Goal: Task Accomplishment & Management: Manage account settings

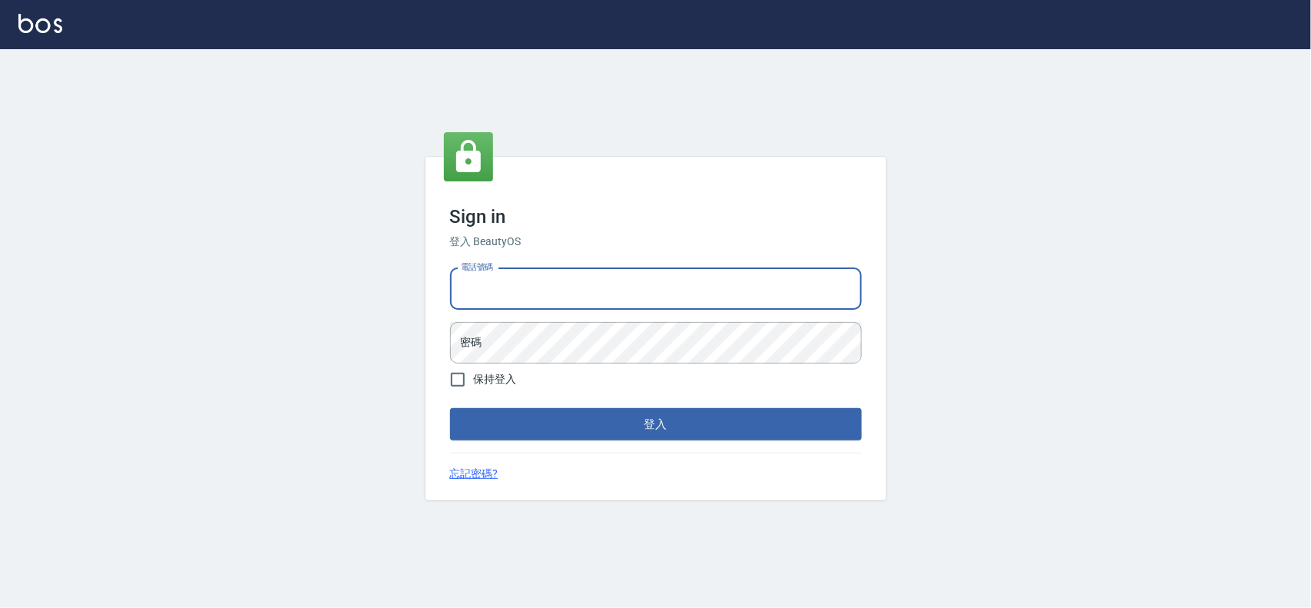
click at [613, 301] on input "電話號碼" at bounding box center [656, 288] width 412 height 41
type input "0983099951"
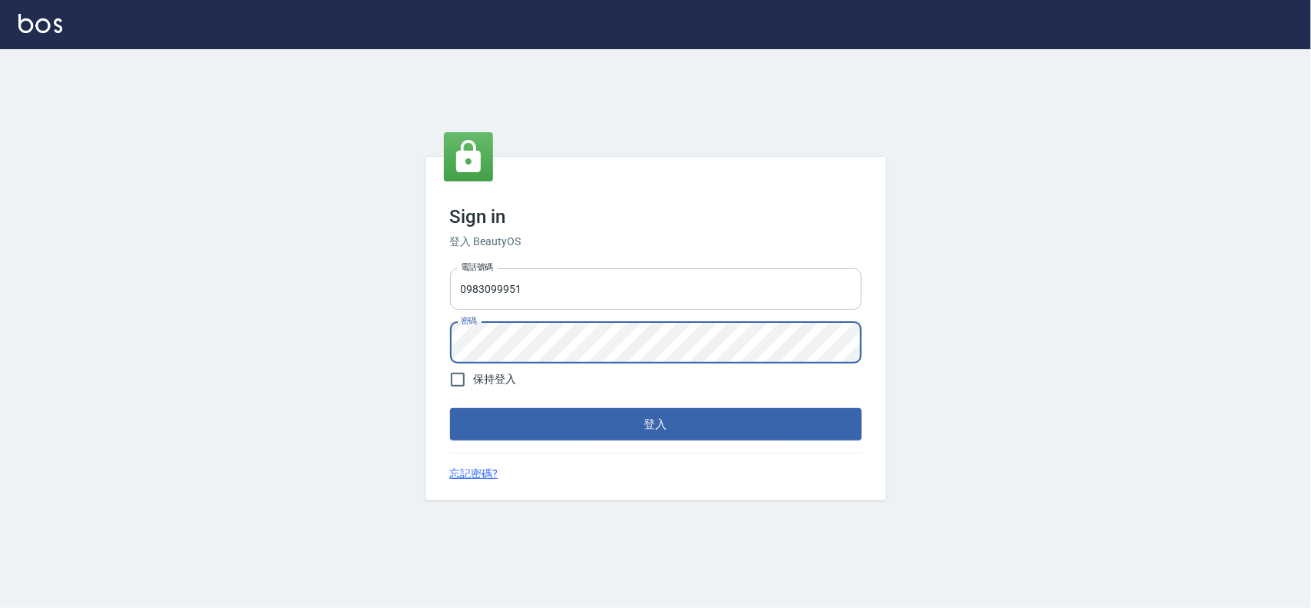
click at [450, 408] on button "登入" at bounding box center [656, 424] width 412 height 32
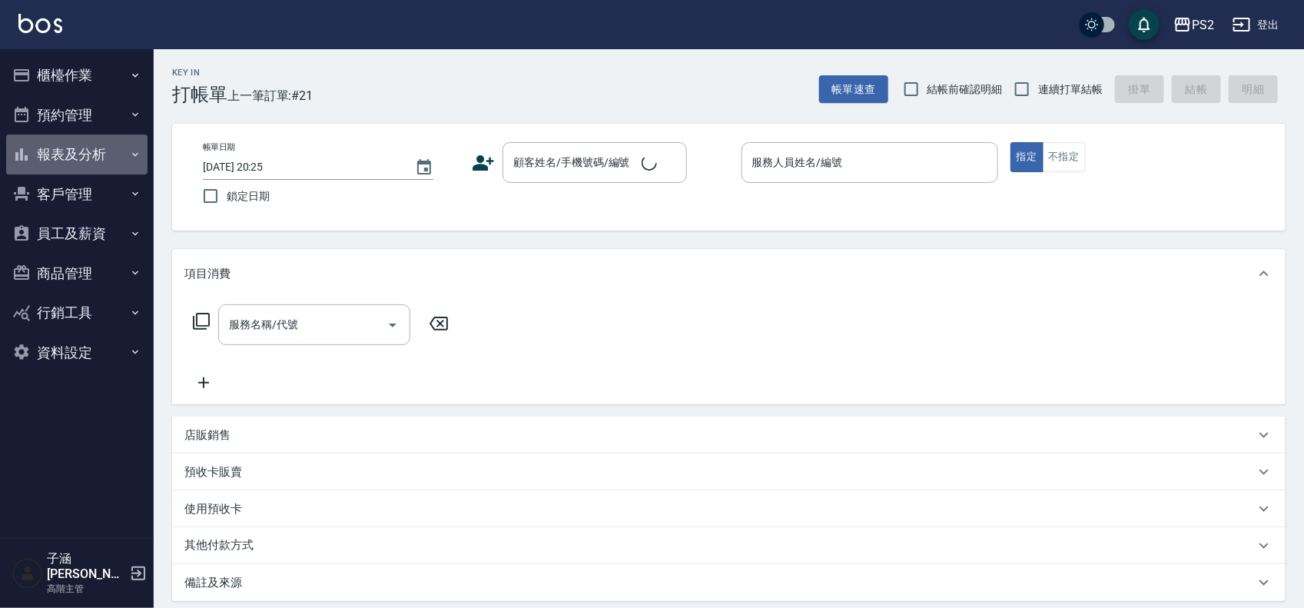
click at [115, 160] on button "報表及分析" at bounding box center [76, 154] width 141 height 40
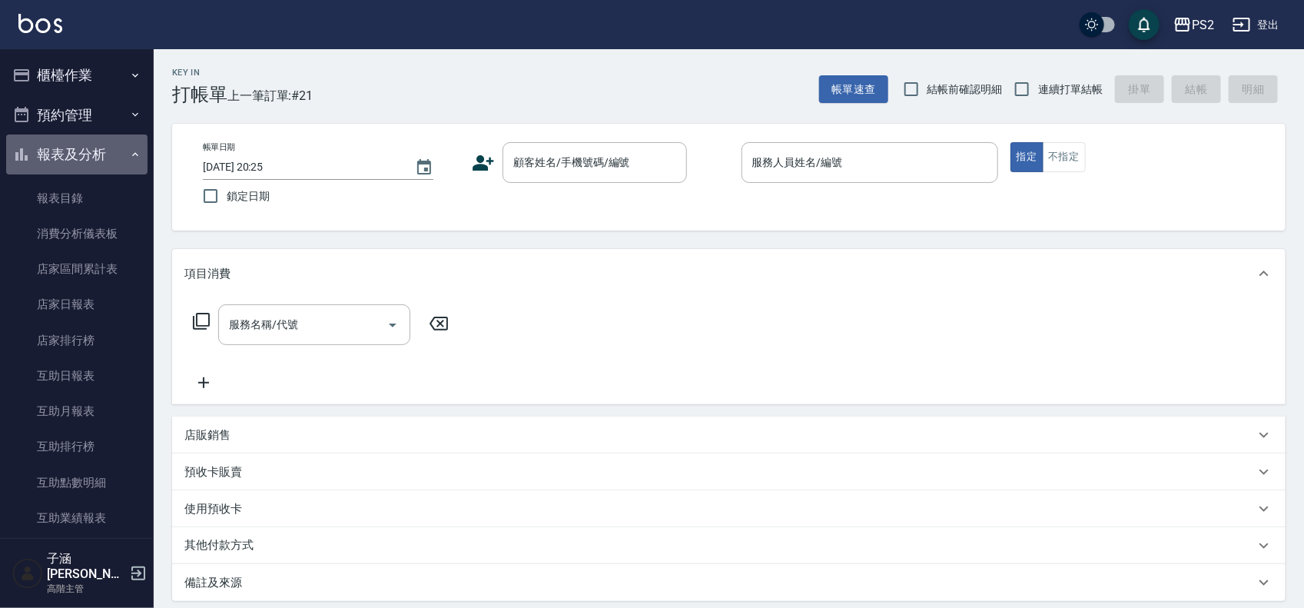
click at [104, 146] on button "報表及分析" at bounding box center [76, 154] width 141 height 40
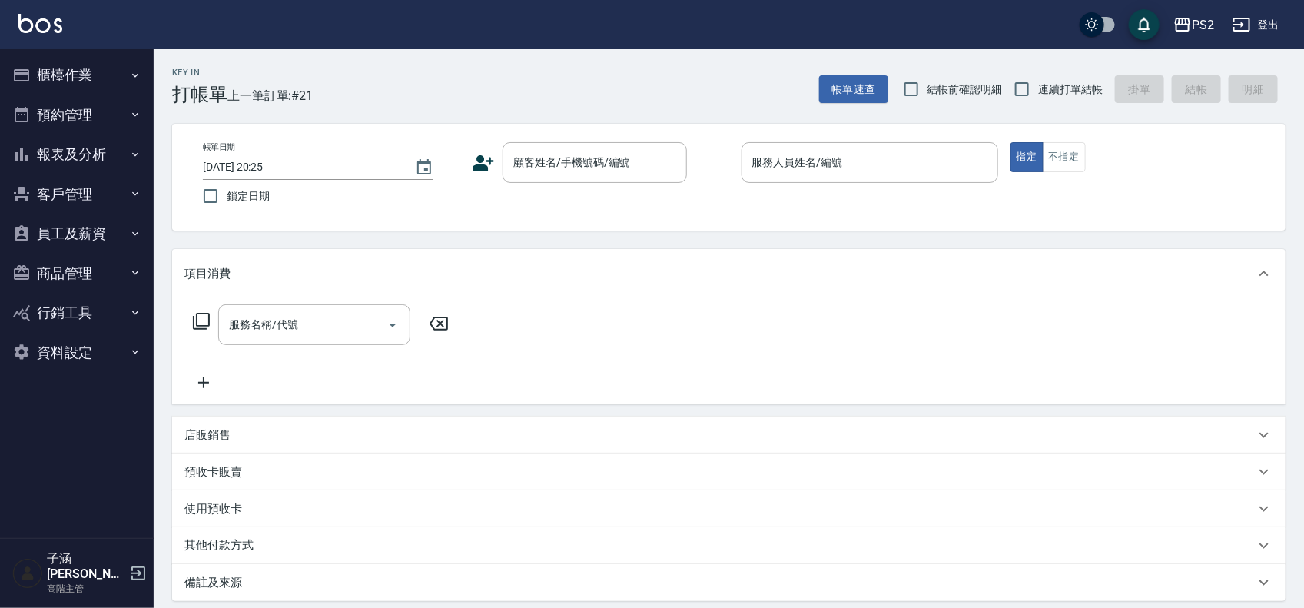
click at [121, 265] on button "商品管理" at bounding box center [76, 273] width 141 height 40
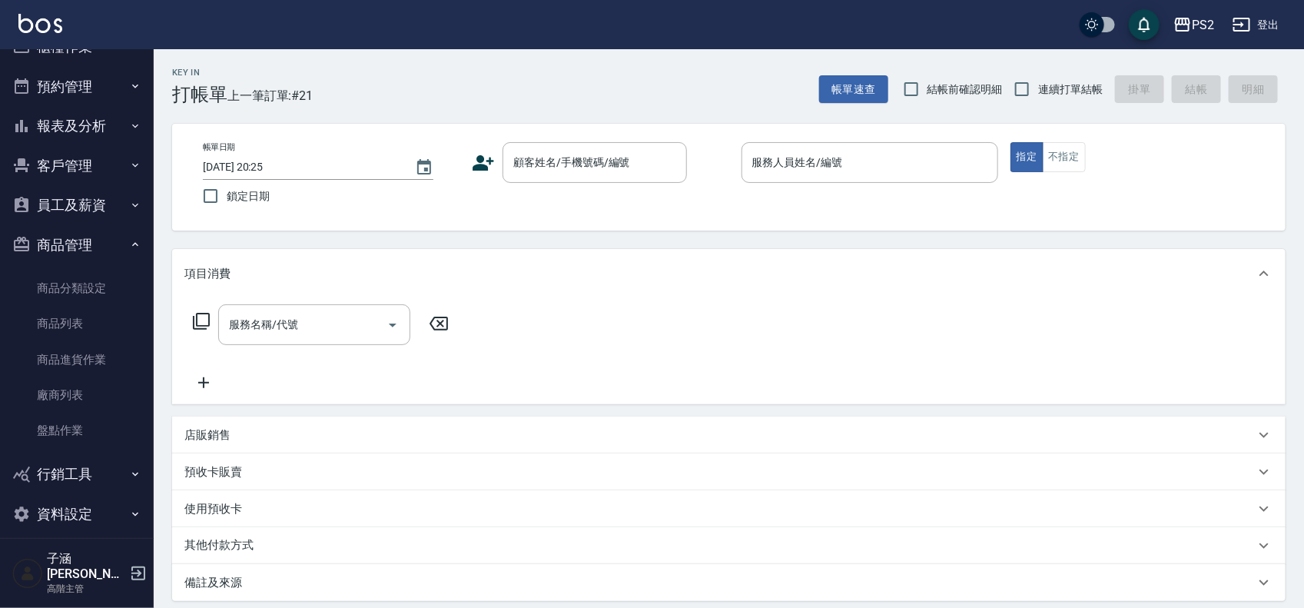
click at [98, 513] on button "資料設定" at bounding box center [76, 514] width 141 height 40
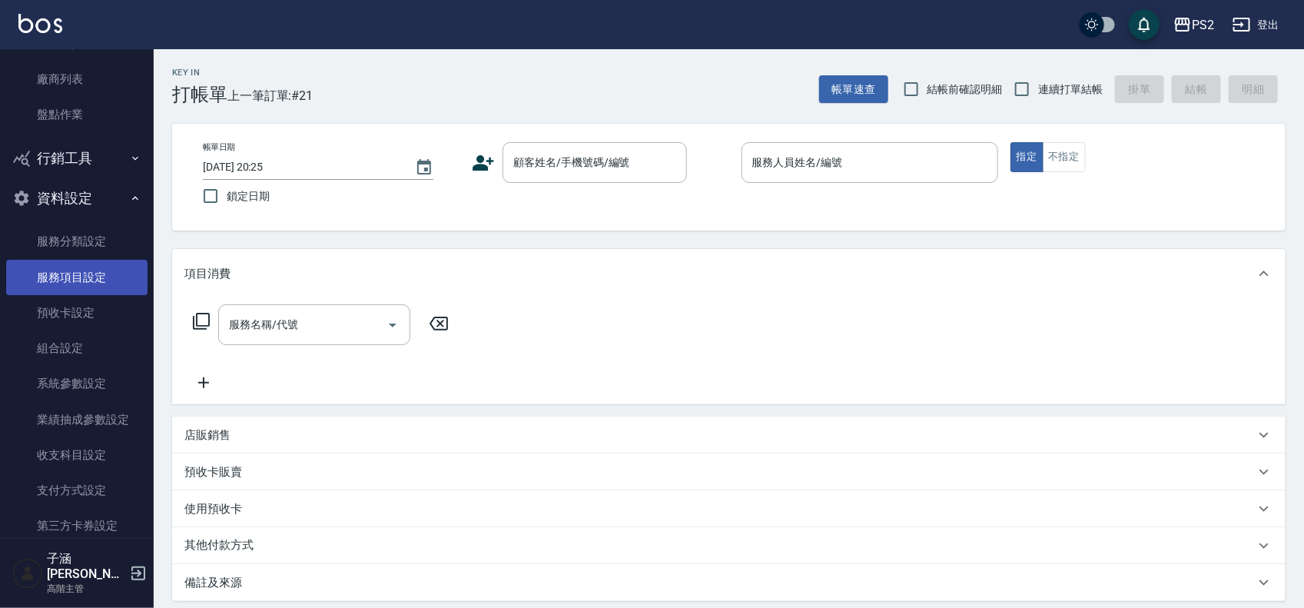
scroll to position [204, 0]
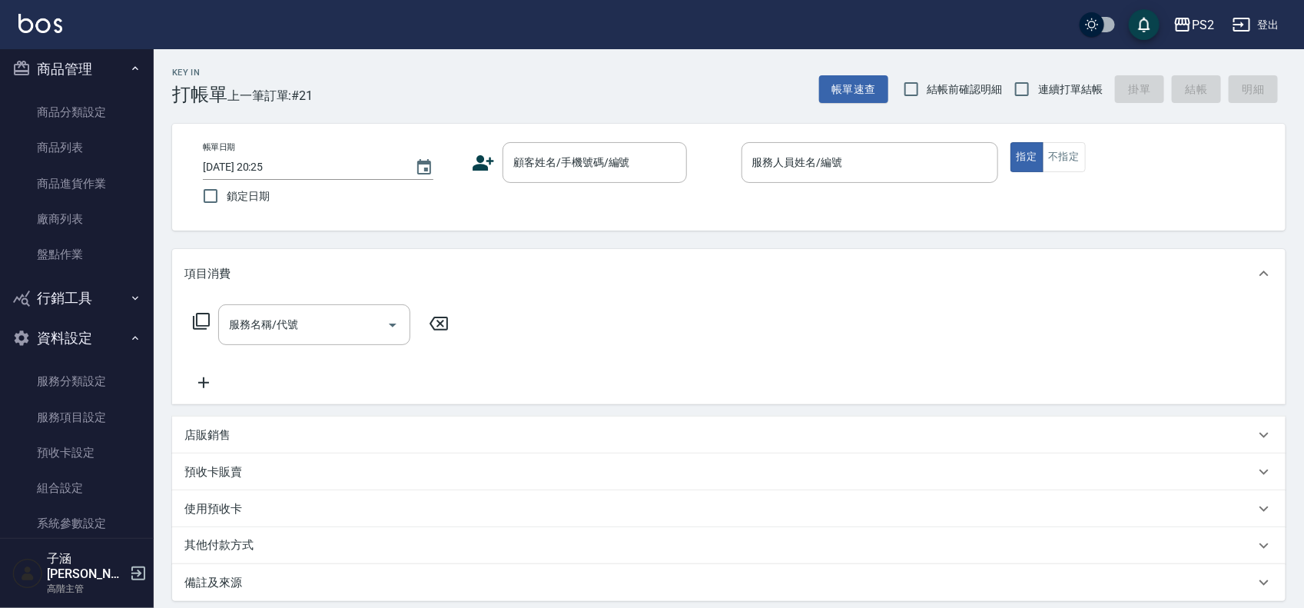
click at [132, 338] on icon "button" at bounding box center [135, 338] width 6 height 4
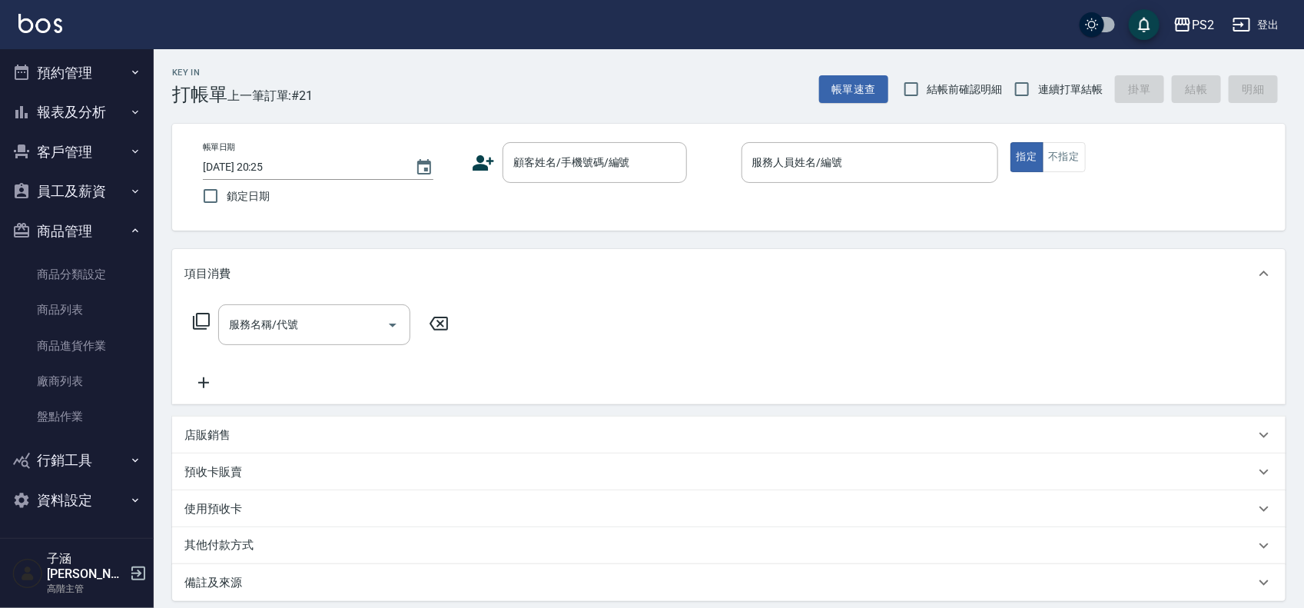
scroll to position [28, 0]
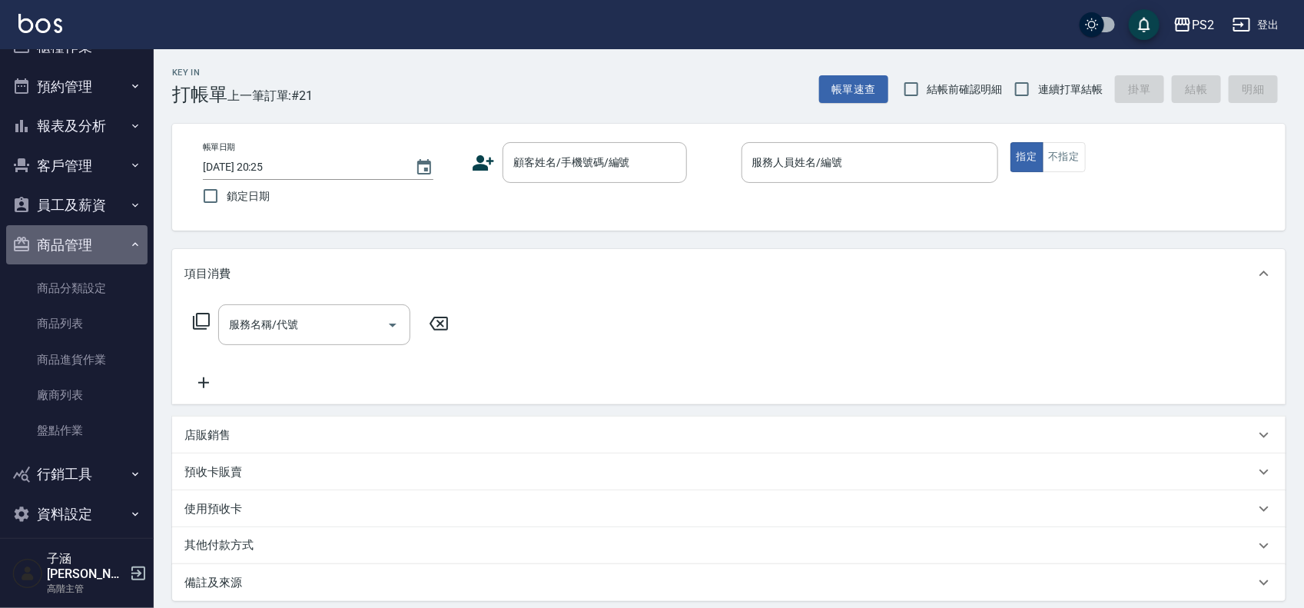
click at [101, 237] on button "商品管理" at bounding box center [76, 245] width 141 height 40
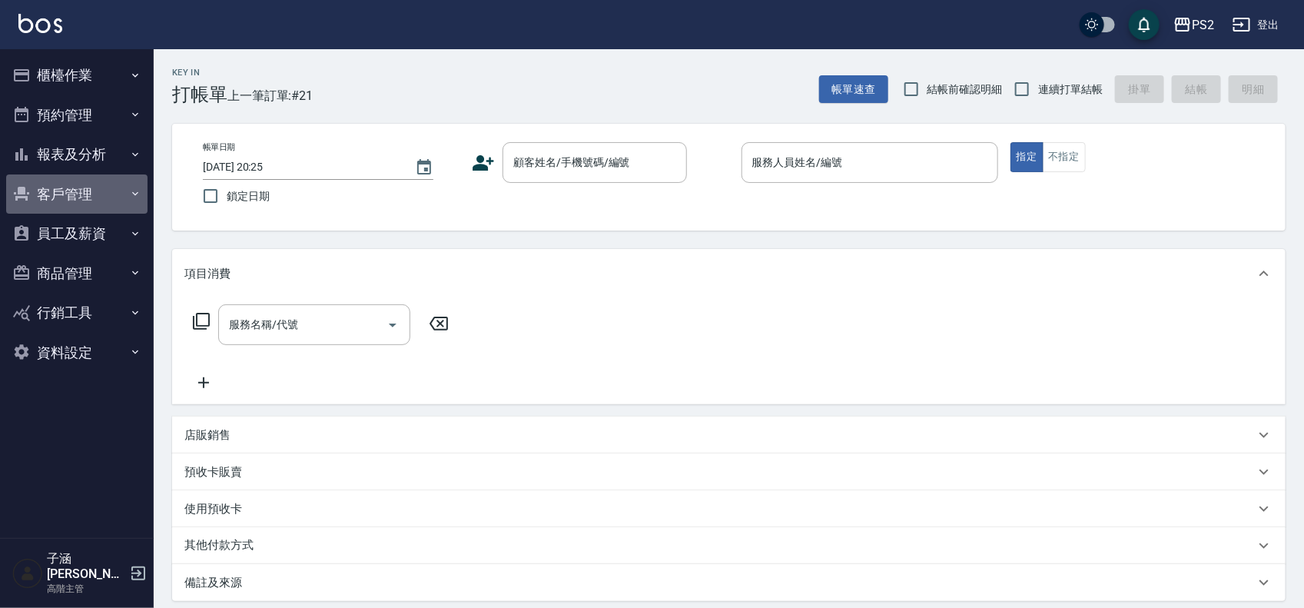
click at [104, 194] on button "客戶管理" at bounding box center [76, 194] width 141 height 40
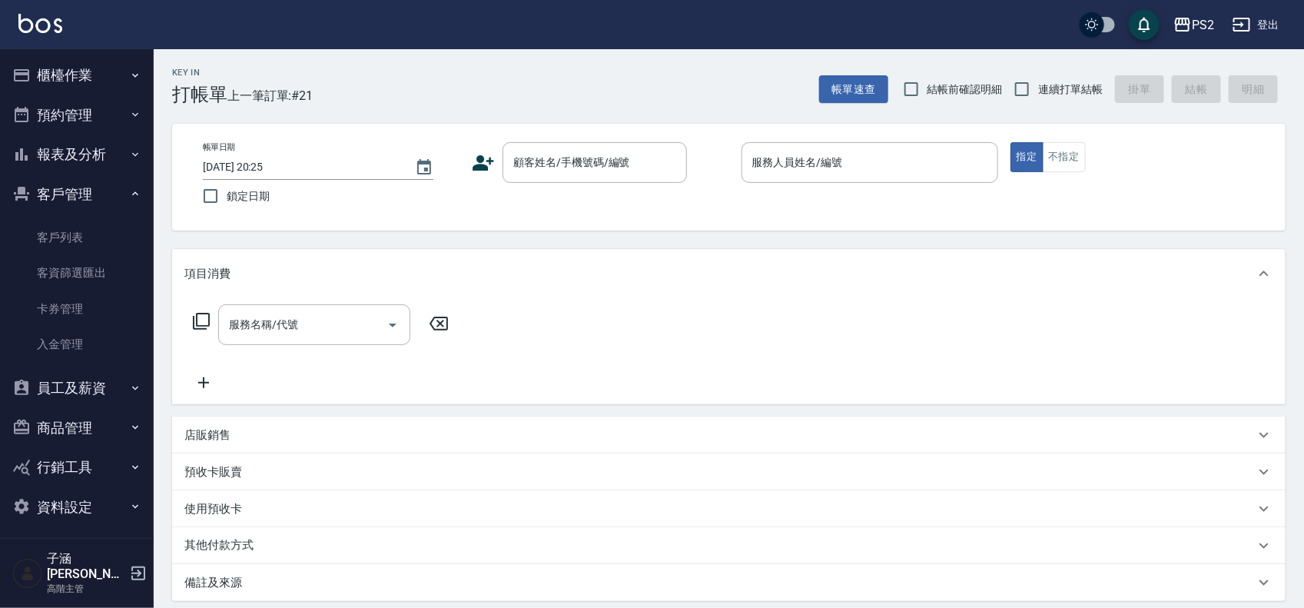
click at [111, 188] on button "客戶管理" at bounding box center [76, 194] width 141 height 40
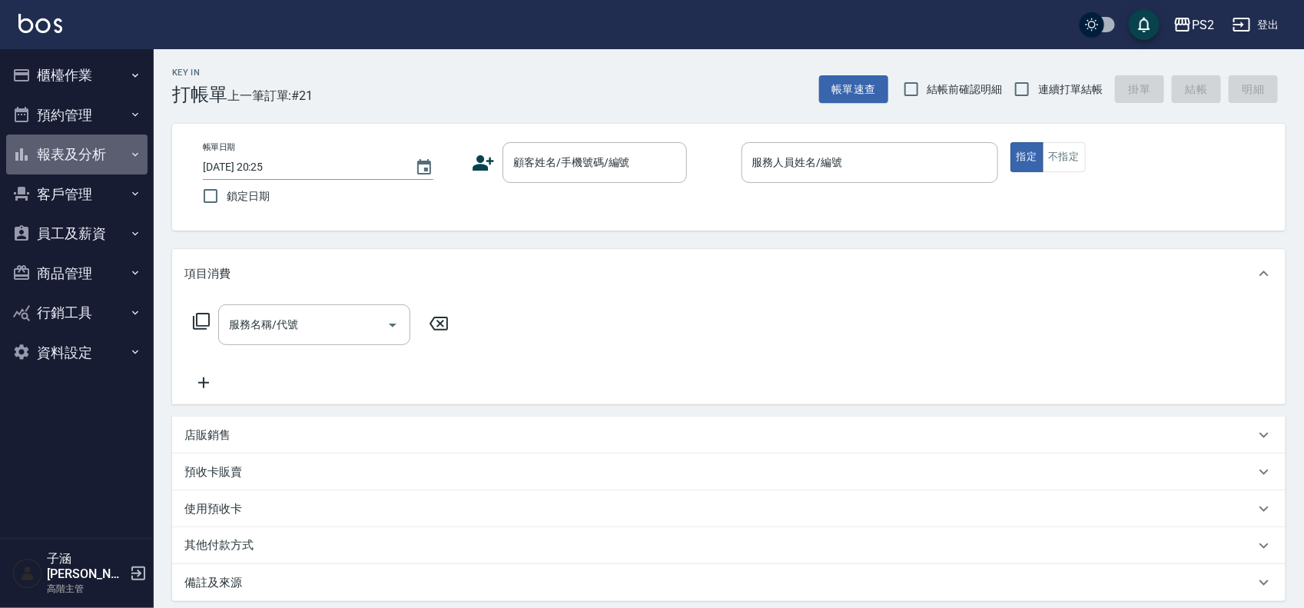
click at [112, 159] on button "報表及分析" at bounding box center [76, 154] width 141 height 40
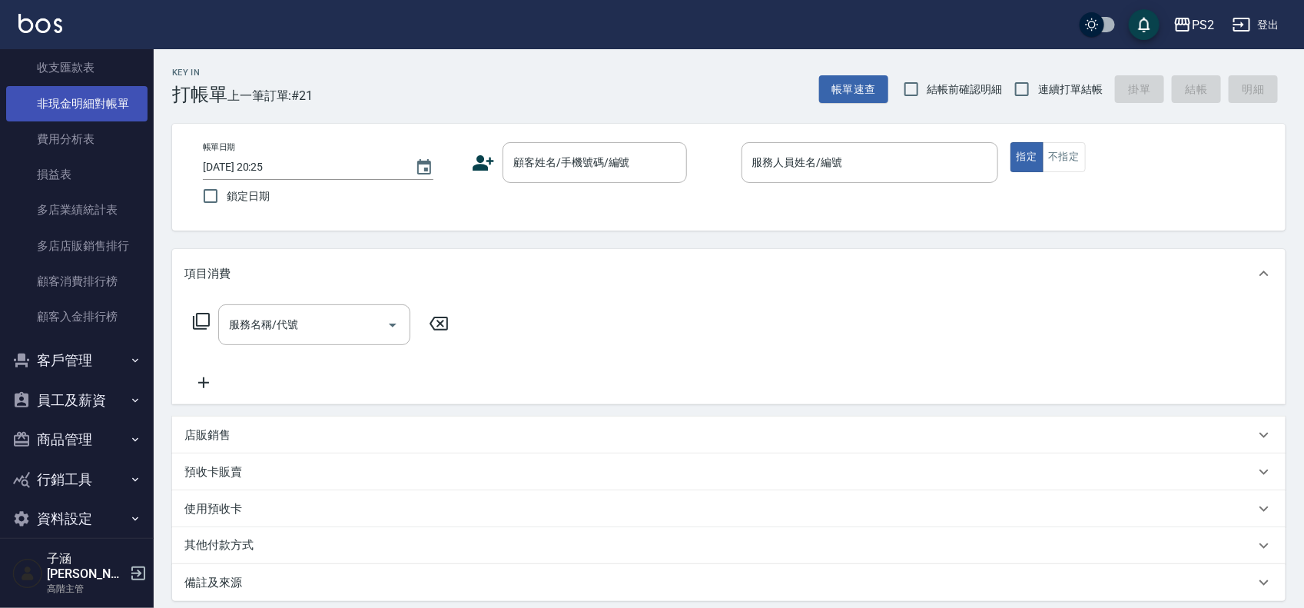
scroll to position [1379, 0]
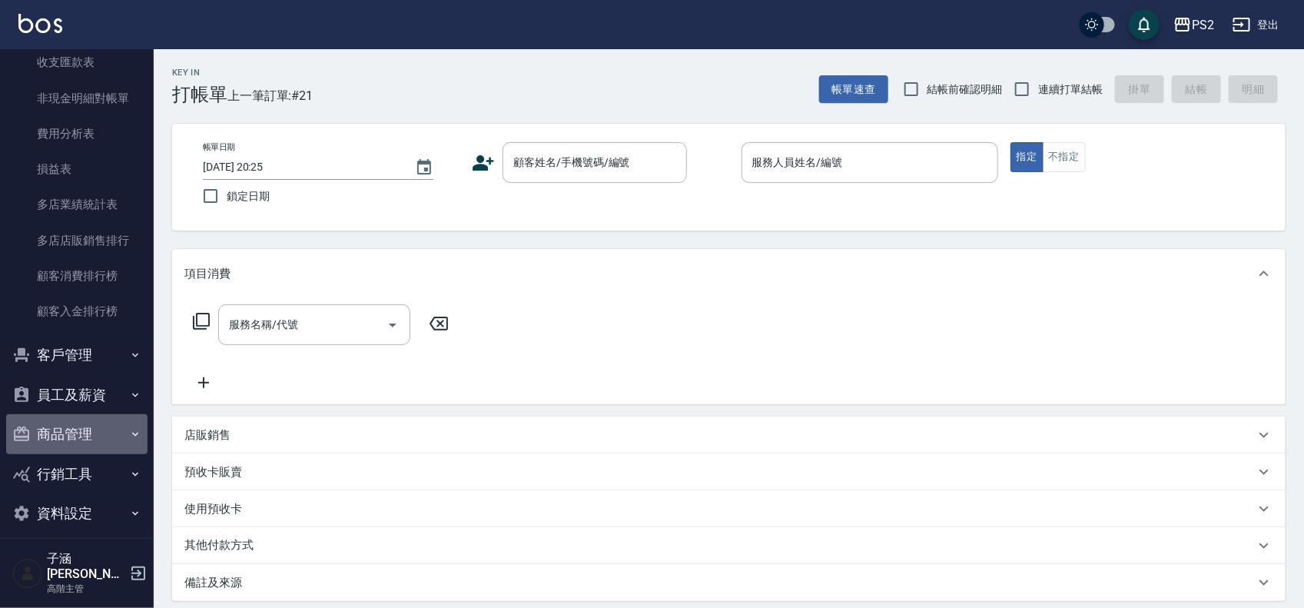
click at [100, 436] on button "商品管理" at bounding box center [76, 434] width 141 height 40
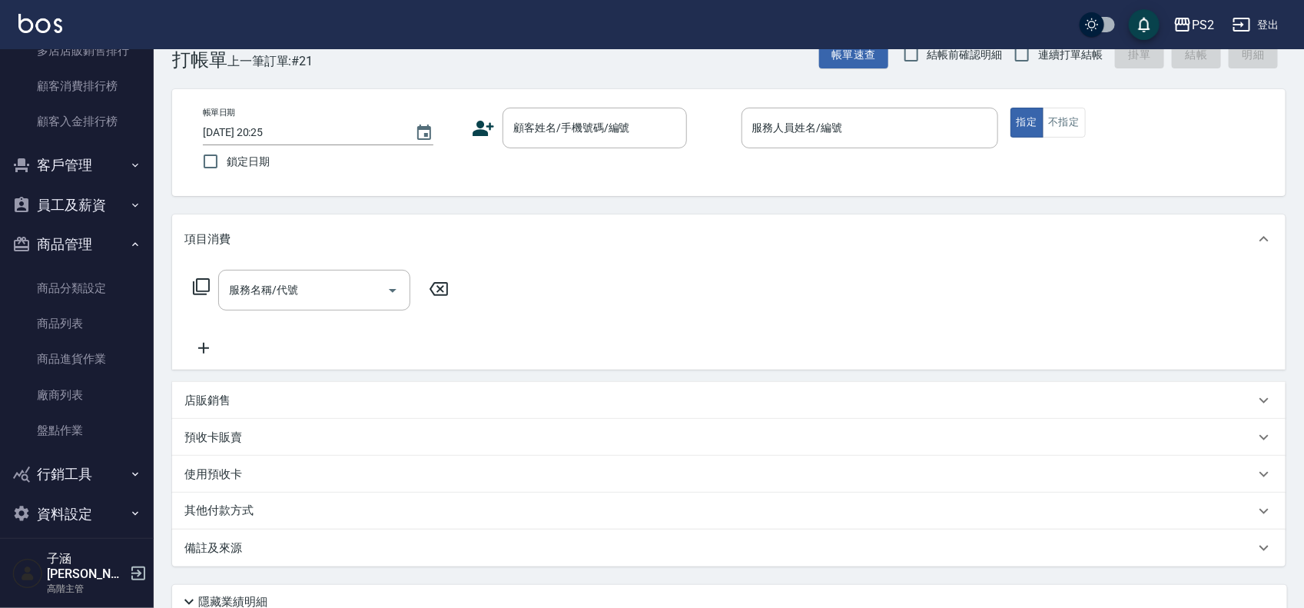
scroll to position [96, 0]
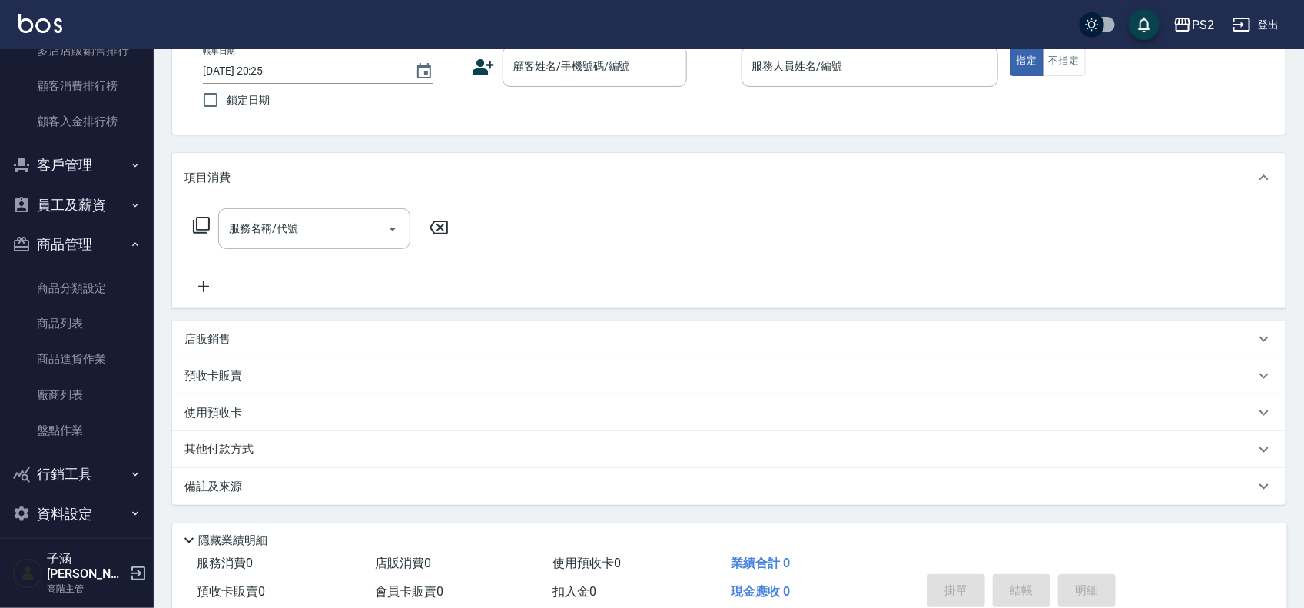
click at [102, 519] on button "資料設定" at bounding box center [76, 514] width 141 height 40
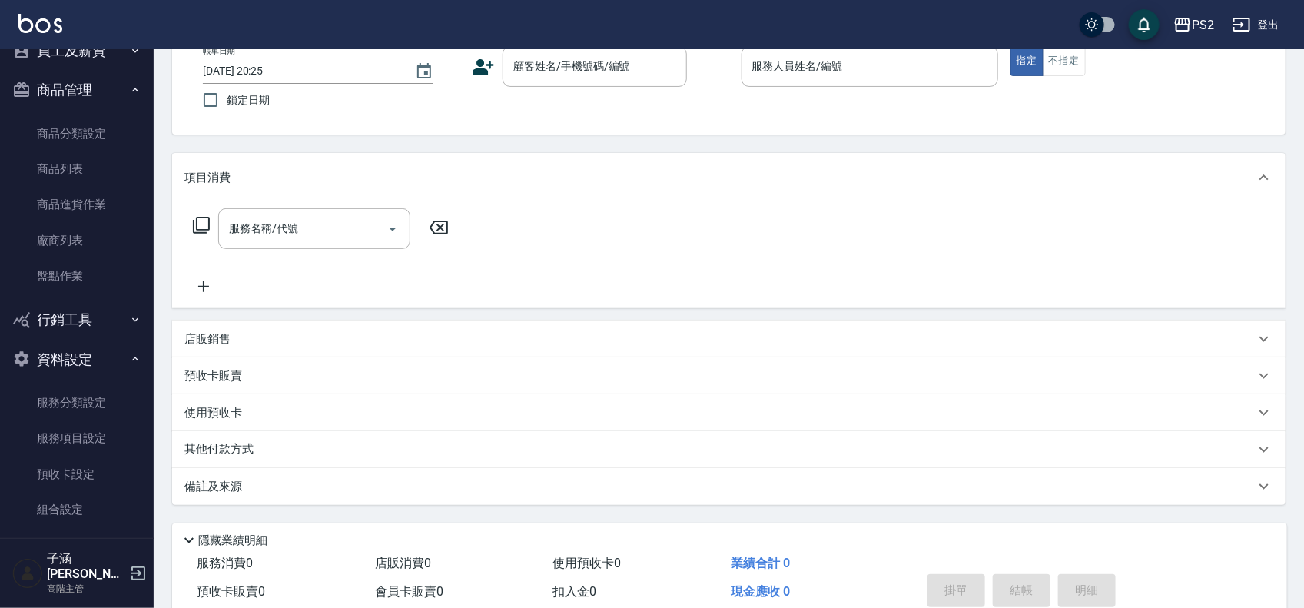
scroll to position [1937, 0]
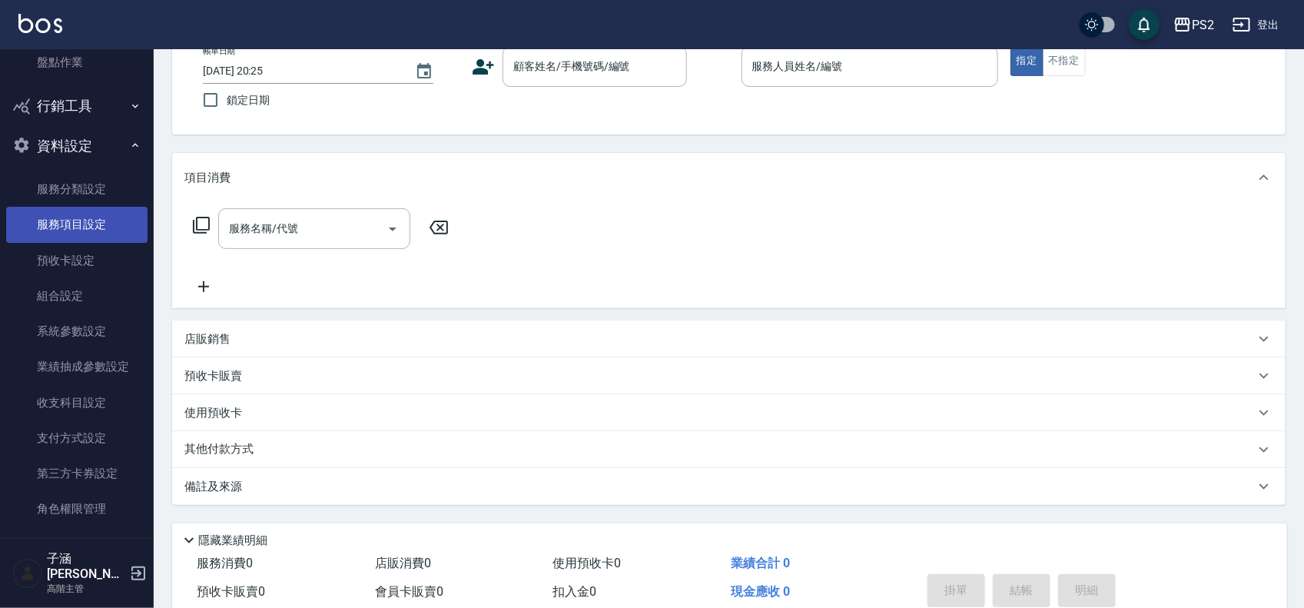
click at [98, 212] on link "服務項目設定" at bounding box center [76, 224] width 141 height 35
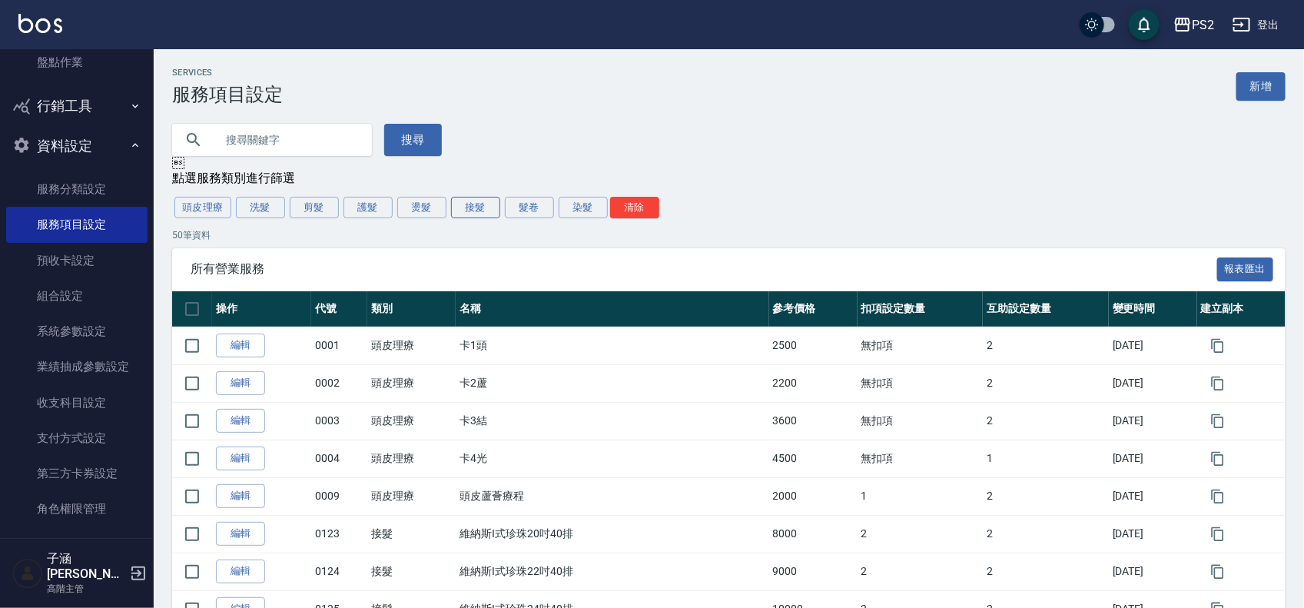
click at [462, 211] on button "接髮" at bounding box center [475, 208] width 49 height 22
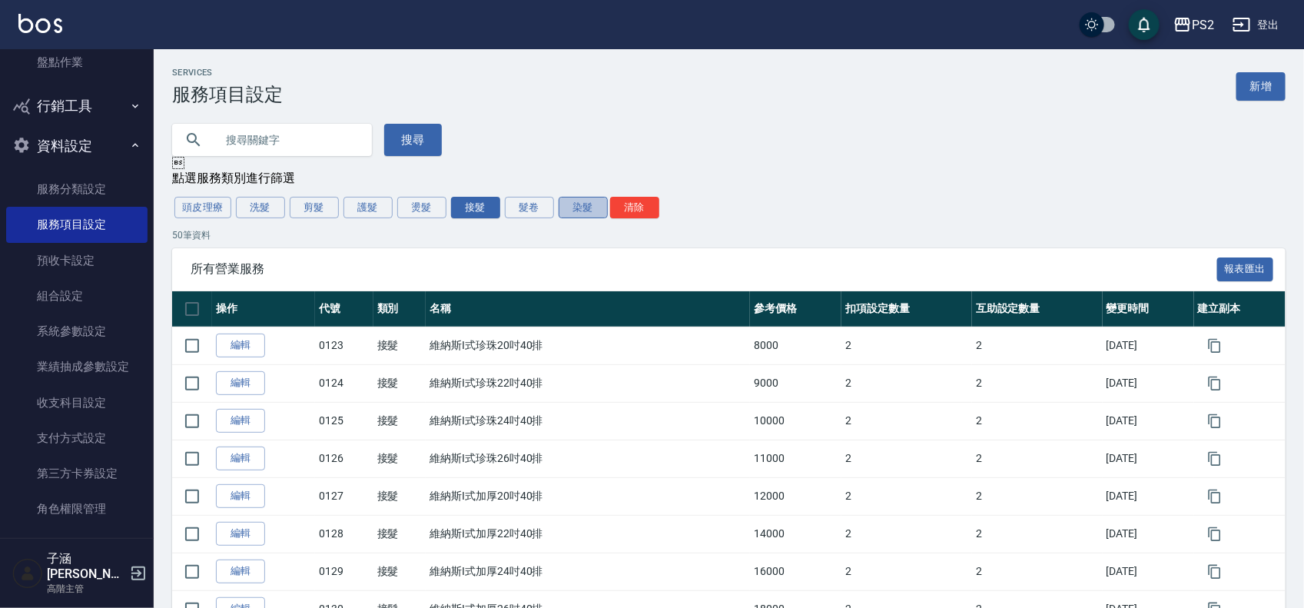
click at [599, 213] on button "染髮" at bounding box center [582, 208] width 49 height 22
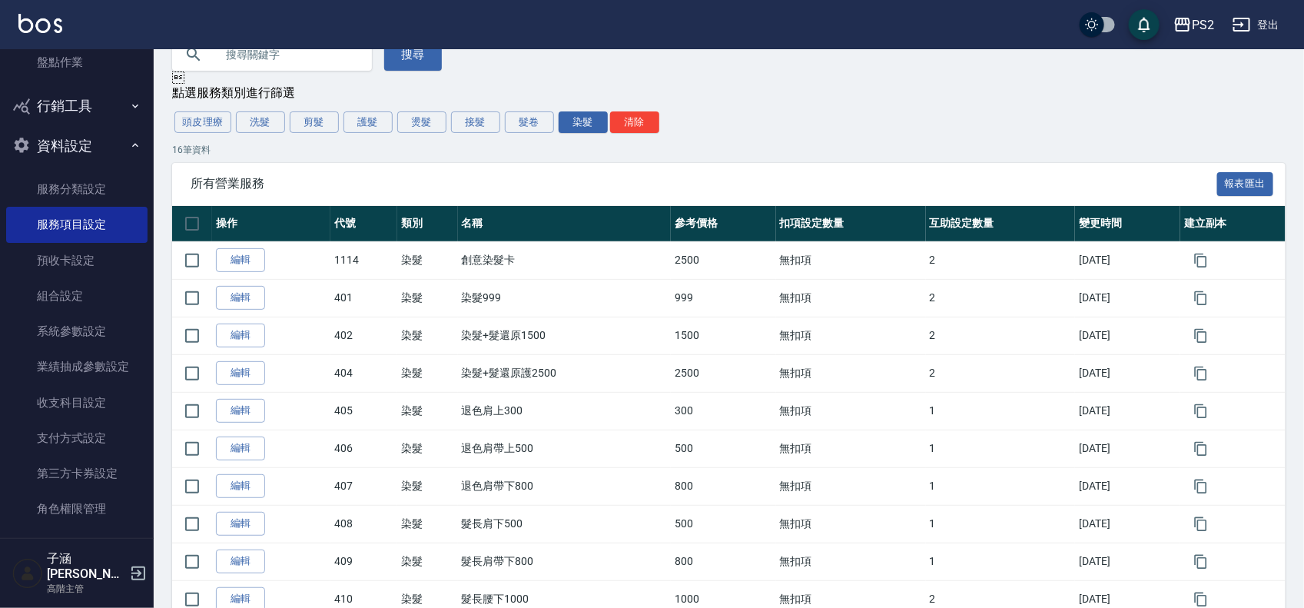
scroll to position [192, 0]
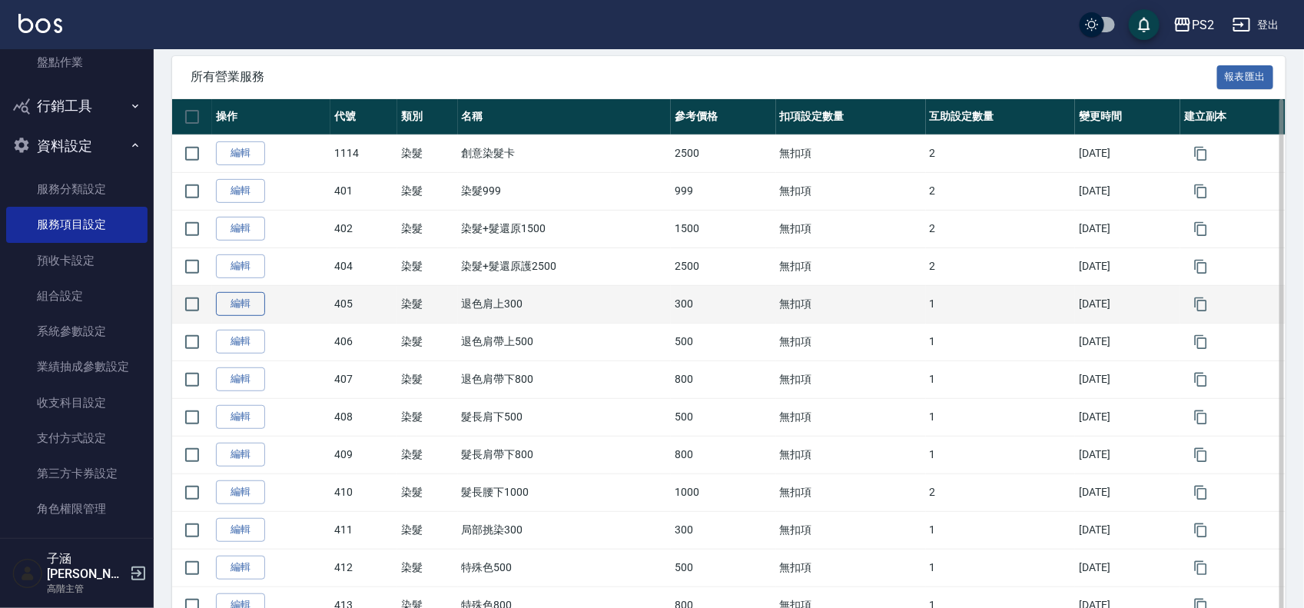
click at [236, 307] on link "編輯" at bounding box center [240, 304] width 49 height 24
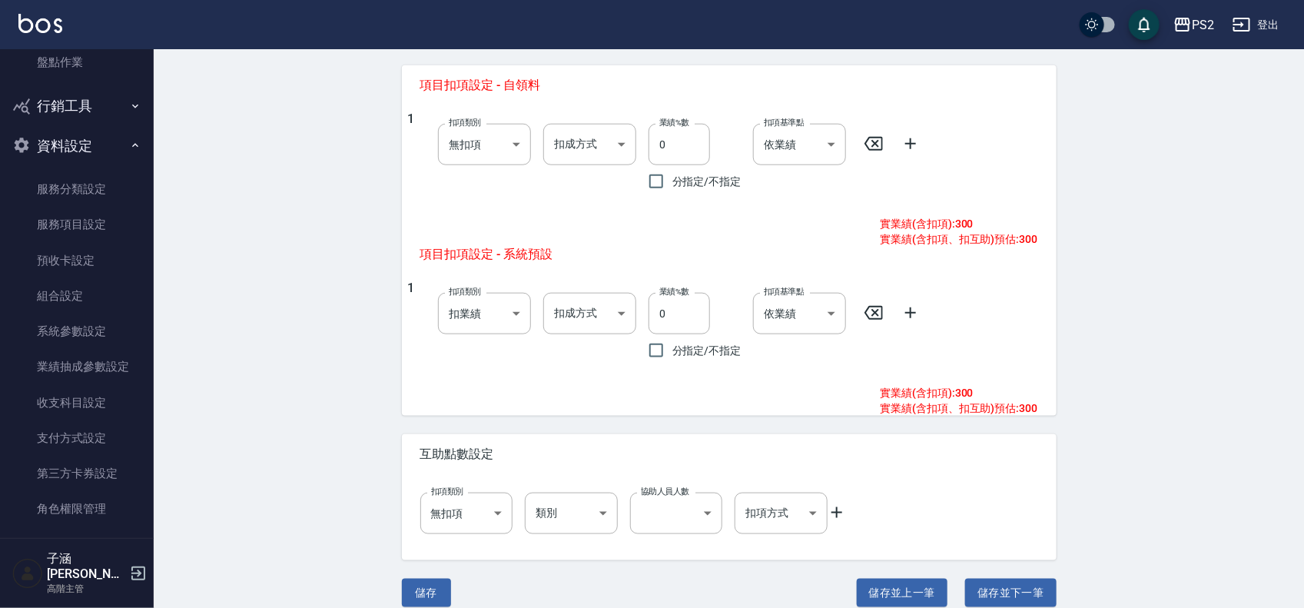
scroll to position [641, 0]
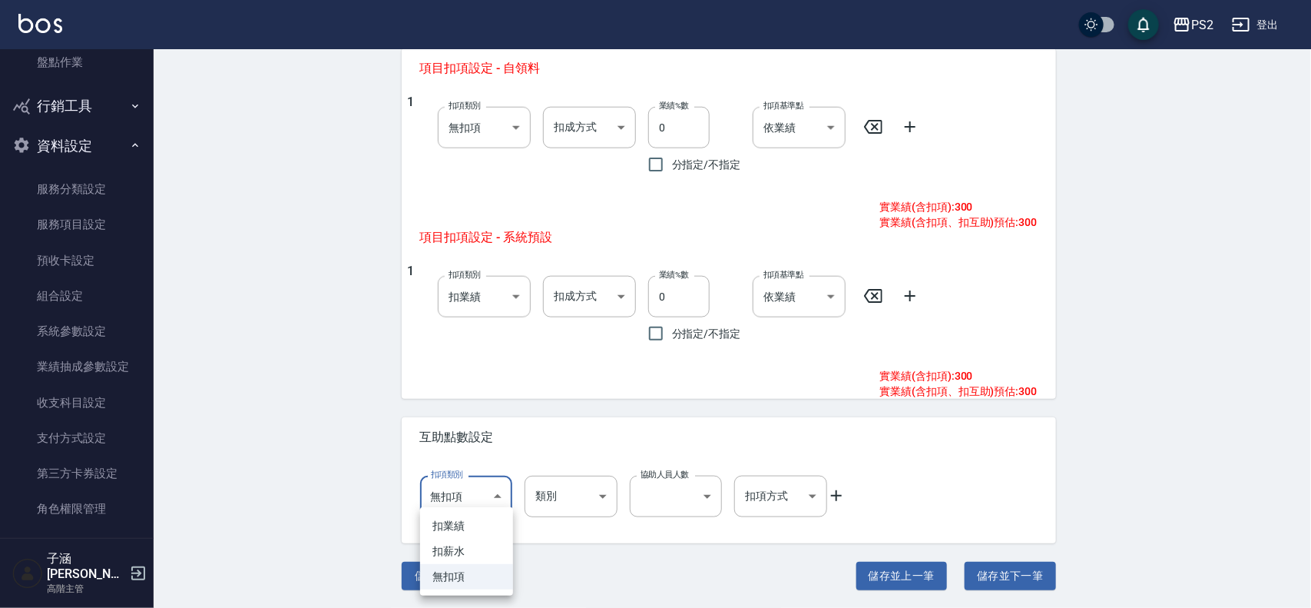
click at [319, 453] on div at bounding box center [655, 304] width 1311 height 608
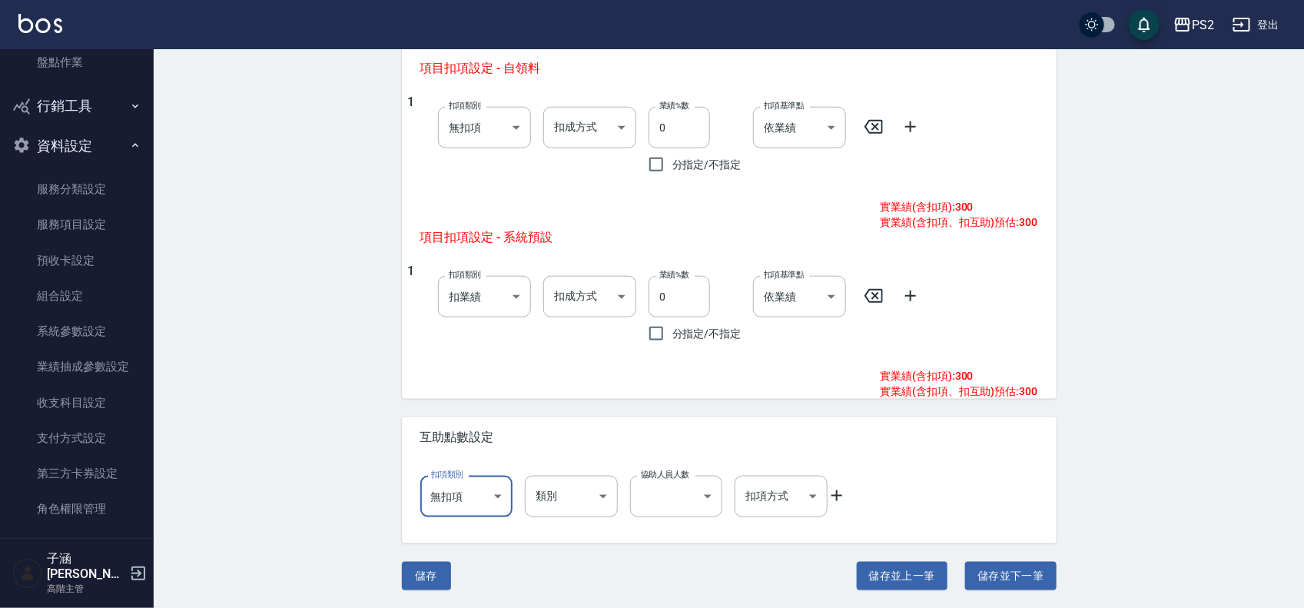
click at [830, 498] on icon at bounding box center [836, 495] width 18 height 18
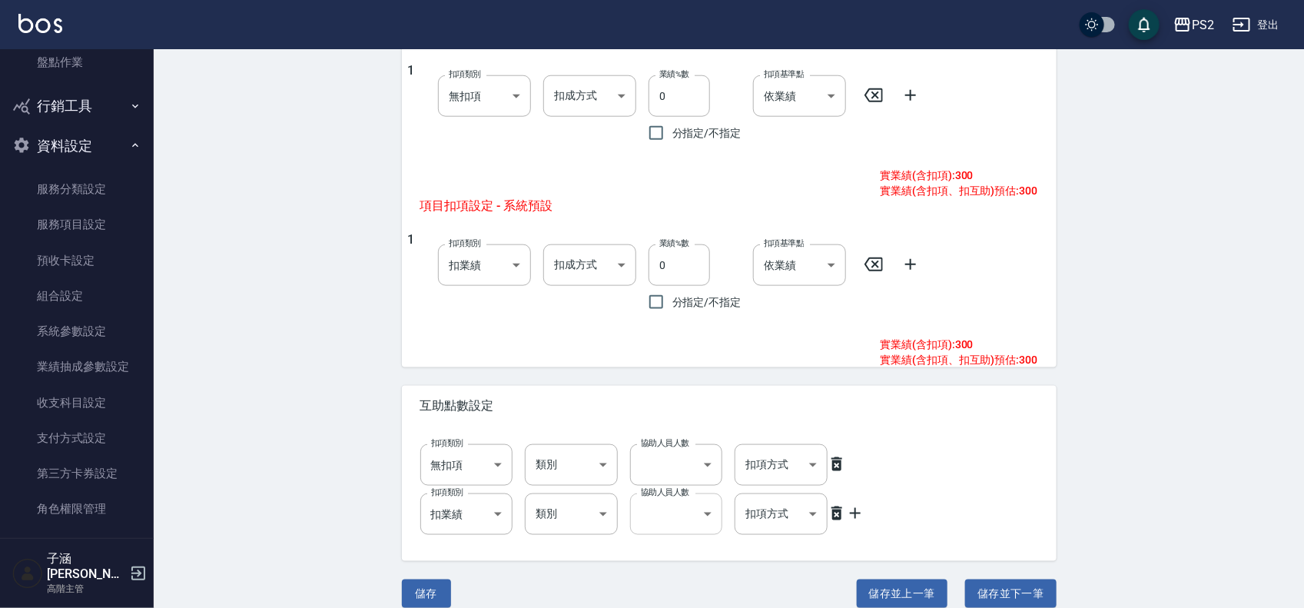
scroll to position [690, 0]
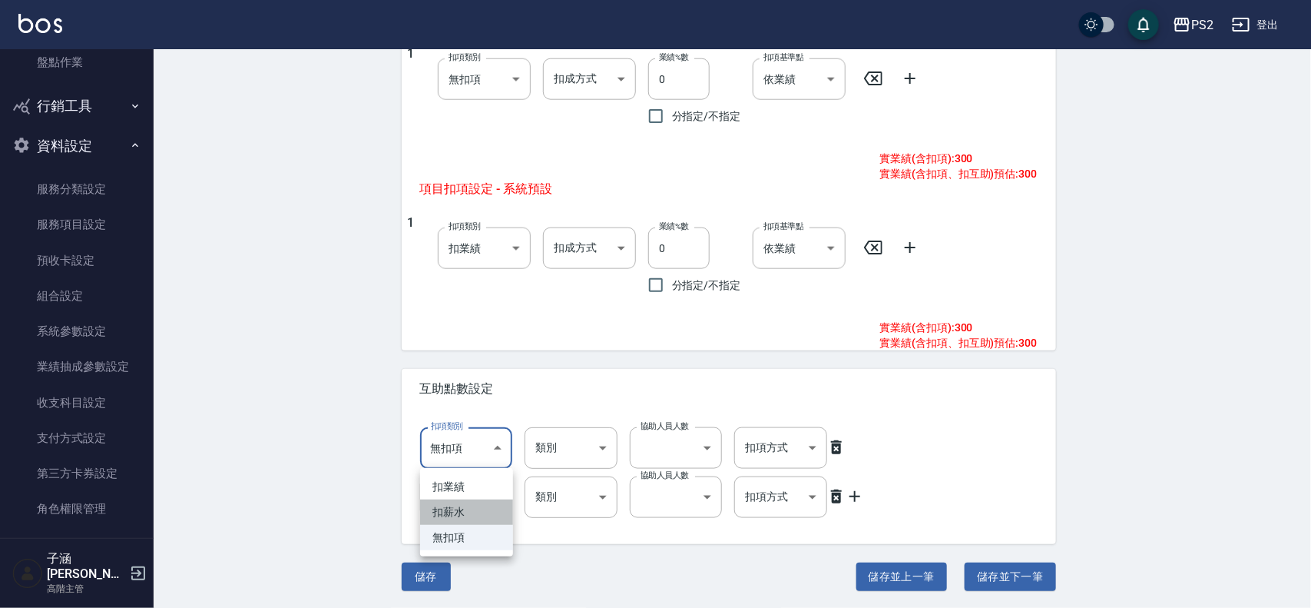
click at [450, 512] on li "扣薪水" at bounding box center [466, 511] width 93 height 25
type input "onSalary"
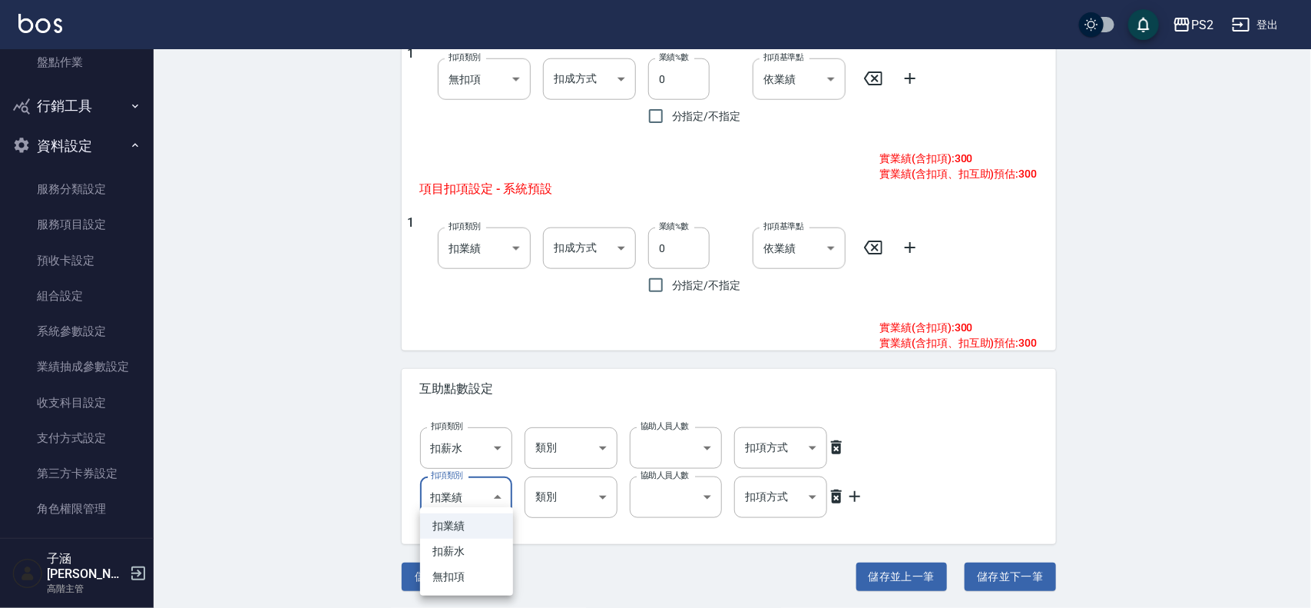
click at [467, 553] on li "扣薪水" at bounding box center [466, 550] width 93 height 25
type input "onSalary"
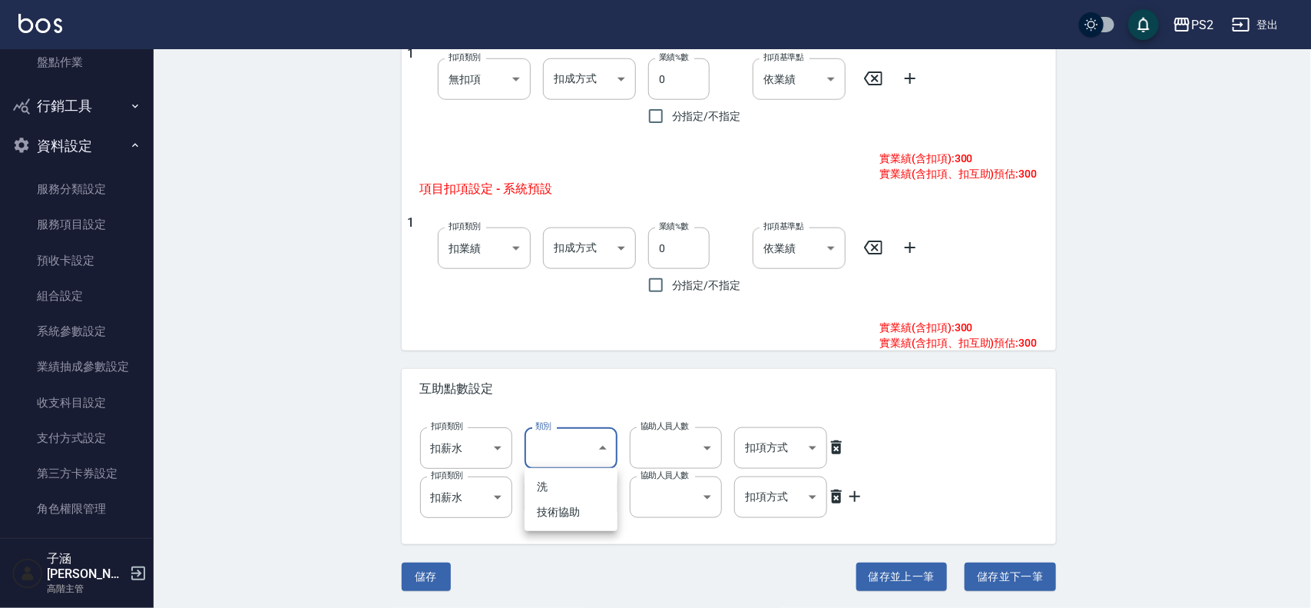
click at [585, 482] on li "洗" at bounding box center [571, 486] width 93 height 25
type input "洗"
click at [581, 562] on li "技術協助" at bounding box center [571, 560] width 93 height 25
type input "技術協助"
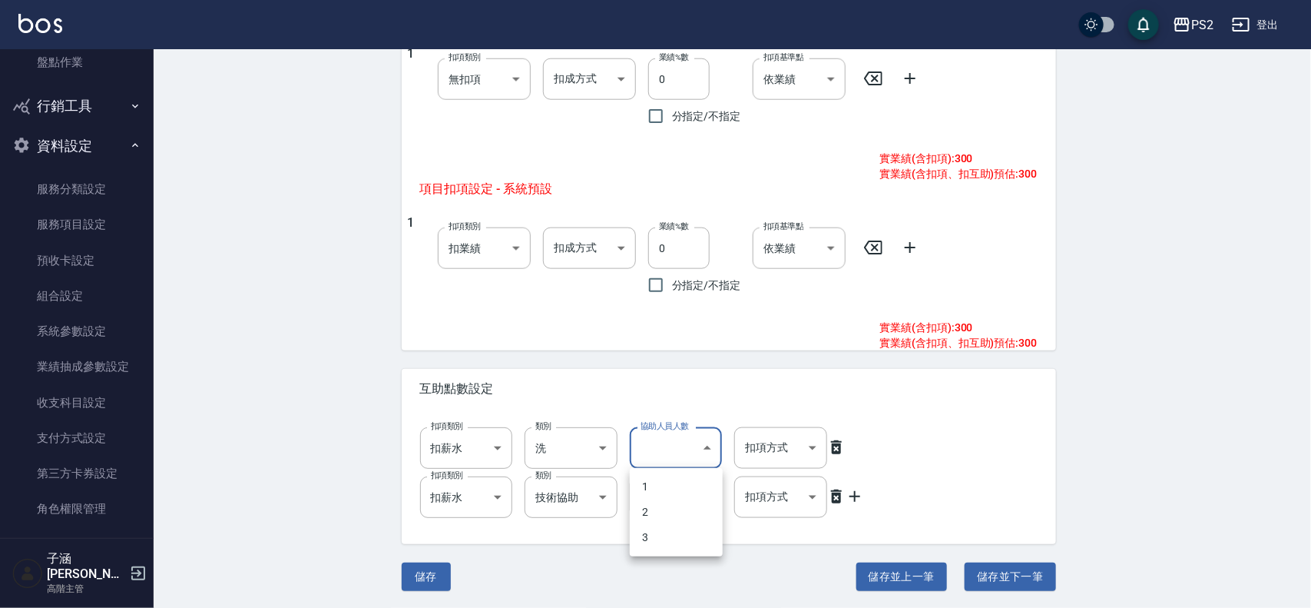
click at [657, 484] on li "1" at bounding box center [676, 486] width 93 height 25
type input "1"
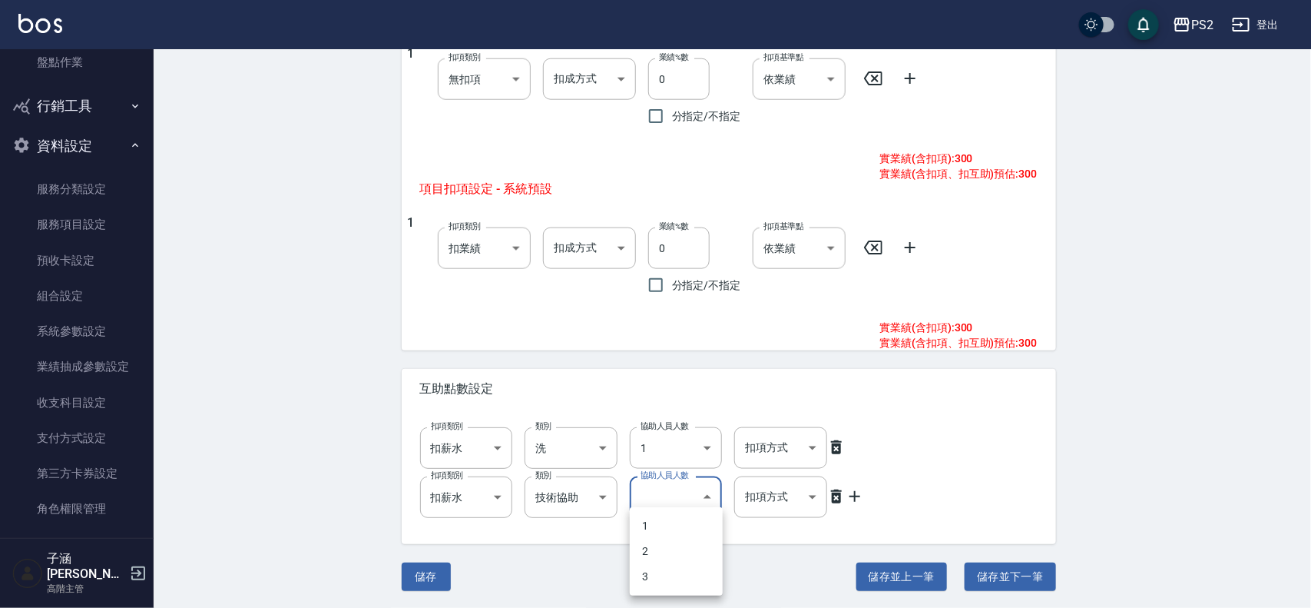
click at [674, 523] on li "1" at bounding box center [676, 525] width 93 height 25
type input "1"
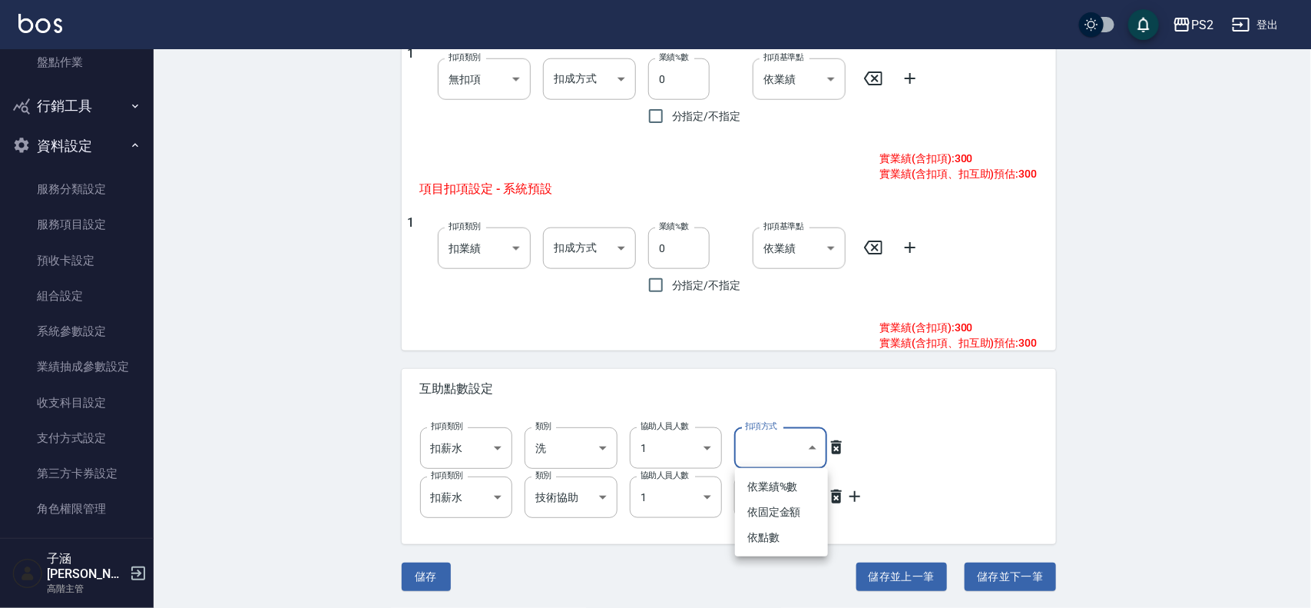
click at [786, 542] on li "依點數" at bounding box center [781, 537] width 93 height 25
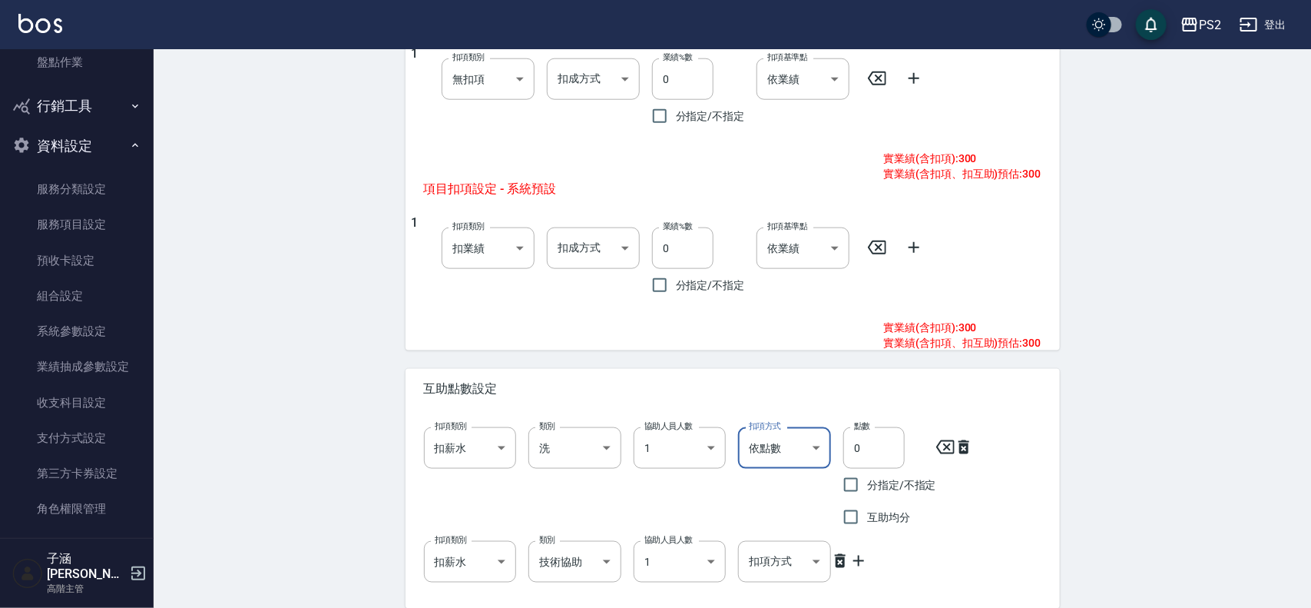
type input "點數"
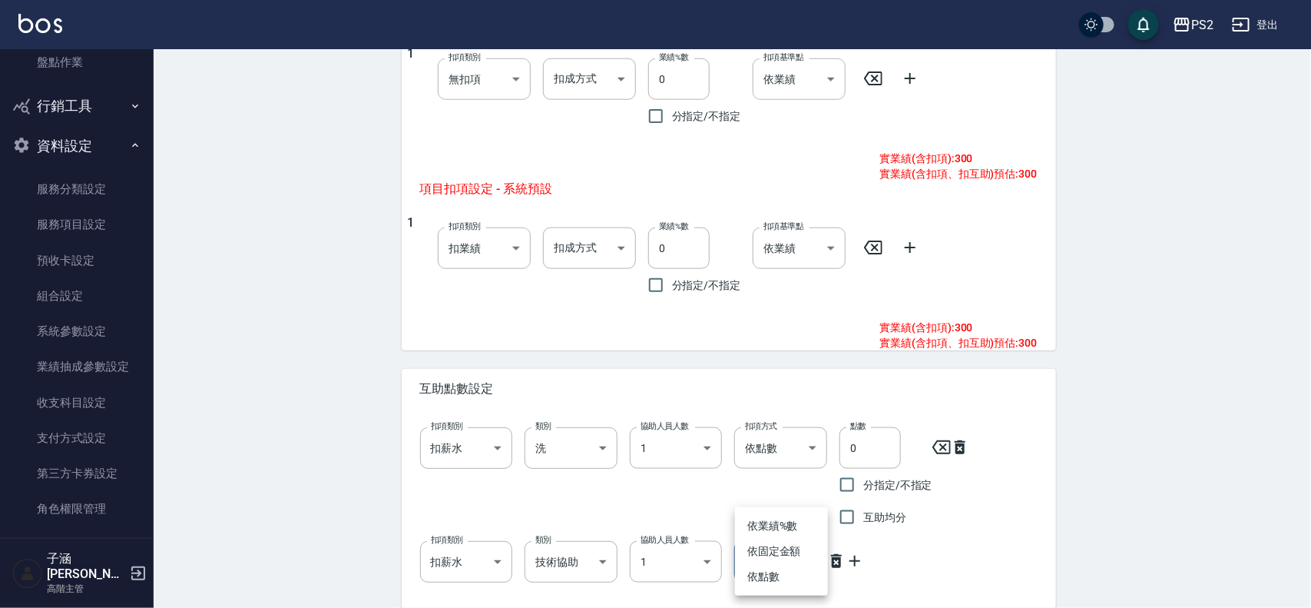
click at [796, 578] on li "依點數" at bounding box center [781, 576] width 93 height 25
type input "點數"
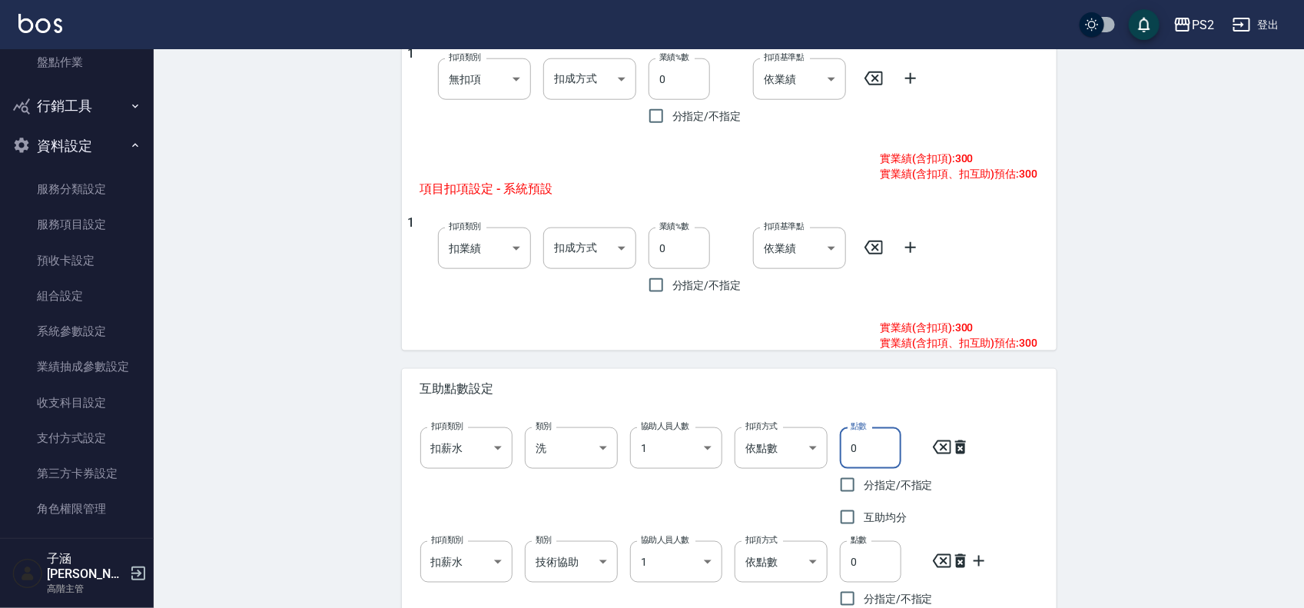
click at [872, 446] on input "0" at bounding box center [870, 447] width 61 height 41
type input "1"
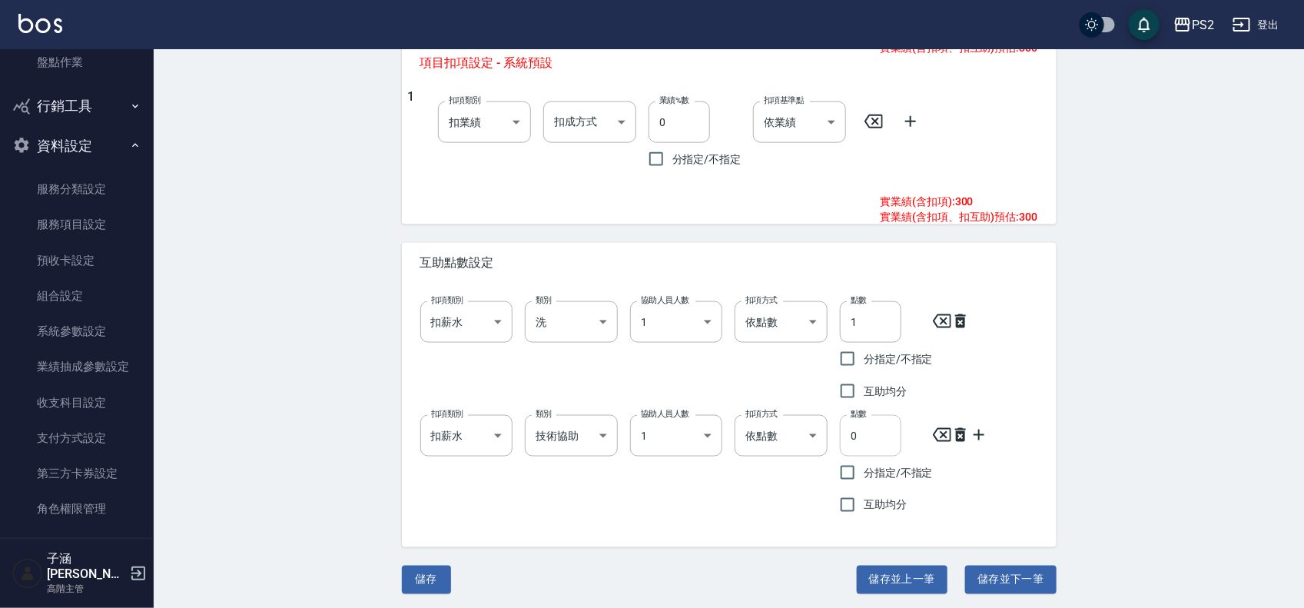
scroll to position [819, 0]
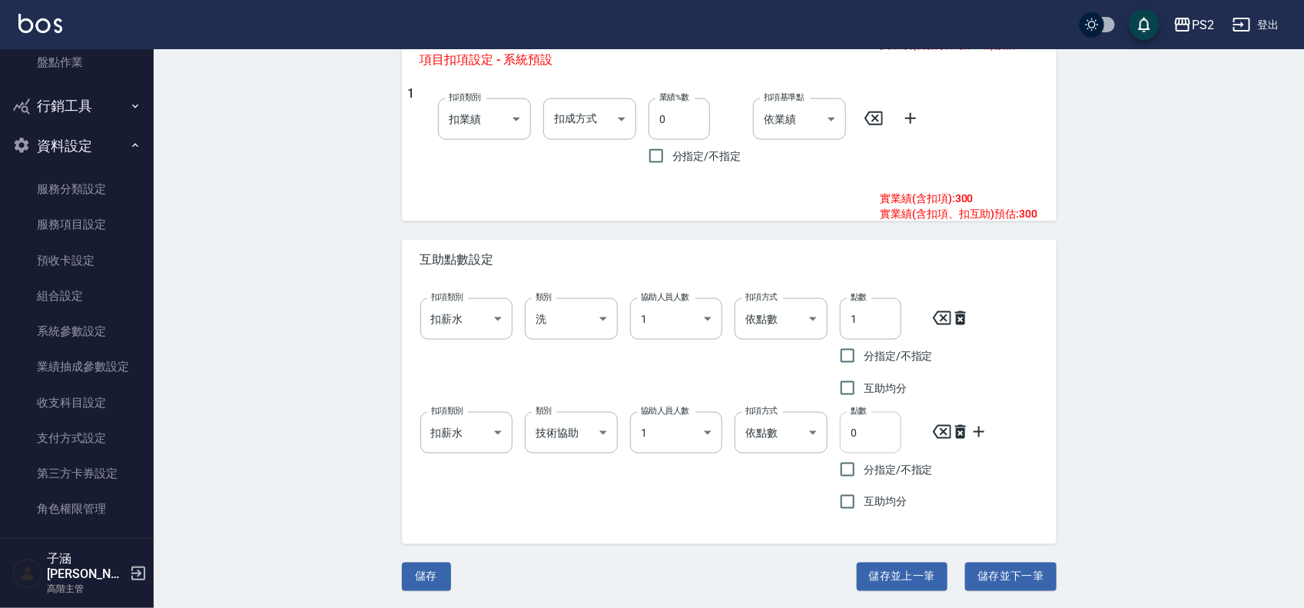
click at [876, 422] on input "0" at bounding box center [870, 432] width 61 height 41
type input "2"
click at [1008, 573] on button "儲存並下一筆" at bounding box center [1010, 576] width 91 height 28
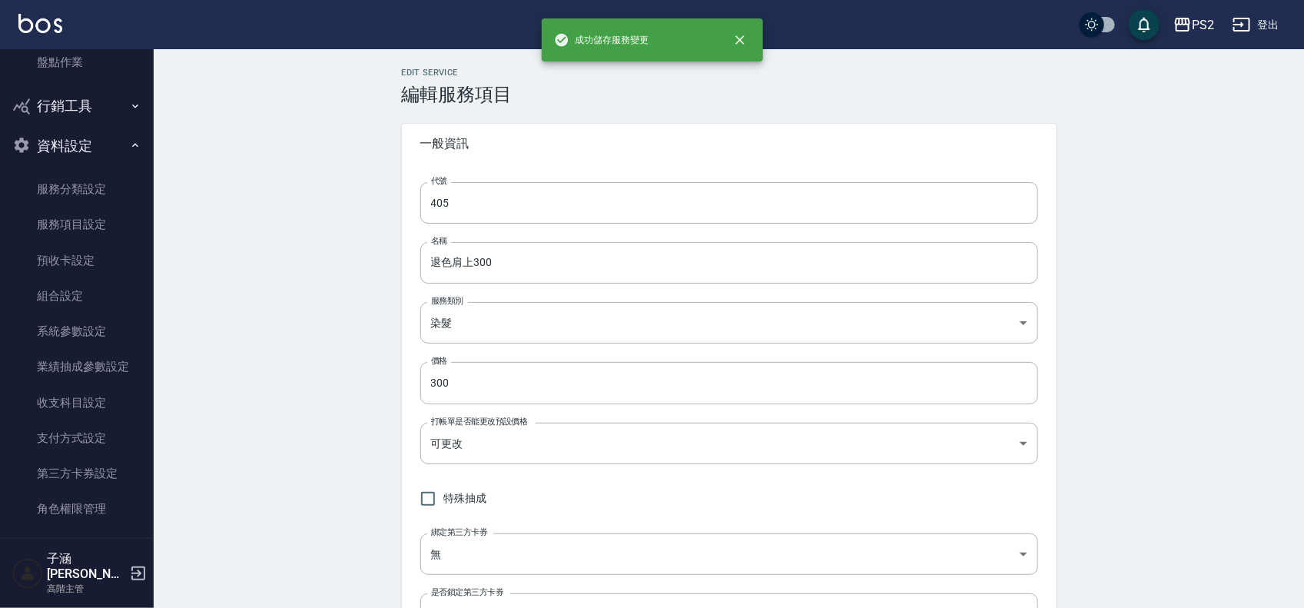
type input "406"
type input "退色肩帶上500"
type input "500"
type input "none"
type input "0"
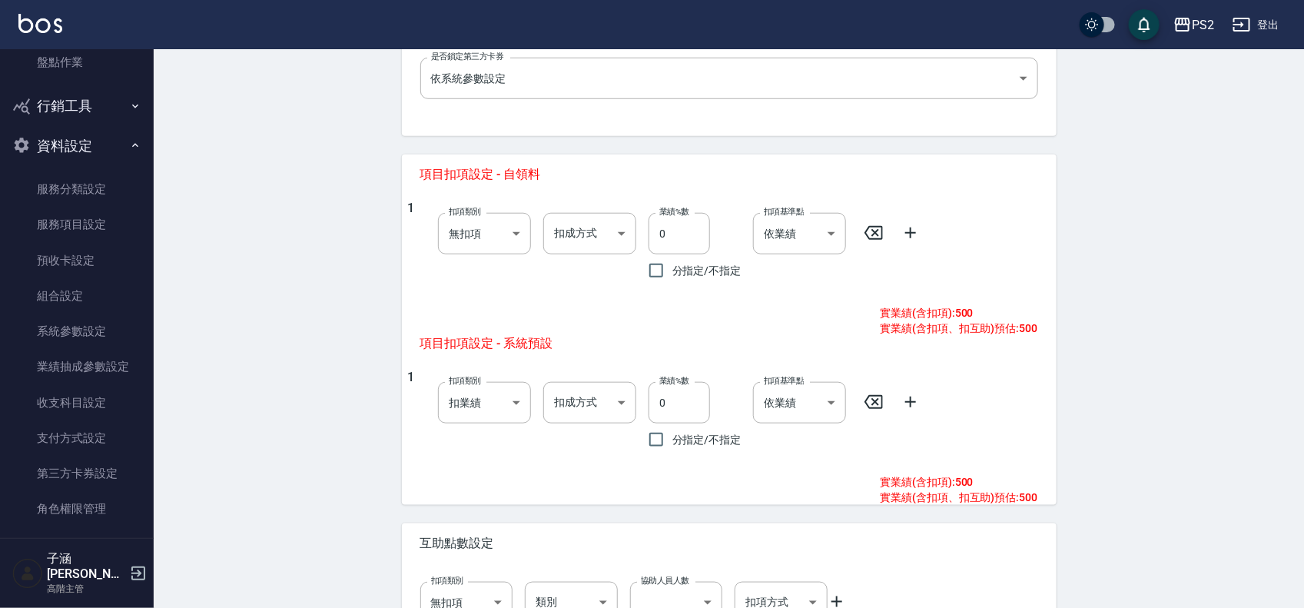
scroll to position [641, 0]
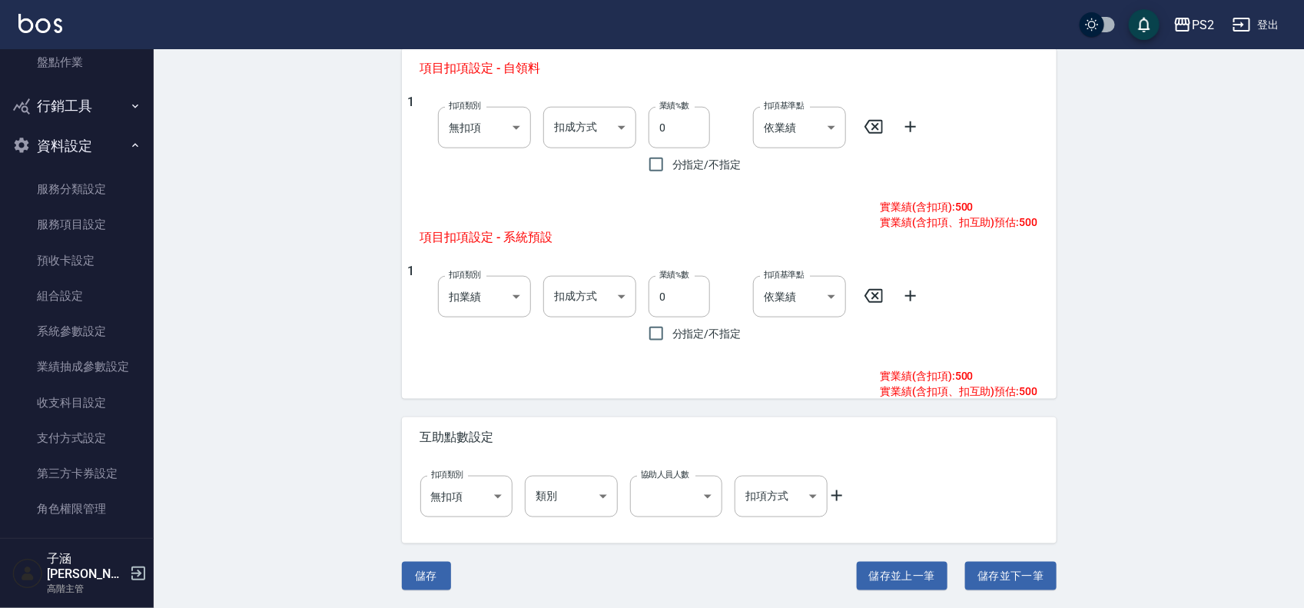
click at [843, 495] on icon at bounding box center [836, 495] width 18 height 18
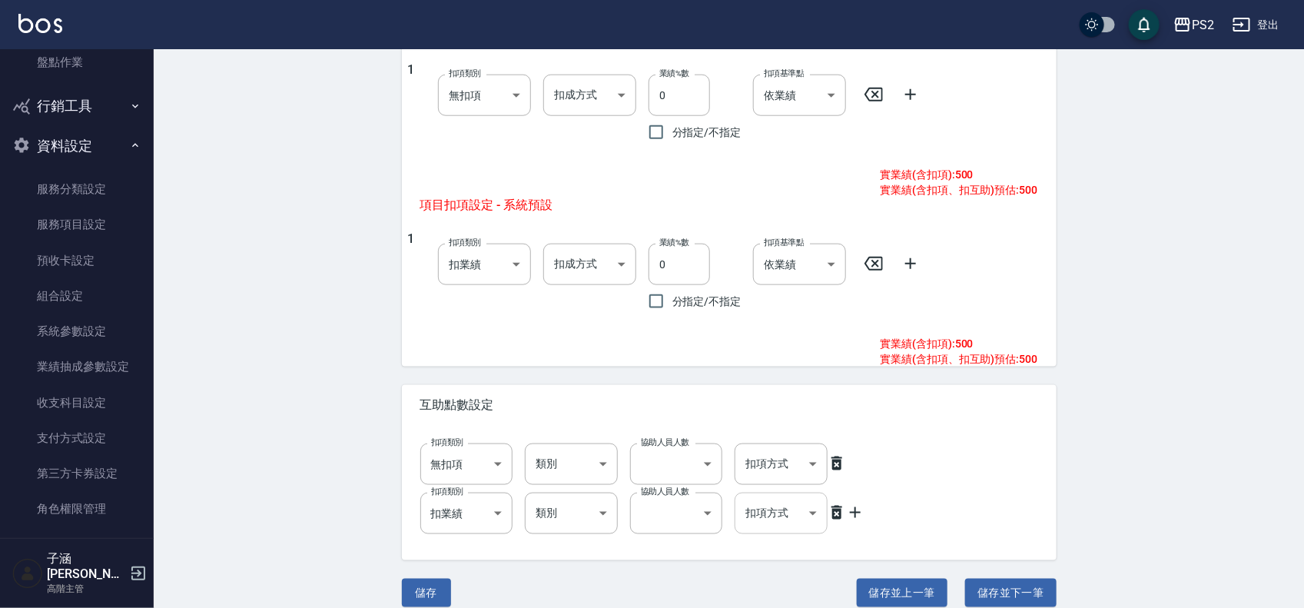
scroll to position [690, 0]
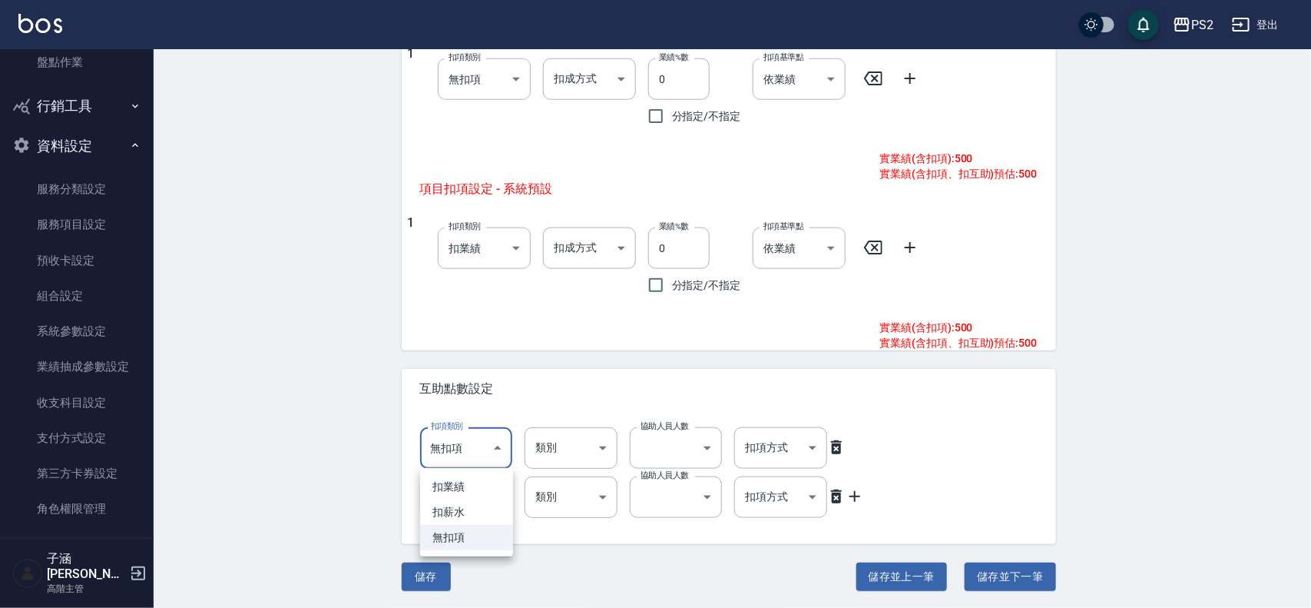
click at [465, 505] on li "扣薪水" at bounding box center [466, 511] width 93 height 25
type input "onSalary"
click at [479, 543] on li "扣薪水" at bounding box center [466, 550] width 93 height 25
type input "onSalary"
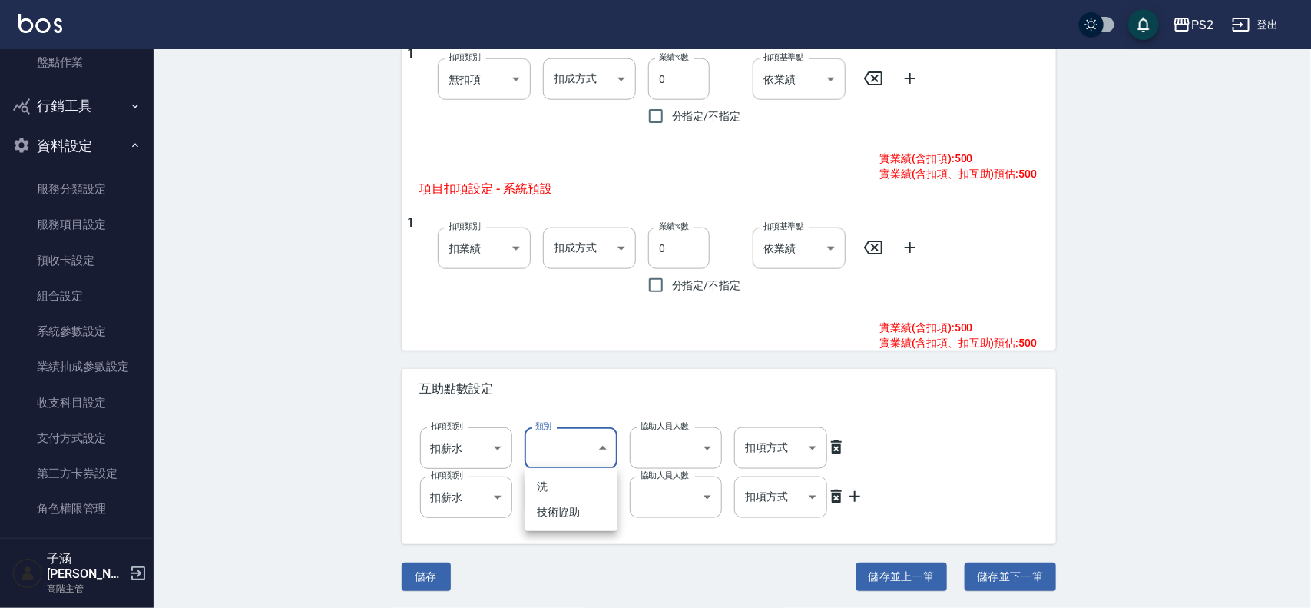
click at [573, 479] on li "洗" at bounding box center [571, 486] width 93 height 25
type input "洗"
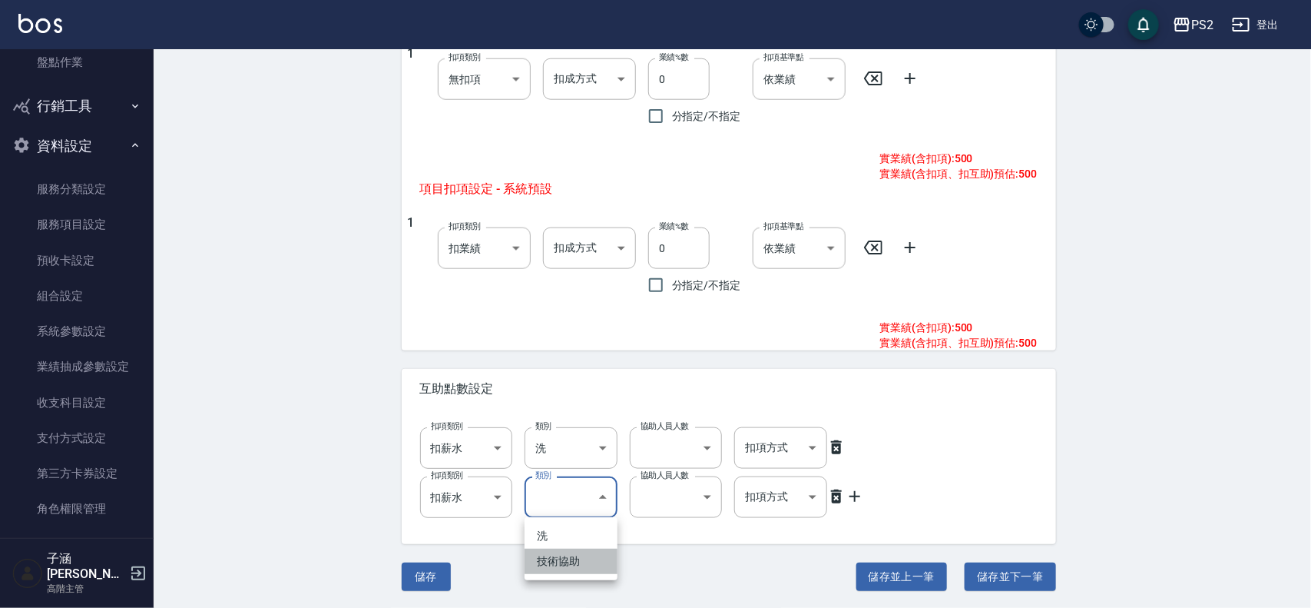
click at [565, 554] on li "技術協助" at bounding box center [571, 560] width 93 height 25
type input "技術協助"
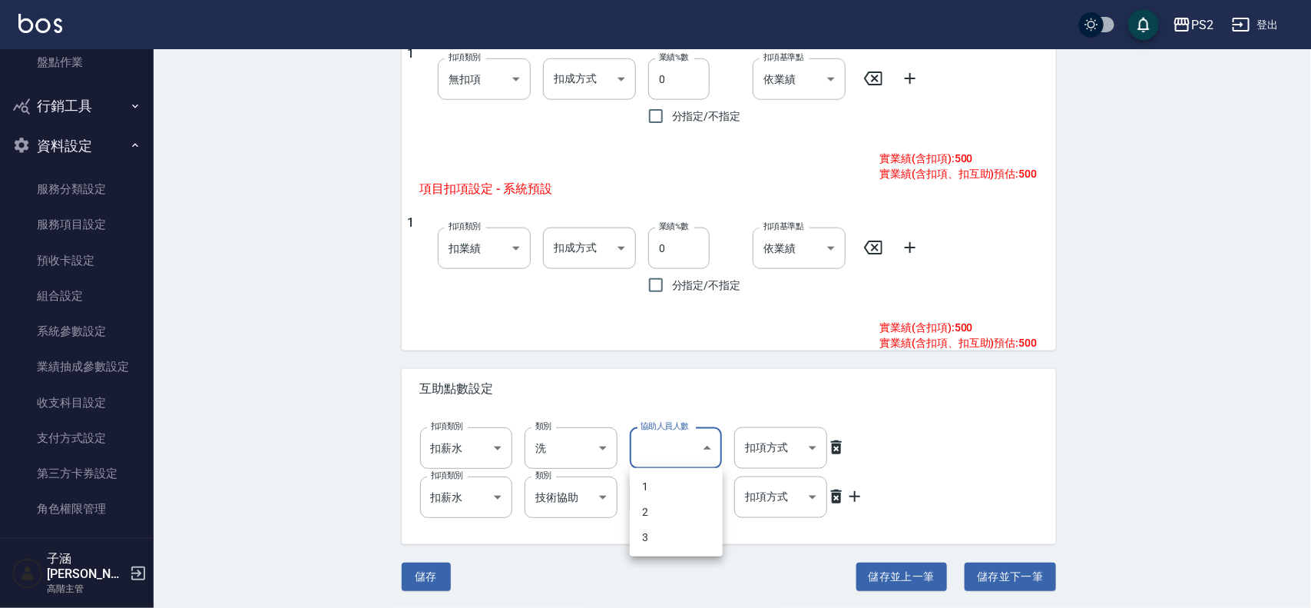
click at [684, 484] on li "1" at bounding box center [676, 486] width 93 height 25
type input "1"
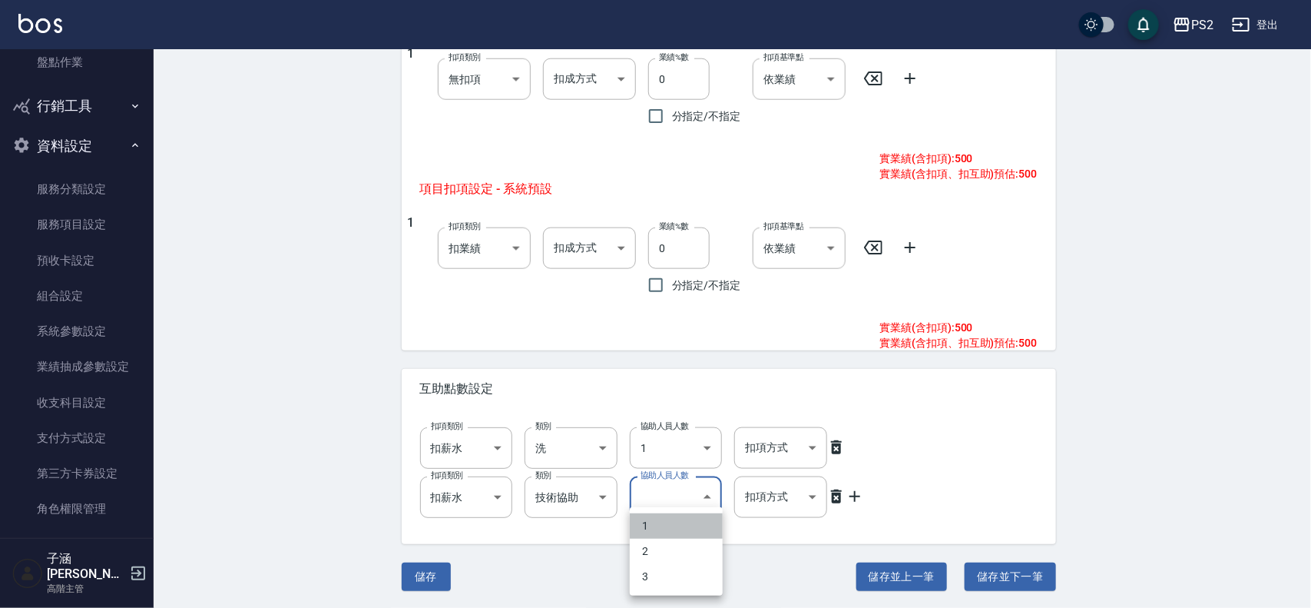
click at [670, 526] on li "1" at bounding box center [676, 525] width 93 height 25
type input "1"
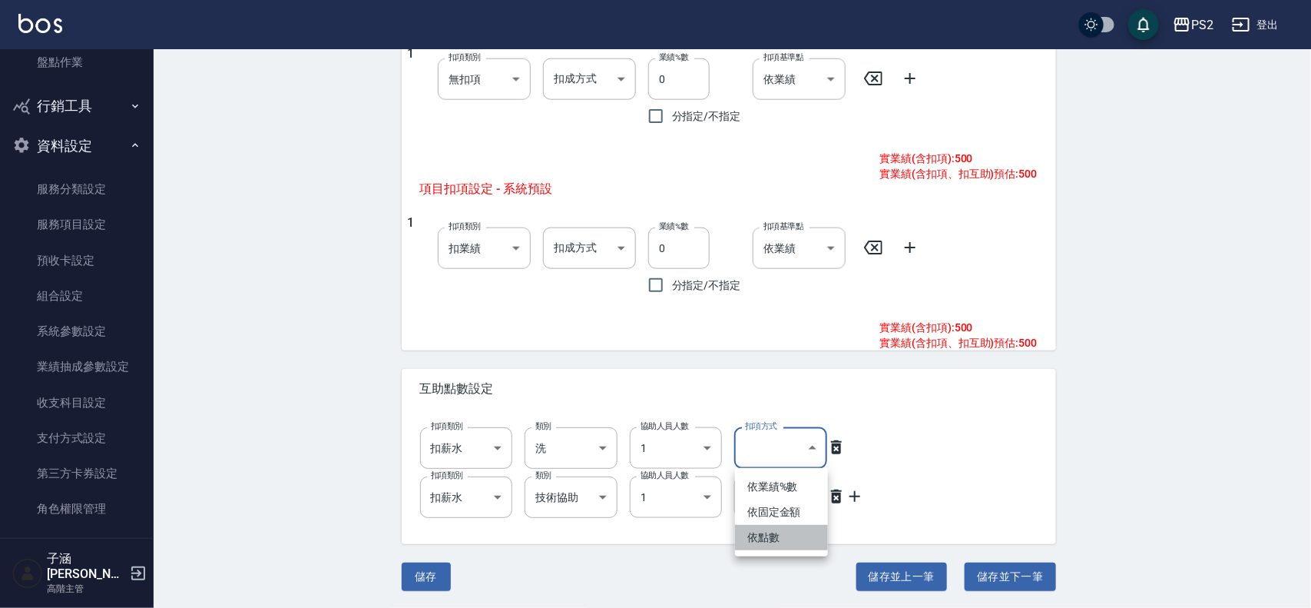
click at [780, 535] on li "依點數" at bounding box center [781, 537] width 93 height 25
type input "點數"
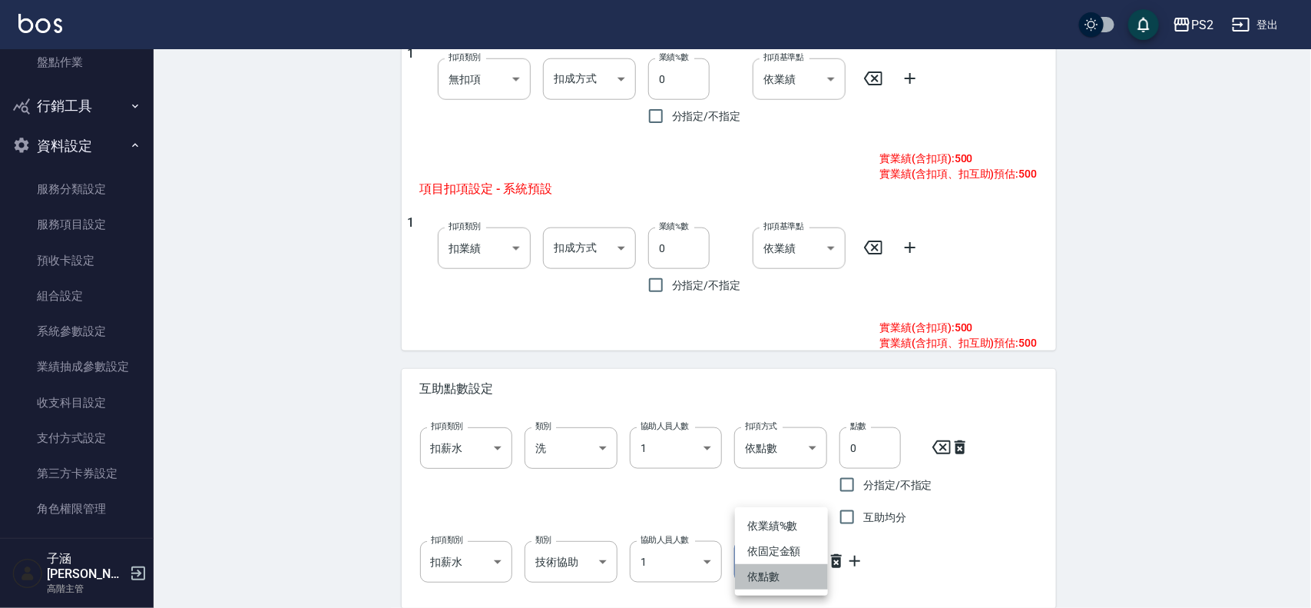
click at [790, 578] on li "依點數" at bounding box center [781, 576] width 93 height 25
type input "點數"
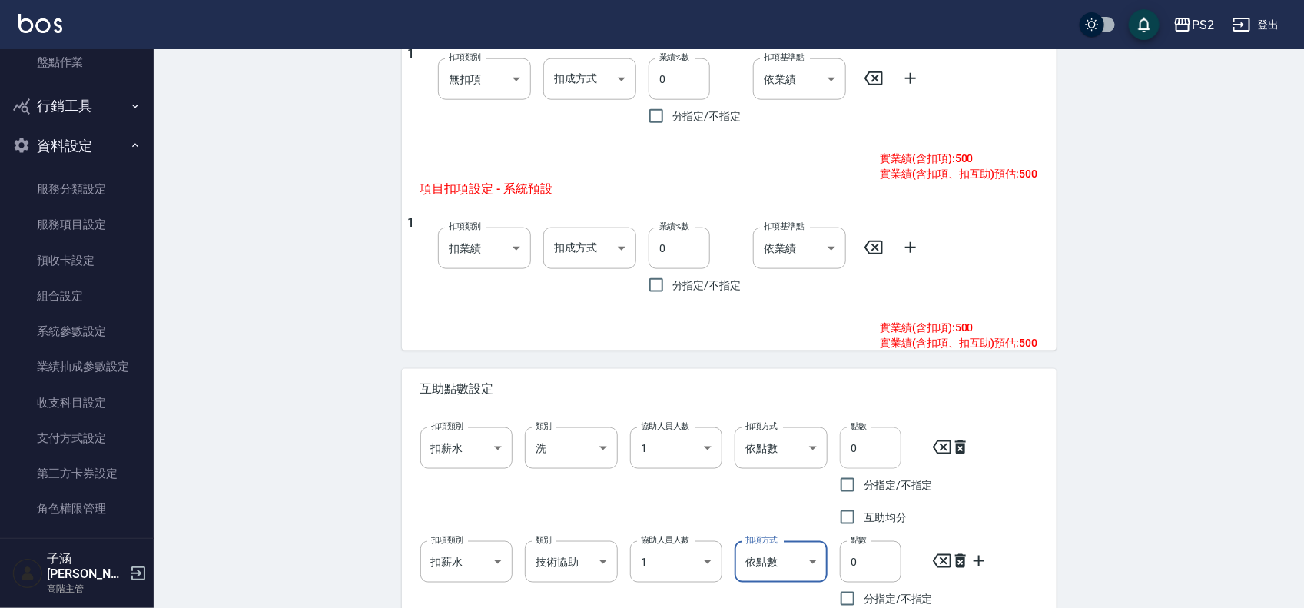
click at [883, 442] on input "0" at bounding box center [870, 447] width 61 height 41
type input "1"
click at [880, 573] on input "0" at bounding box center [870, 561] width 61 height 41
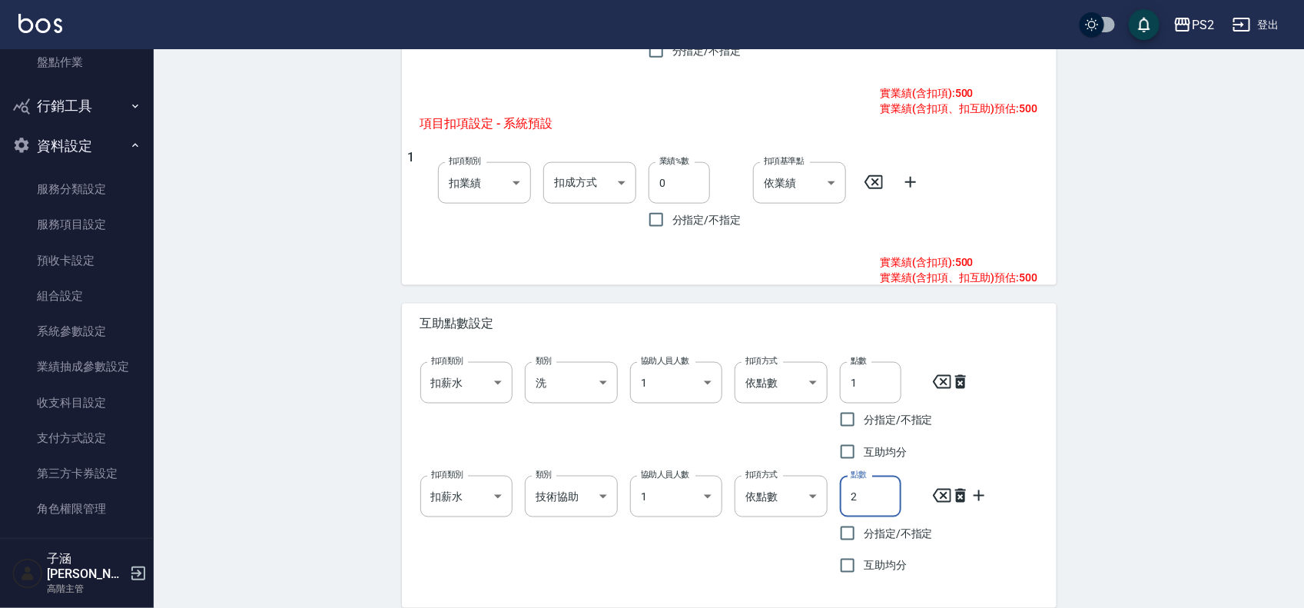
scroll to position [819, 0]
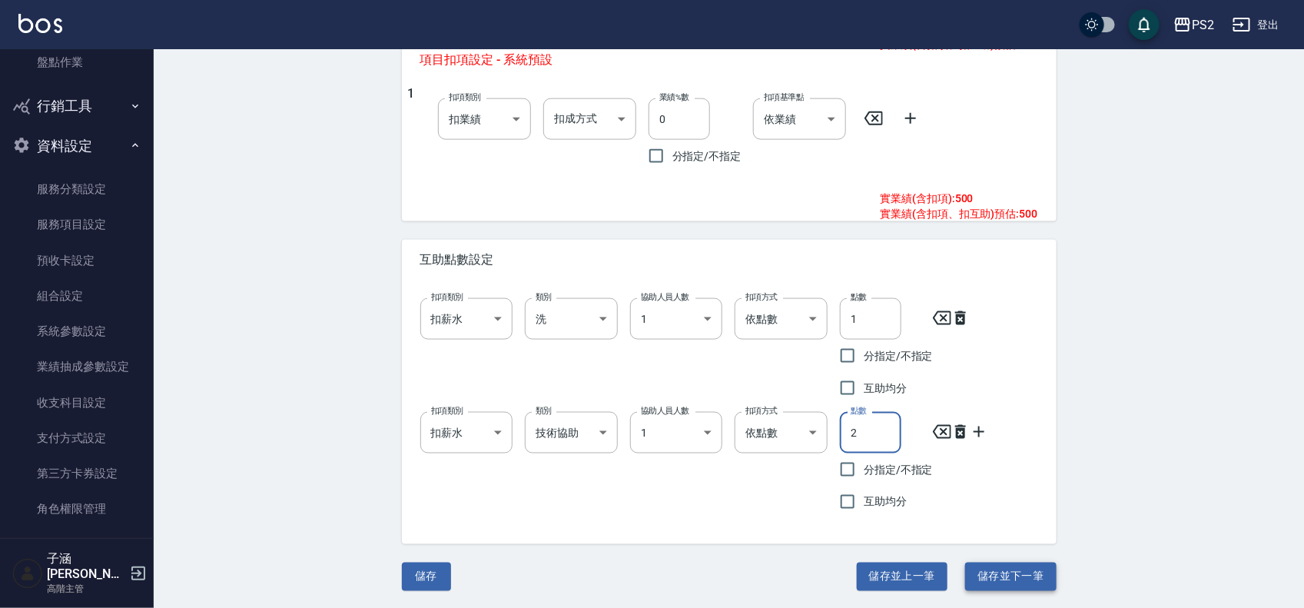
type input "2"
click at [1039, 576] on button "儲存並下一筆" at bounding box center [1010, 576] width 91 height 28
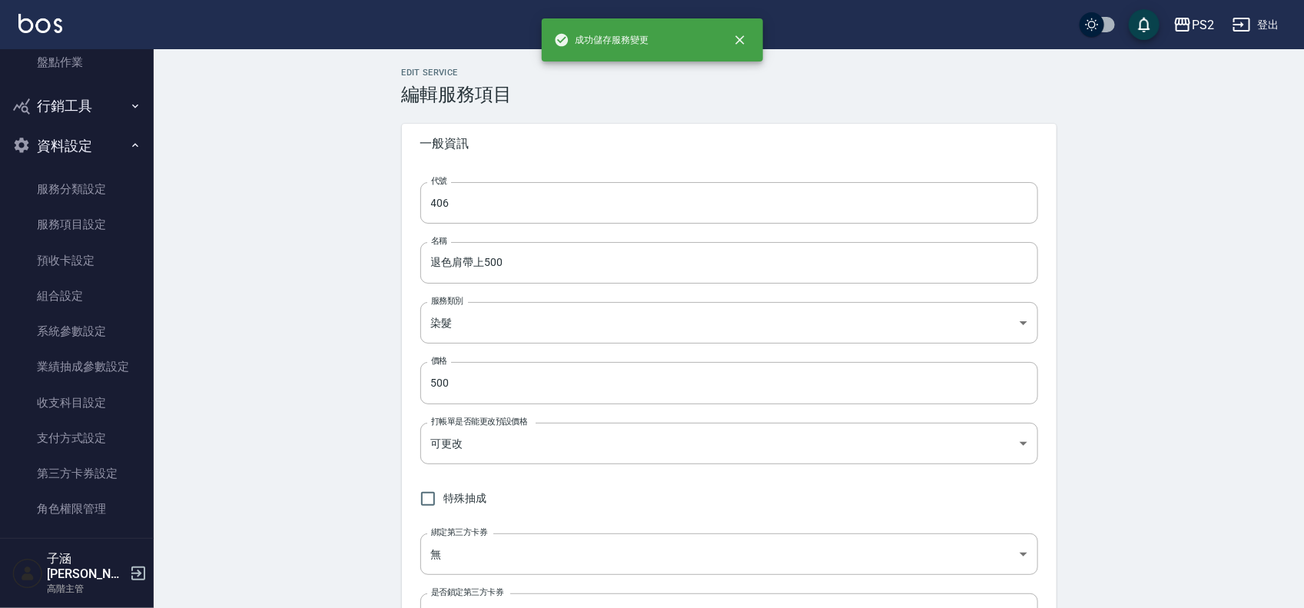
type input "407"
type input "退色肩帶下800"
type input "800"
type input "none"
type input "0"
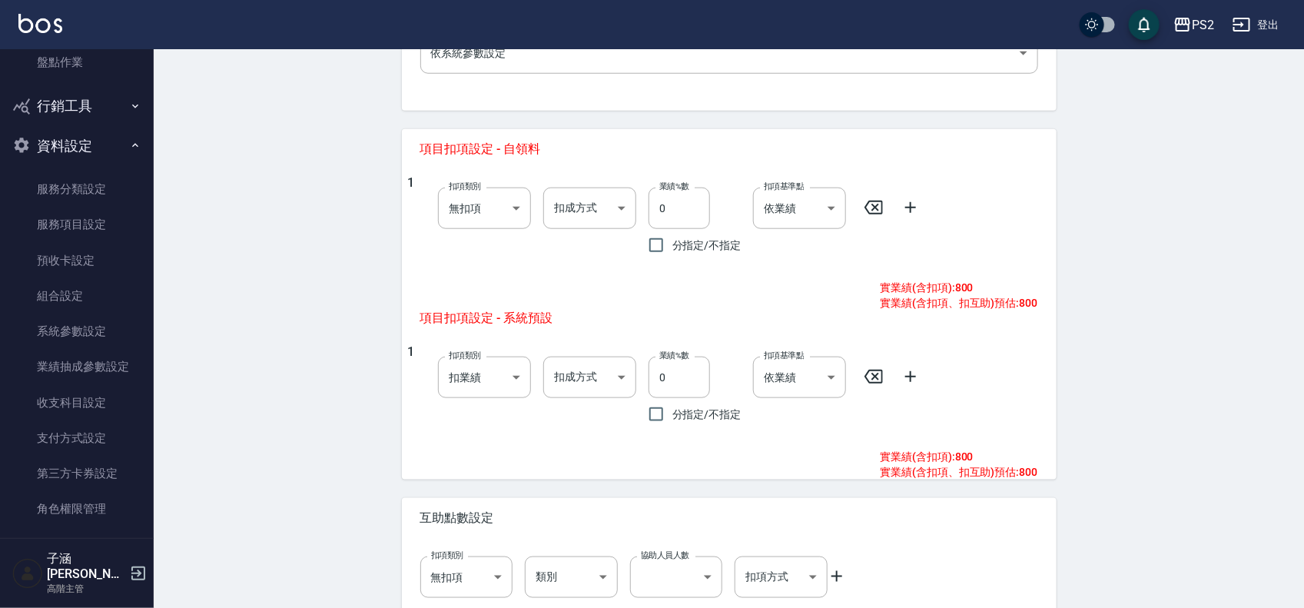
scroll to position [641, 0]
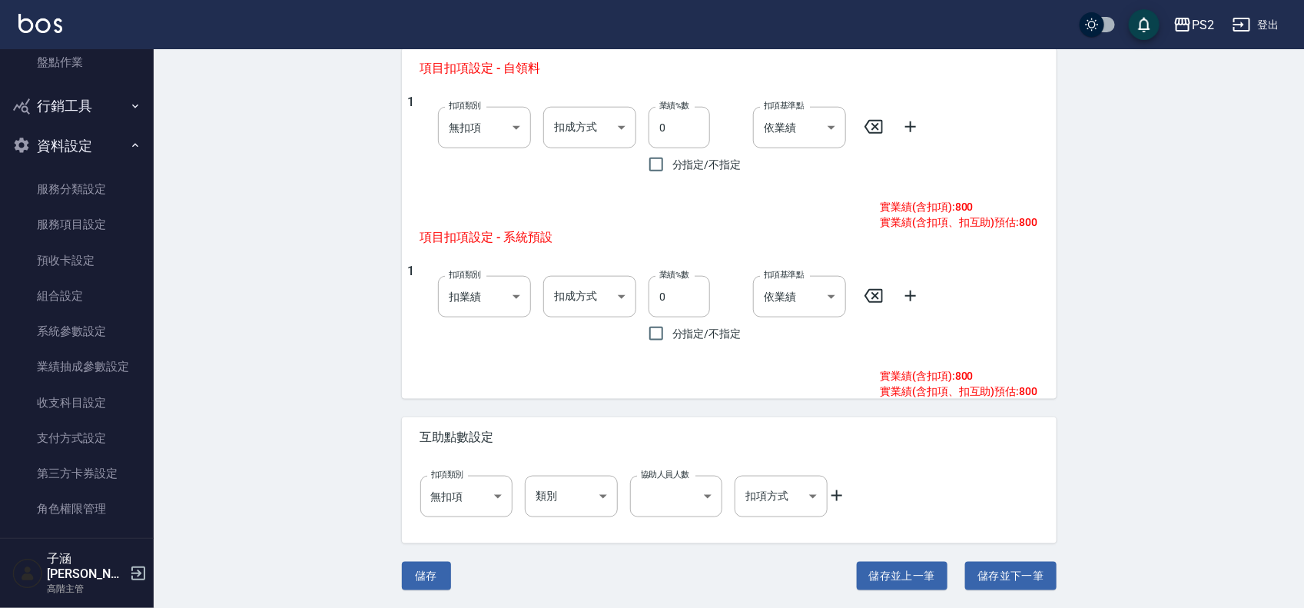
click at [833, 488] on icon at bounding box center [836, 495] width 18 height 18
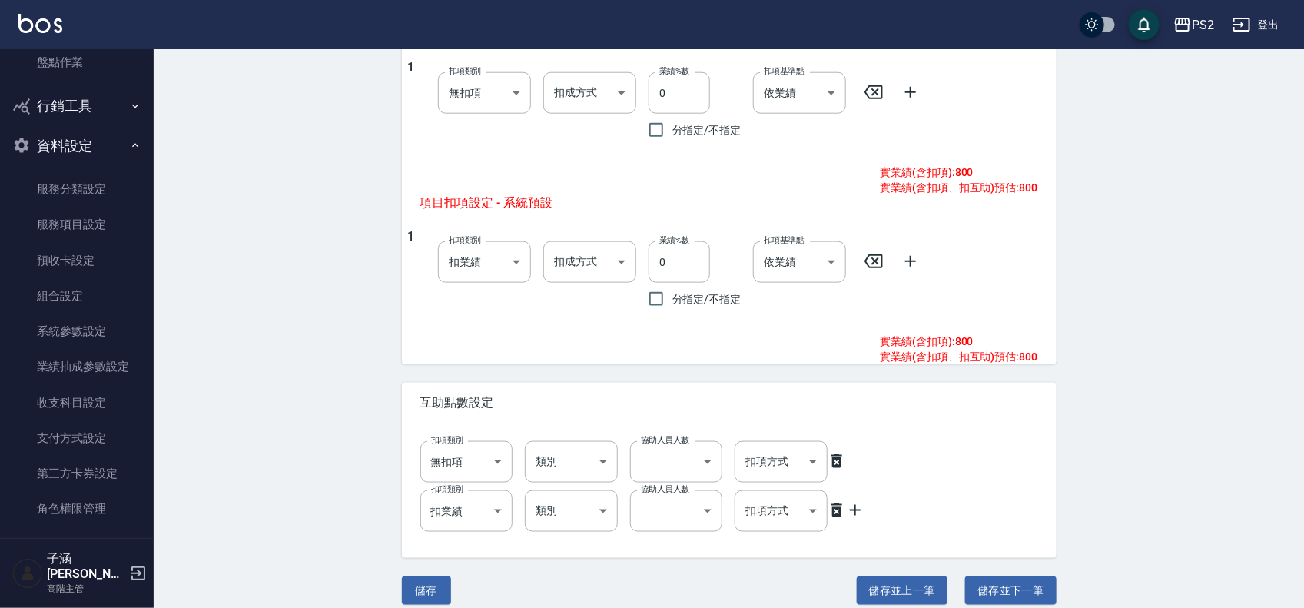
scroll to position [690, 0]
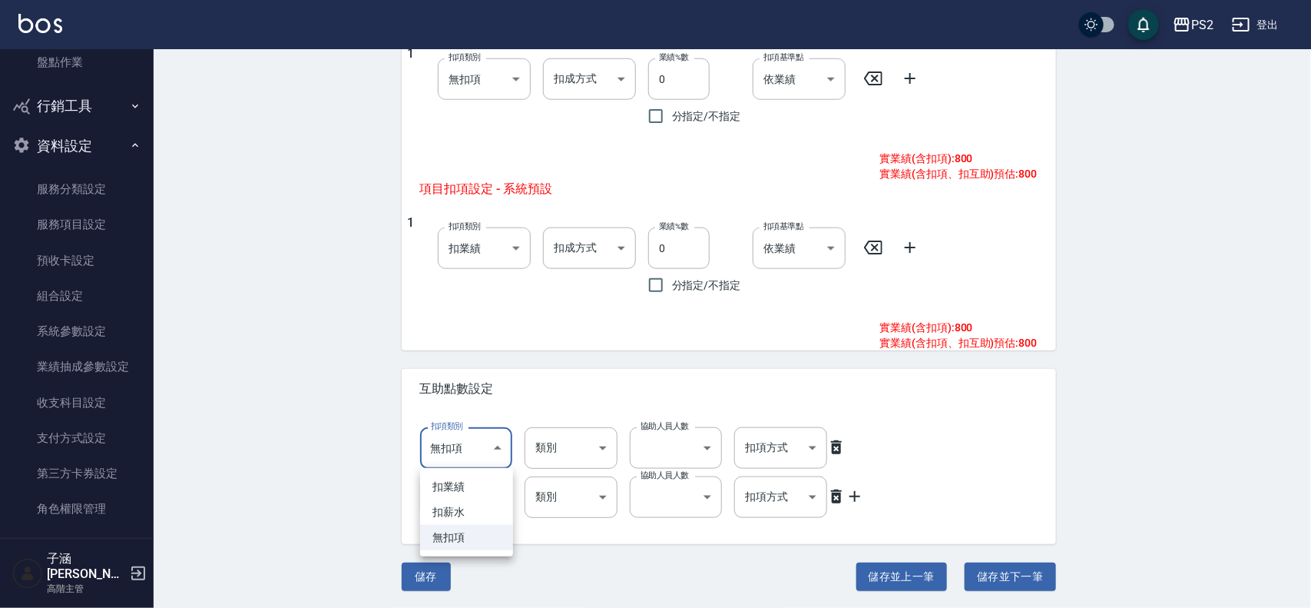
click at [480, 512] on li "扣薪水" at bounding box center [466, 511] width 93 height 25
type input "onSalary"
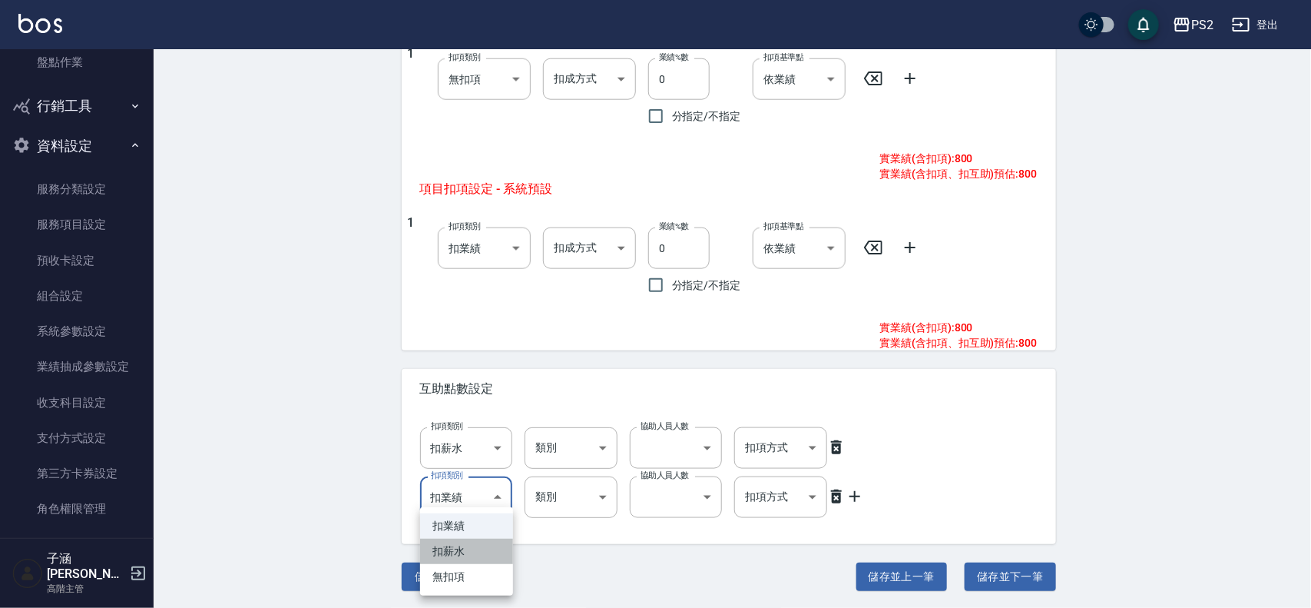
click at [479, 546] on li "扣薪水" at bounding box center [466, 550] width 93 height 25
type input "onSalary"
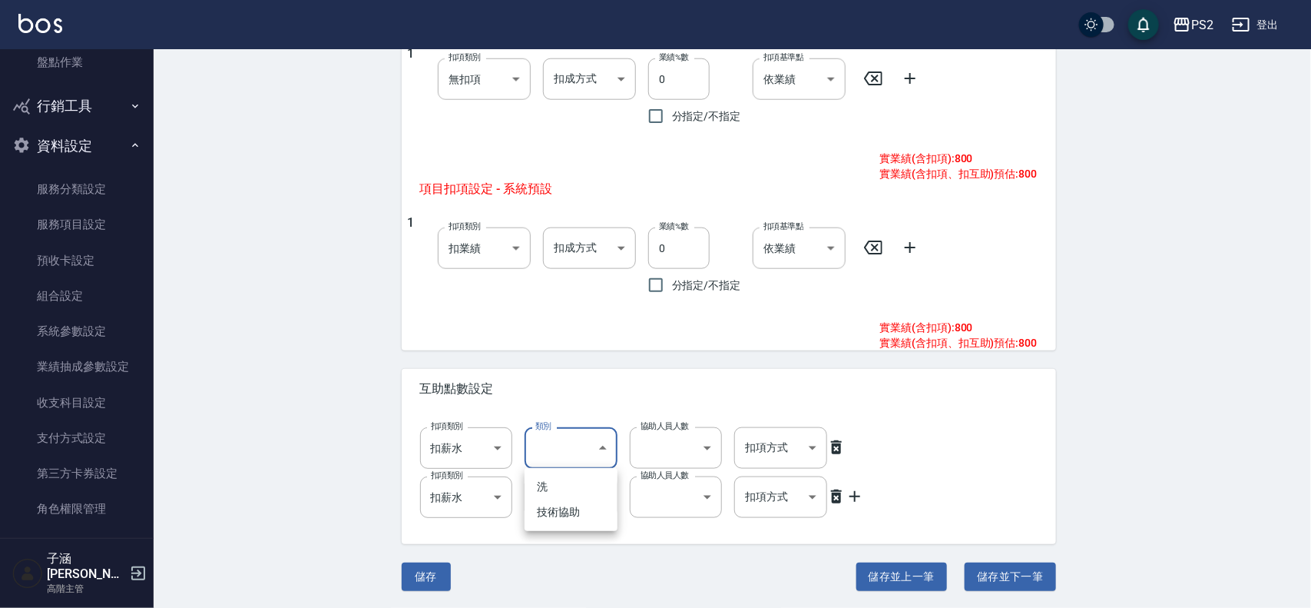
click at [595, 480] on li "洗" at bounding box center [571, 486] width 93 height 25
type input "洗"
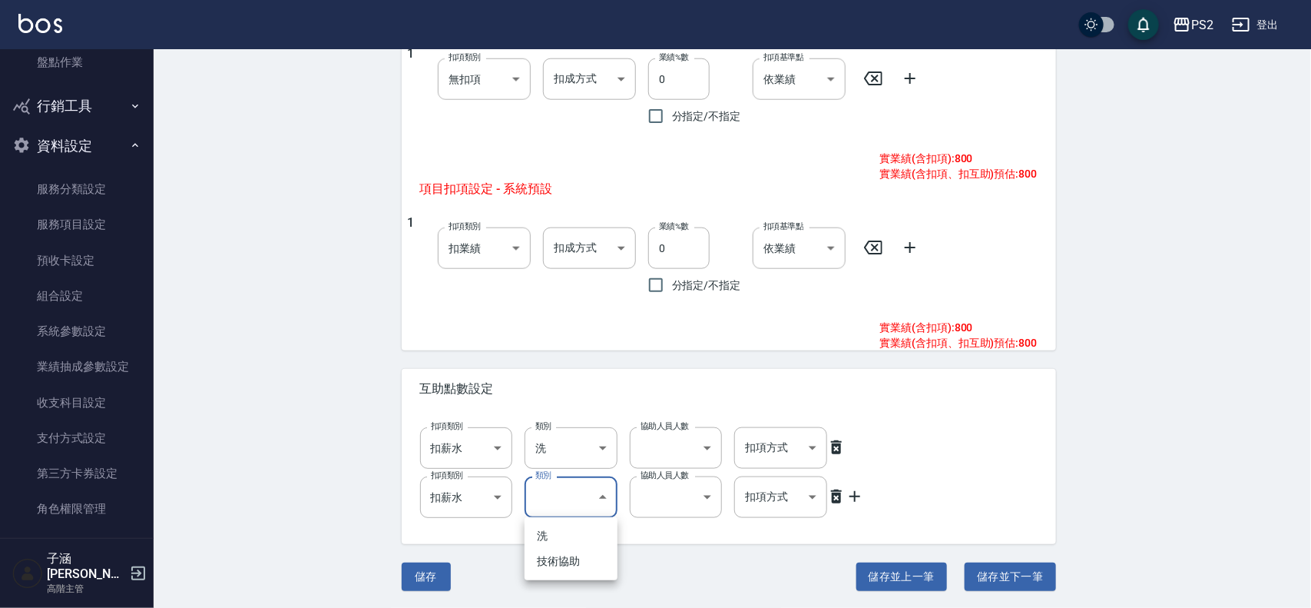
click at [573, 554] on li "技術協助" at bounding box center [571, 560] width 93 height 25
type input "技術協助"
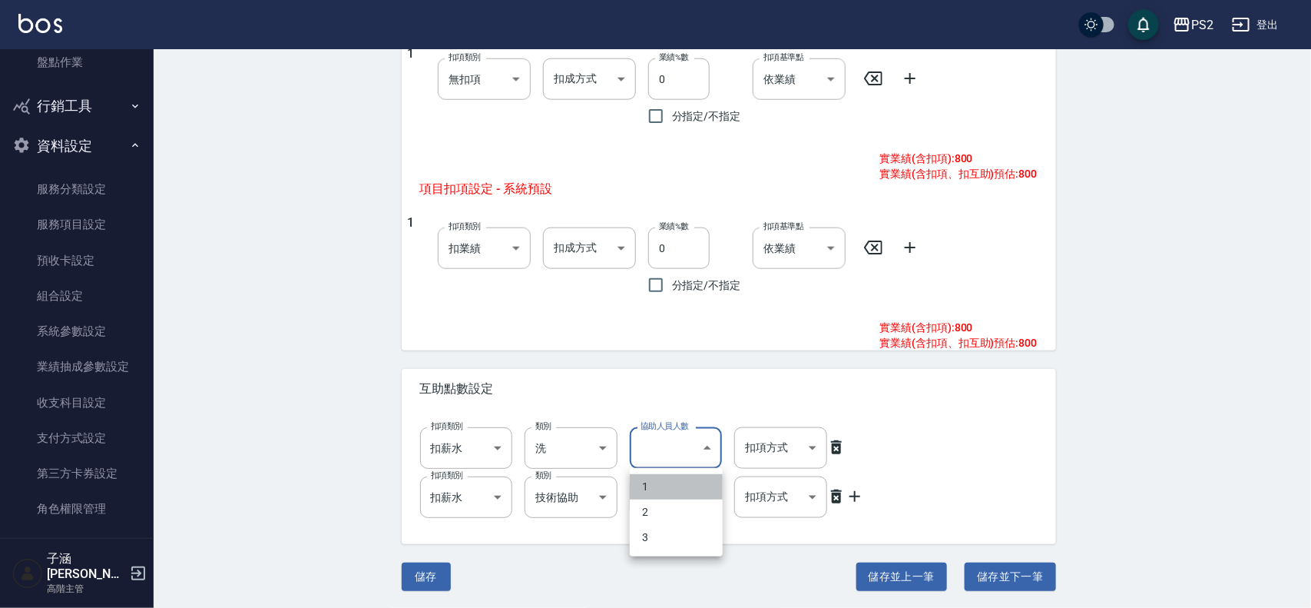
click at [671, 482] on li "1" at bounding box center [676, 486] width 93 height 25
type input "1"
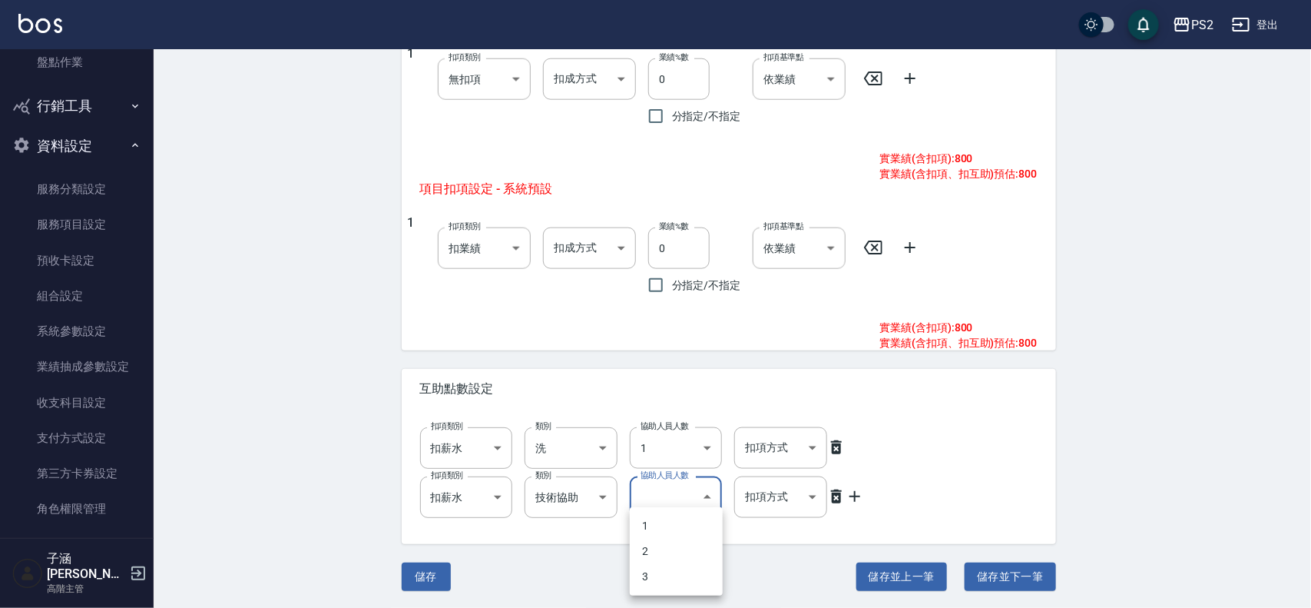
click at [664, 524] on li "1" at bounding box center [676, 525] width 93 height 25
type input "1"
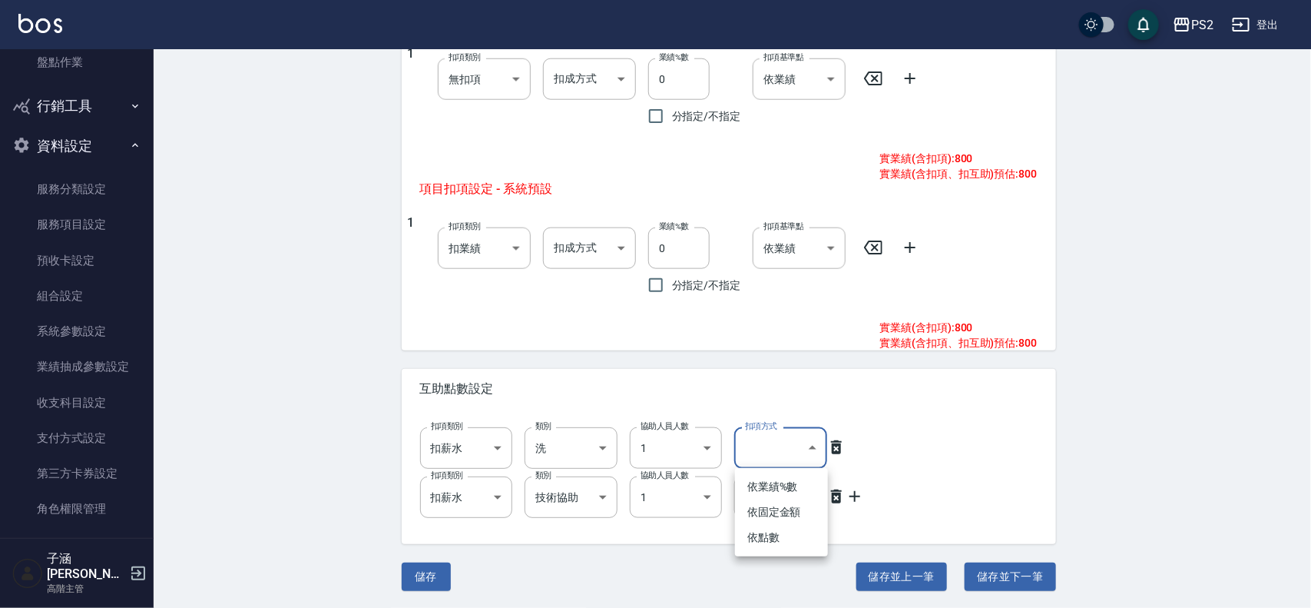
click at [784, 535] on li "依點數" at bounding box center [781, 537] width 93 height 25
type input "點數"
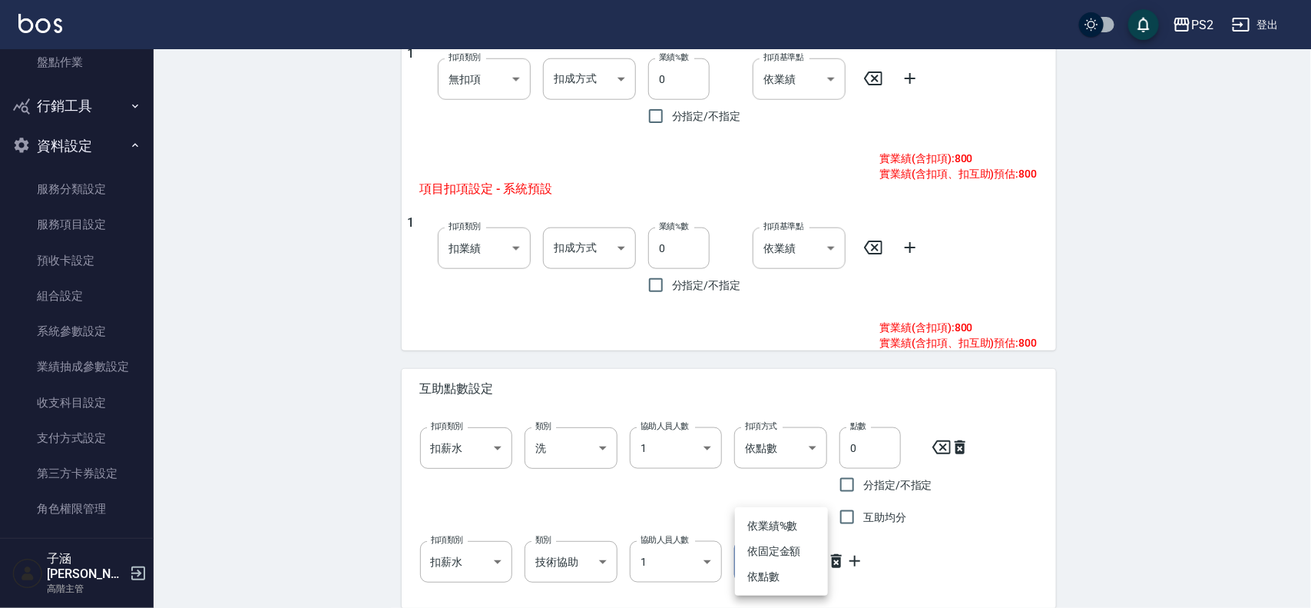
click at [795, 577] on li "依點數" at bounding box center [781, 576] width 93 height 25
type input "點數"
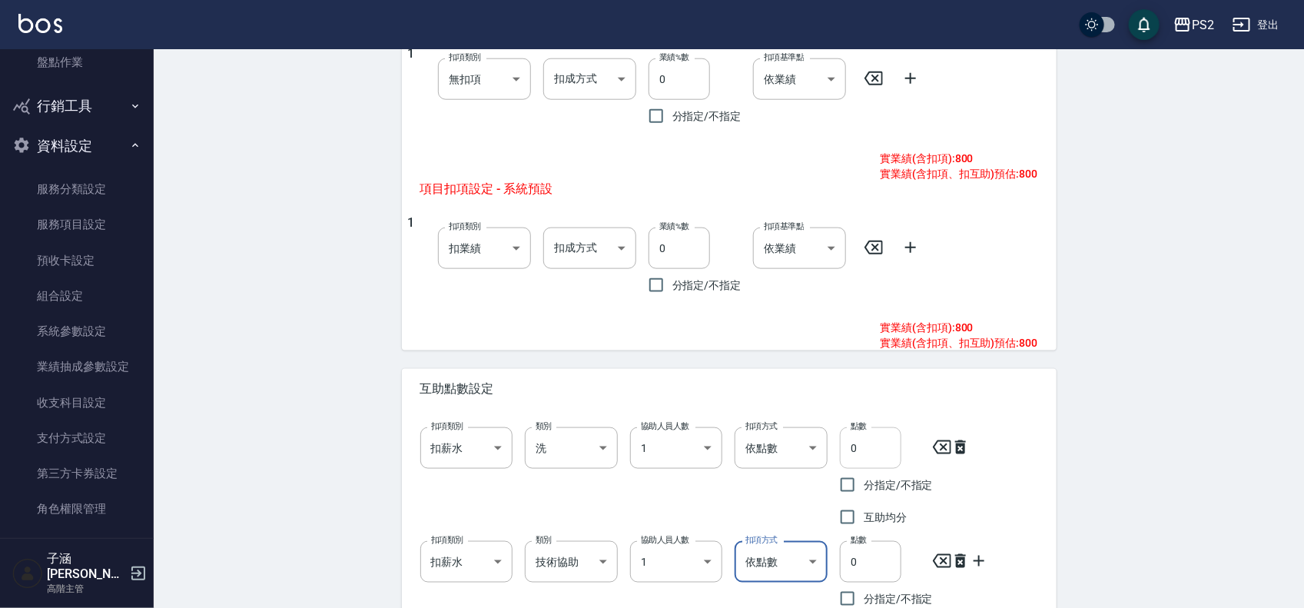
click at [880, 451] on input "0" at bounding box center [870, 447] width 61 height 41
type input "1"
click at [872, 572] on input "0" at bounding box center [870, 561] width 61 height 41
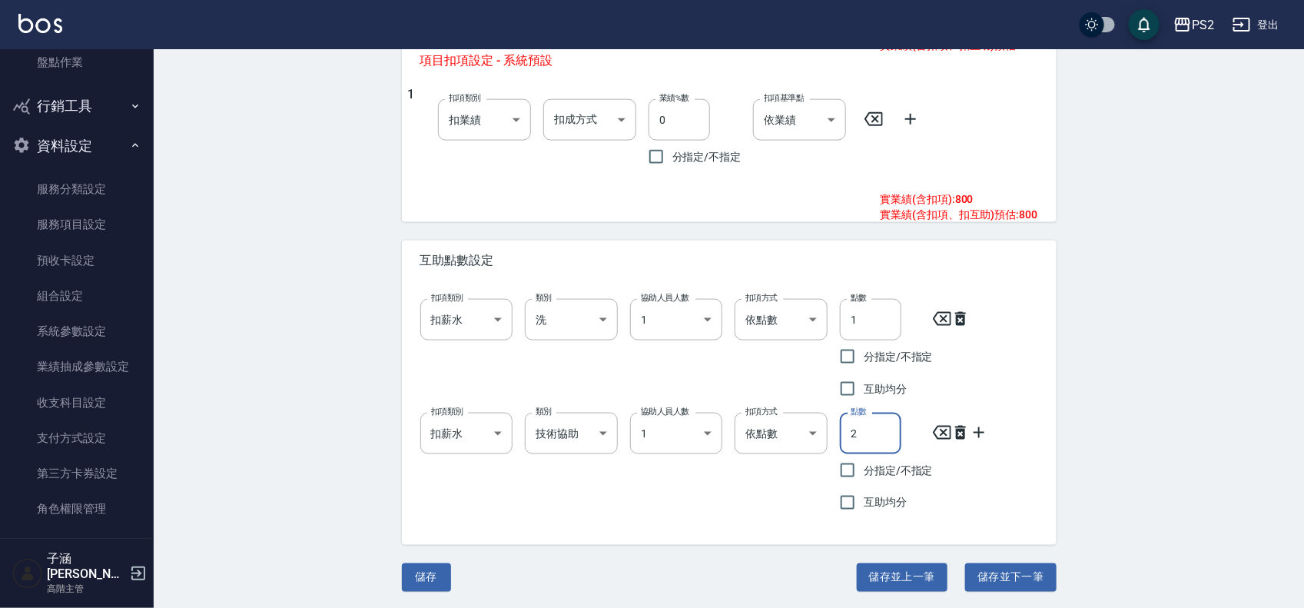
scroll to position [819, 0]
type input "2"
click at [1016, 576] on button "儲存並下一筆" at bounding box center [1010, 576] width 91 height 28
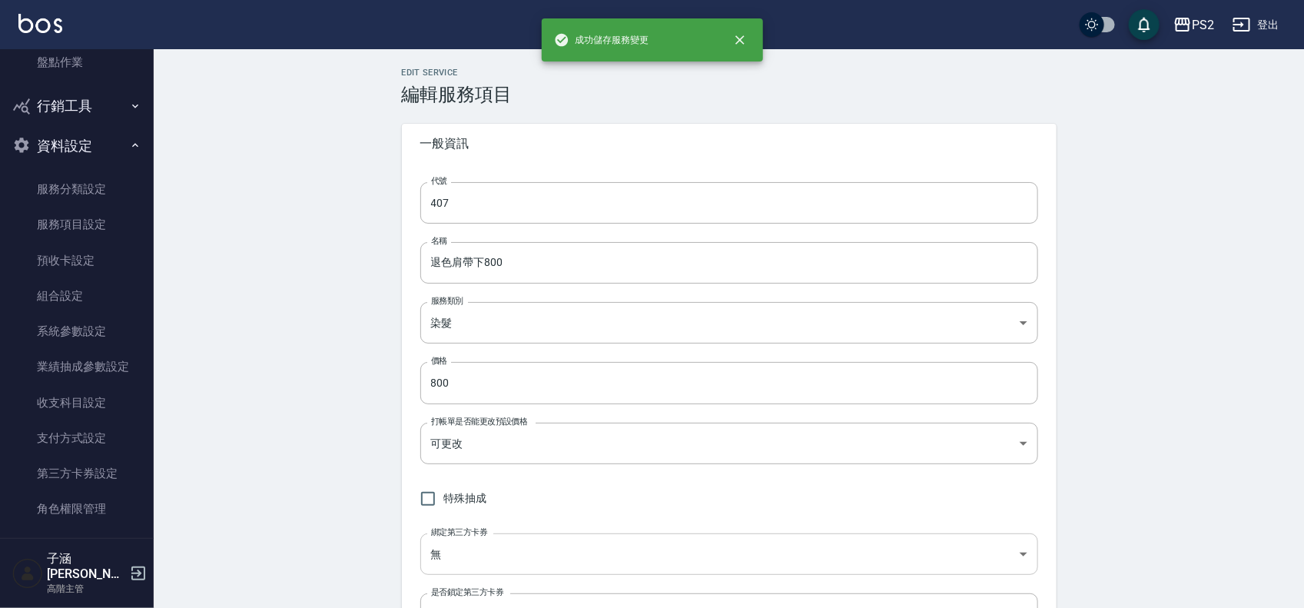
type input "408"
type input "髮長肩下500"
type input "500"
type input "none"
type input "0"
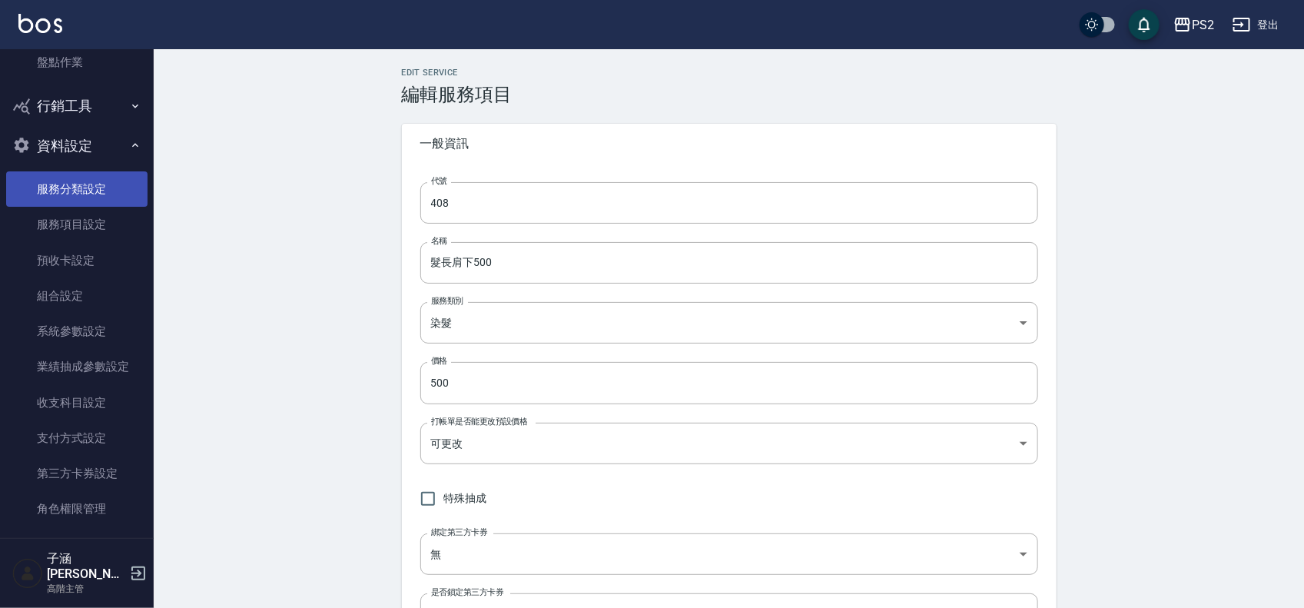
scroll to position [96, 0]
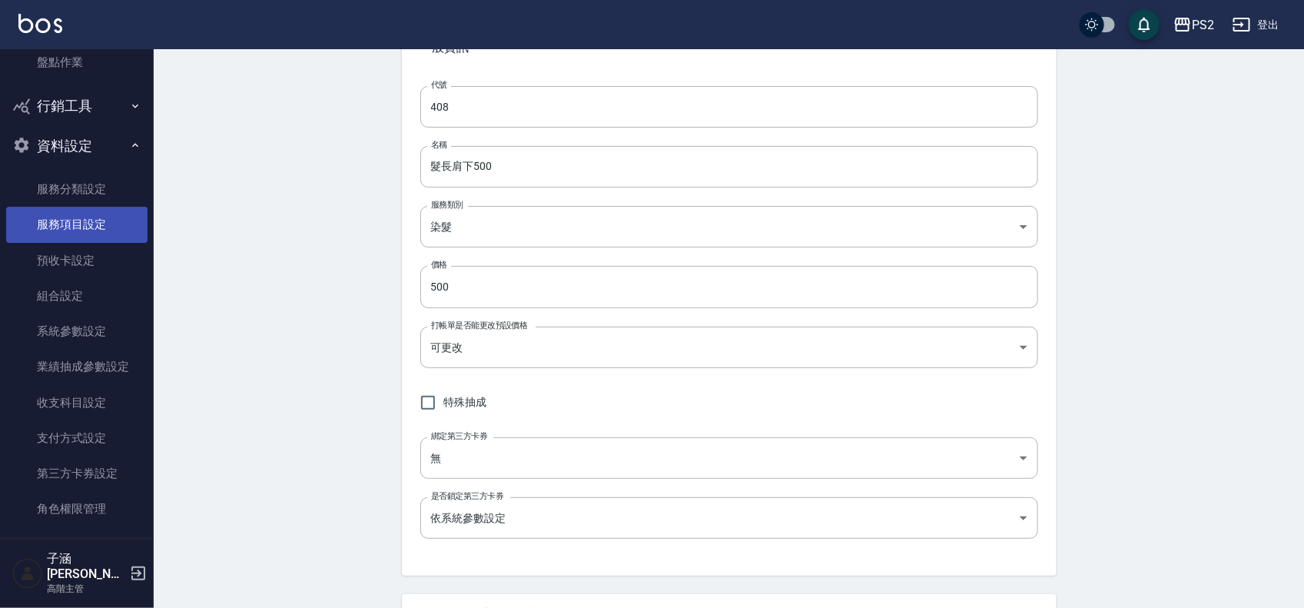
click at [108, 224] on link "服務項目設定" at bounding box center [76, 224] width 141 height 35
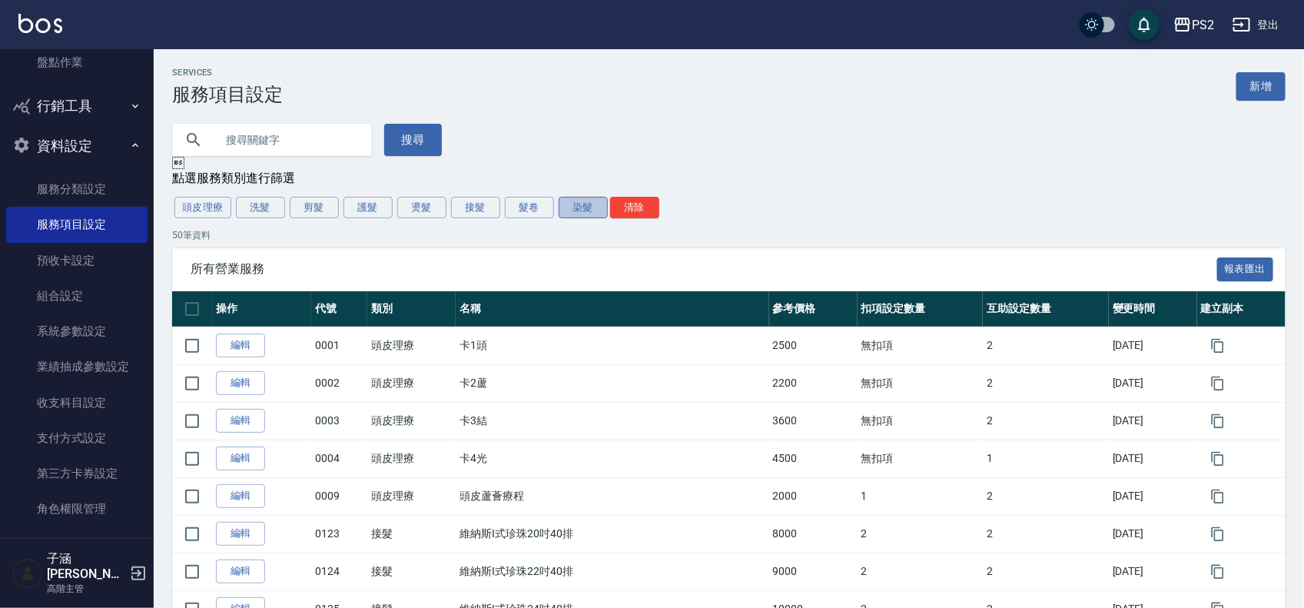
click at [592, 214] on button "染髮" at bounding box center [582, 208] width 49 height 22
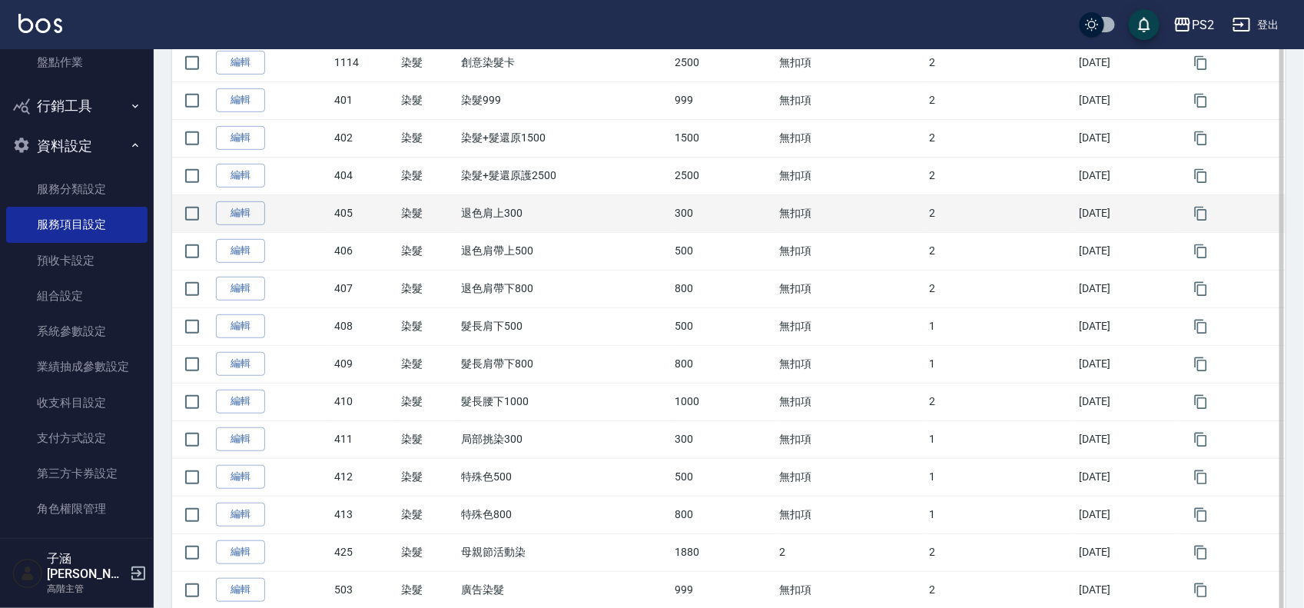
scroll to position [288, 0]
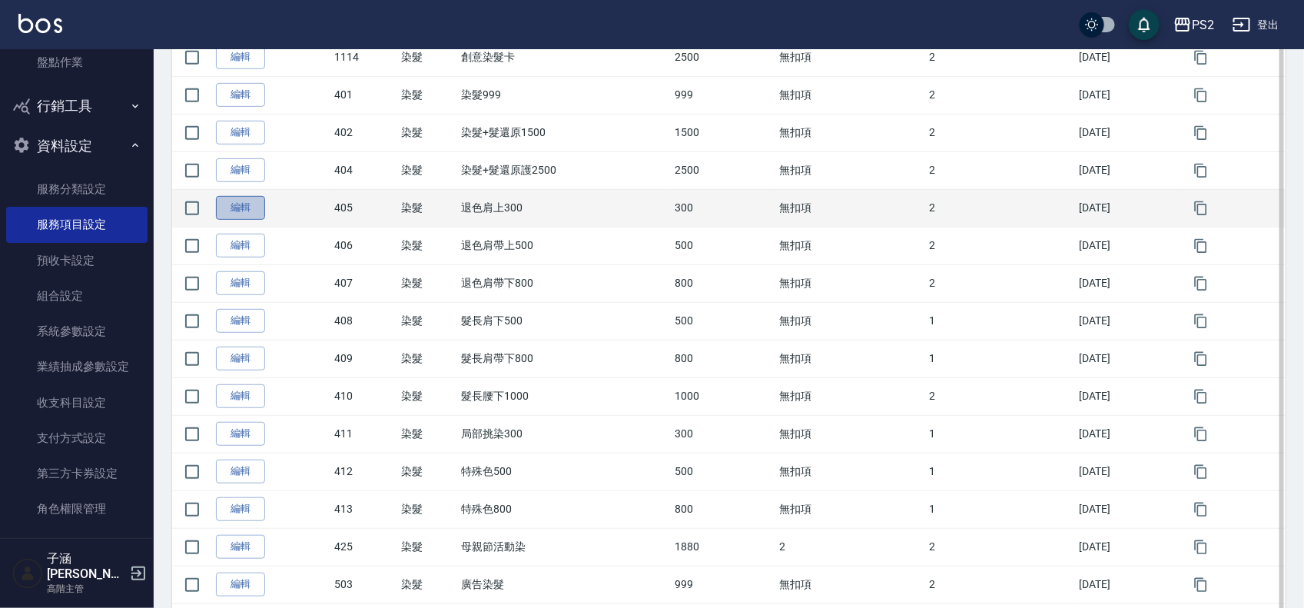
click at [254, 211] on link "編輯" at bounding box center [240, 208] width 49 height 24
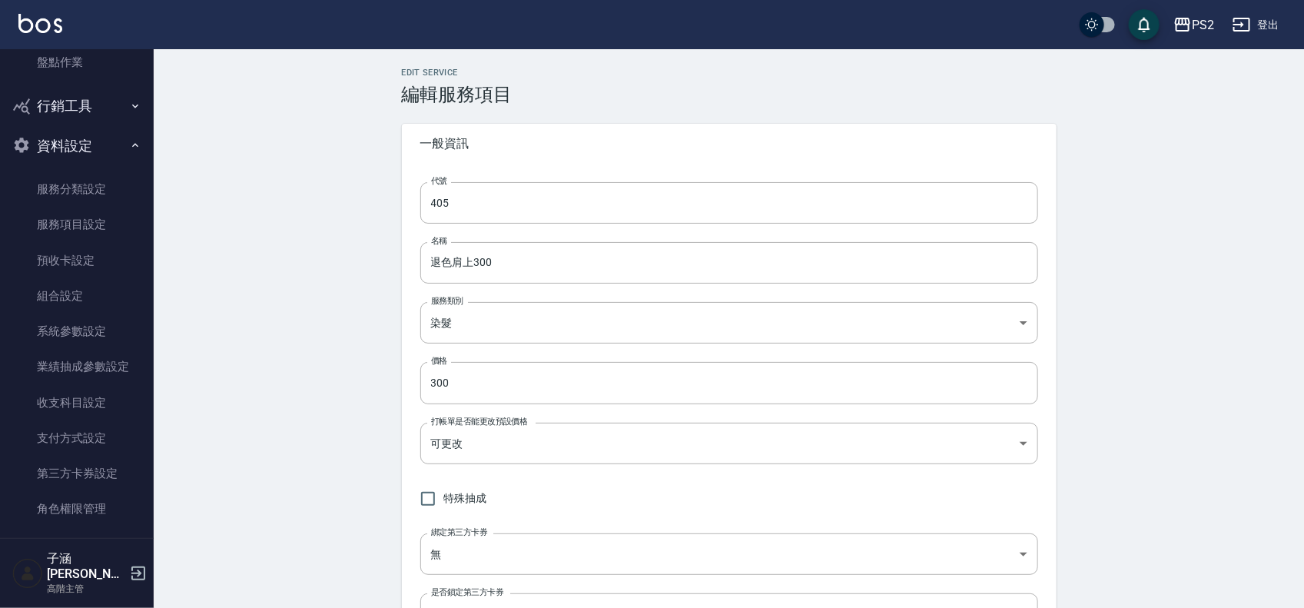
type input "onSalary"
type input "洗"
type input "1"
type input "點數"
click at [557, 254] on input "退色肩上300" at bounding box center [729, 262] width 618 height 41
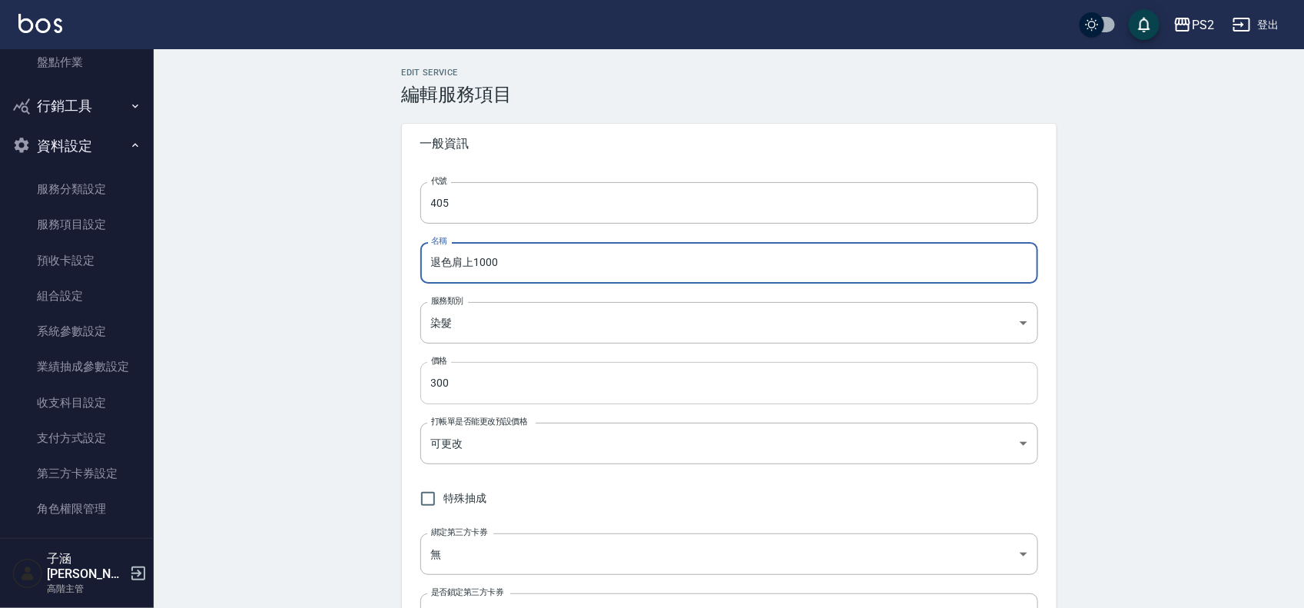
type input "退色肩上1000"
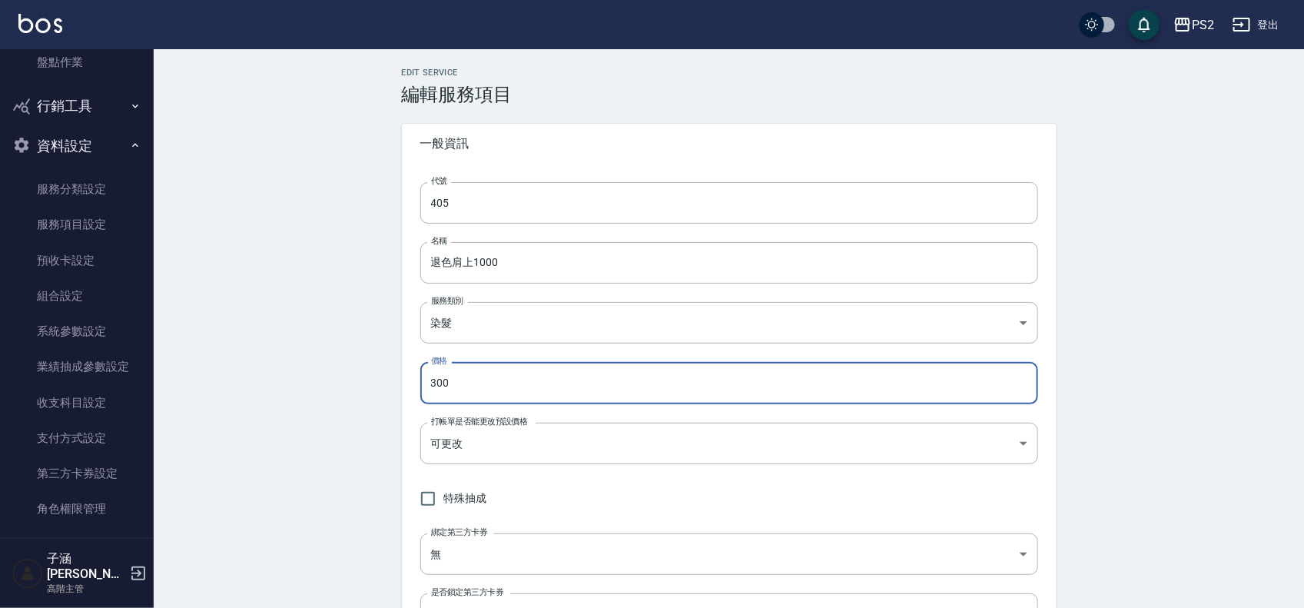
click at [479, 377] on input "300" at bounding box center [729, 382] width 618 height 41
type input "3"
type input "1000"
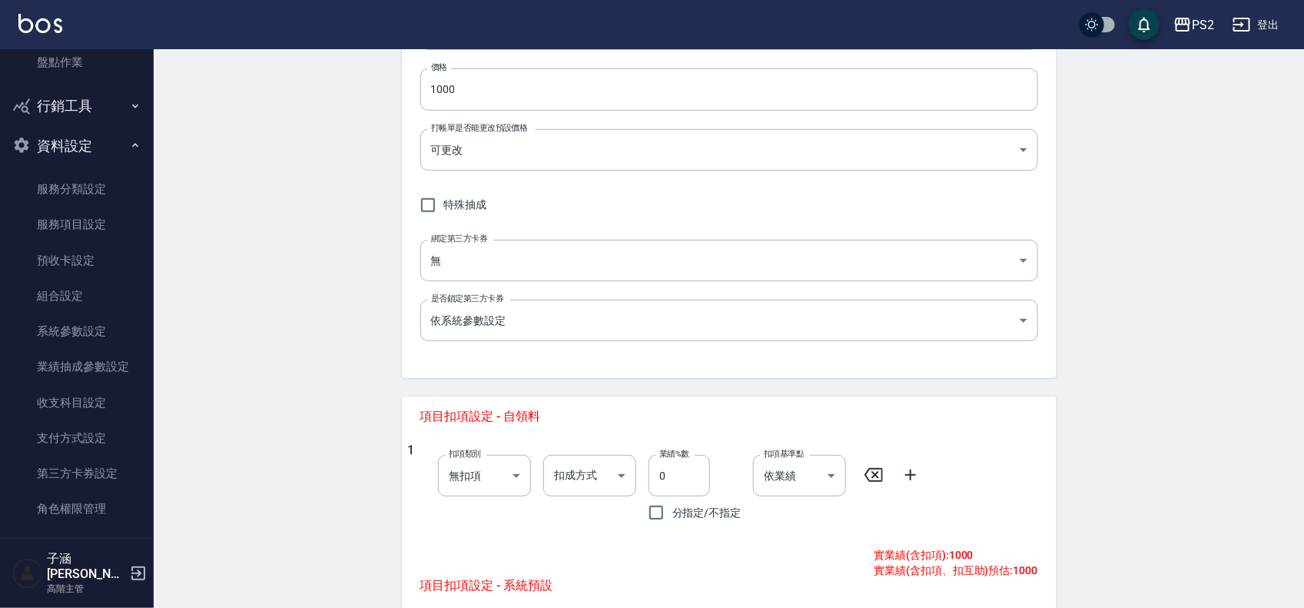
scroll to position [819, 0]
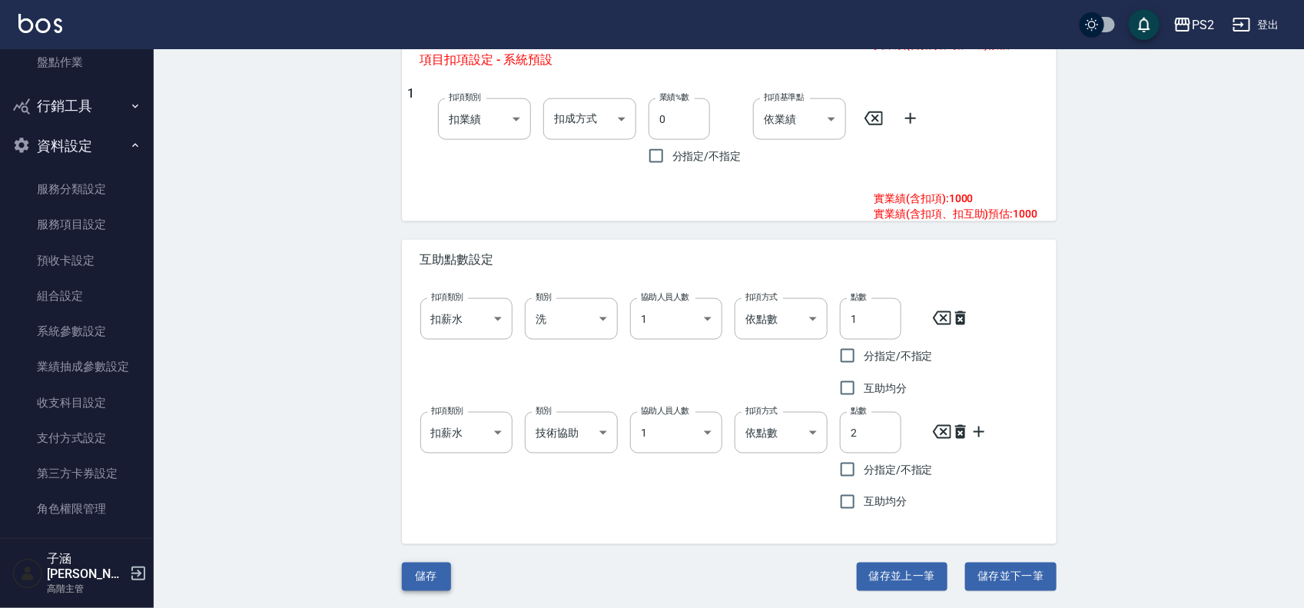
click at [442, 582] on button "儲存" at bounding box center [426, 576] width 49 height 28
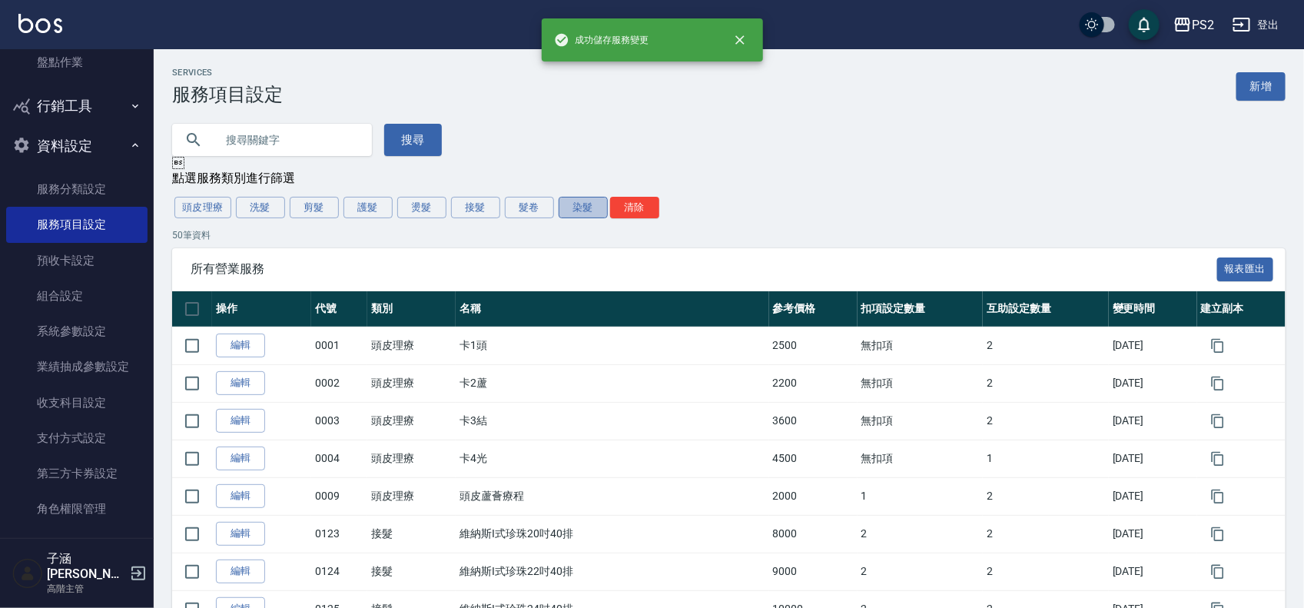
click at [590, 215] on button "染髮" at bounding box center [582, 208] width 49 height 22
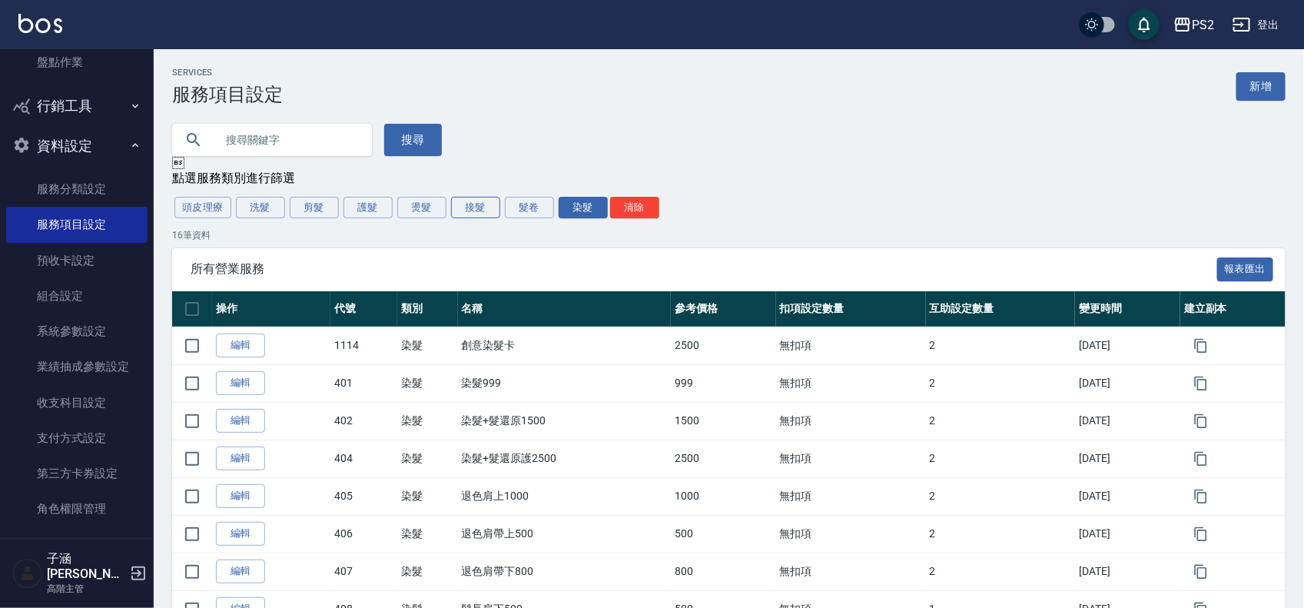
click at [466, 212] on button "接髮" at bounding box center [475, 208] width 49 height 22
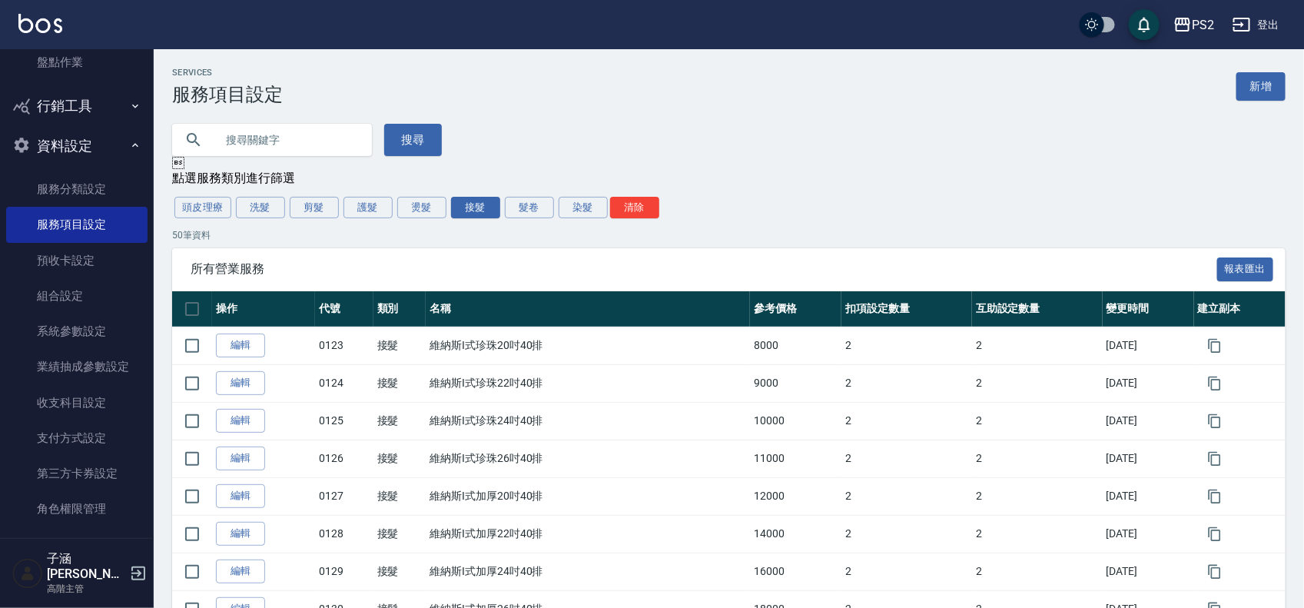
click at [335, 139] on input "text" at bounding box center [287, 139] width 144 height 41
type input "w"
type input "調整"
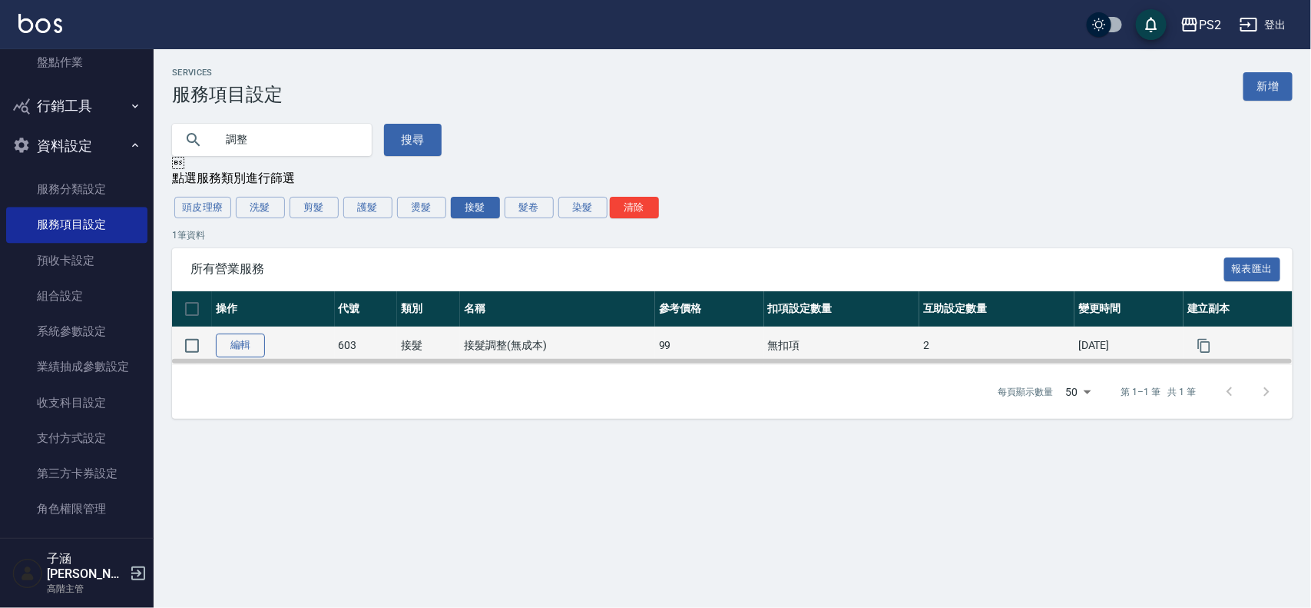
click at [246, 344] on link "編輯" at bounding box center [240, 345] width 49 height 24
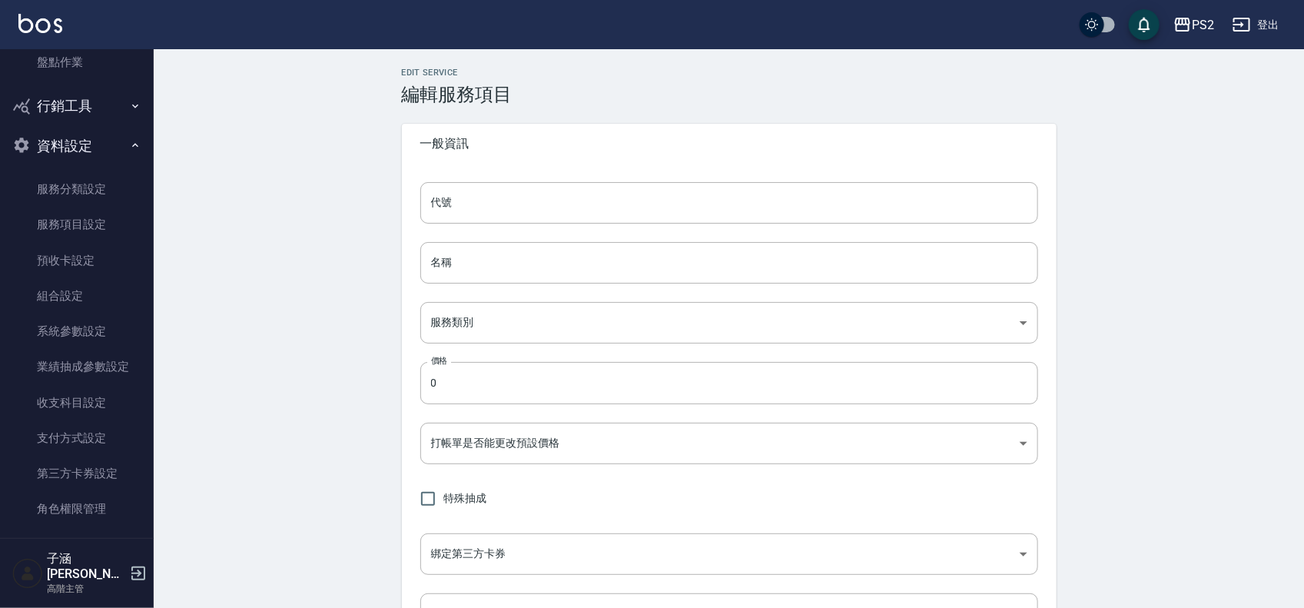
type input "603"
type input "接髮調整(無成本)"
type input "2f623245-e3c8-48a5-bb40-3d5f4c74e933"
type input "99"
type input "FALSE"
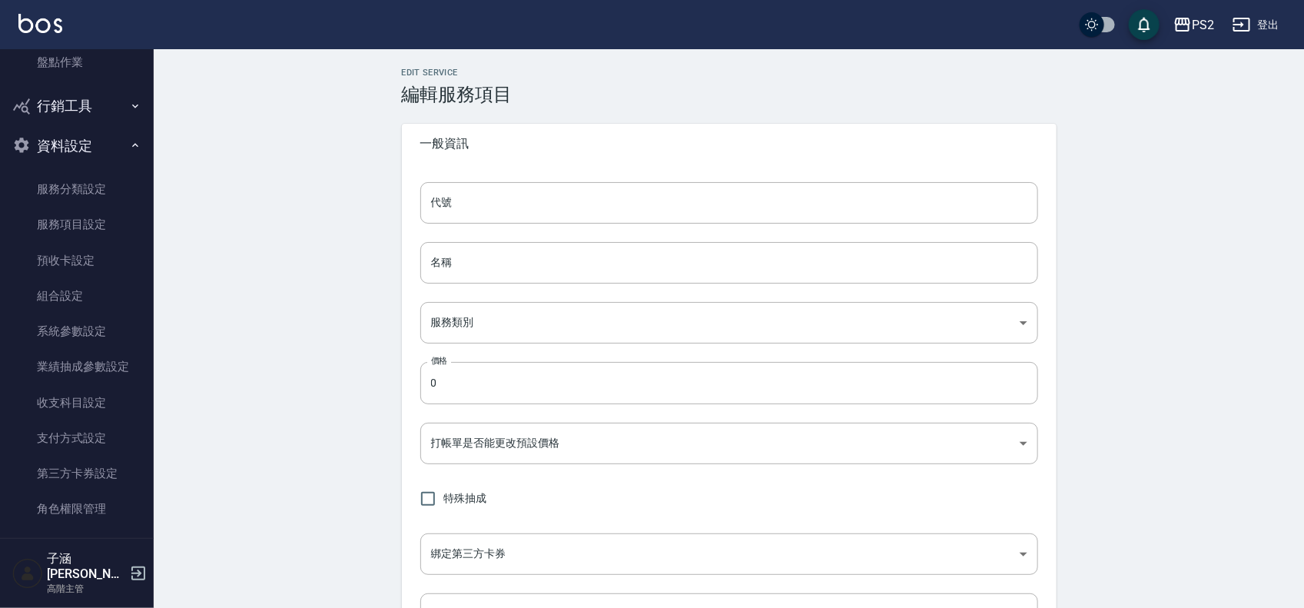
type input "none"
type input "UNSET"
type input "onSalary"
type input "洗"
type input "1"
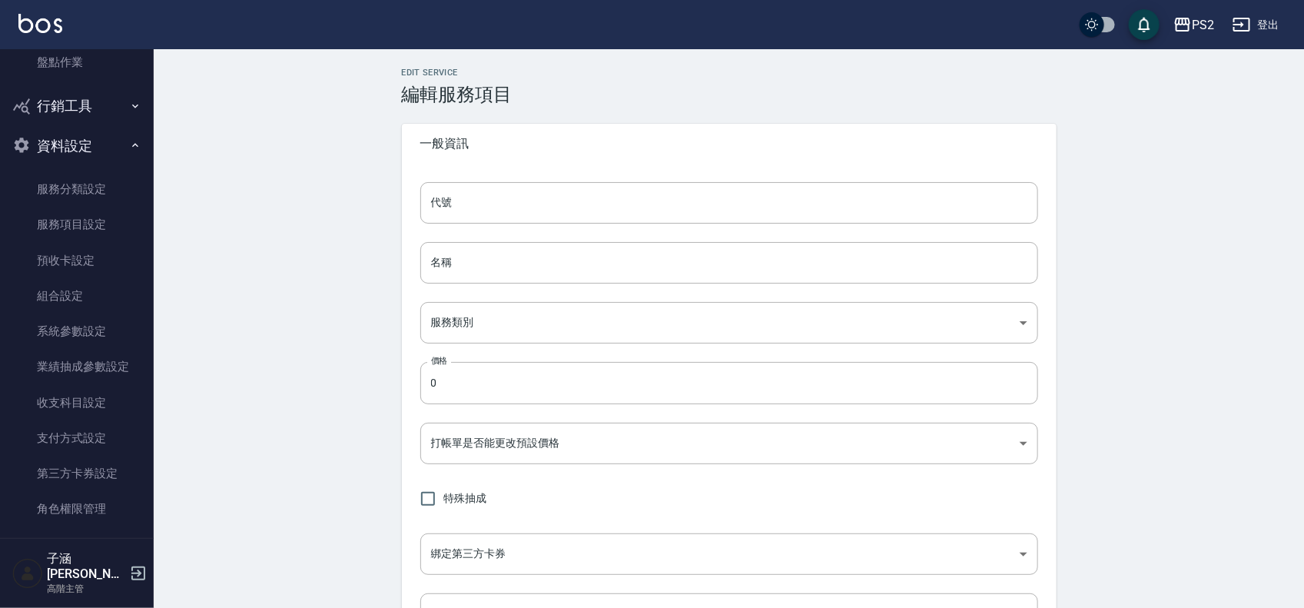
type input "點數"
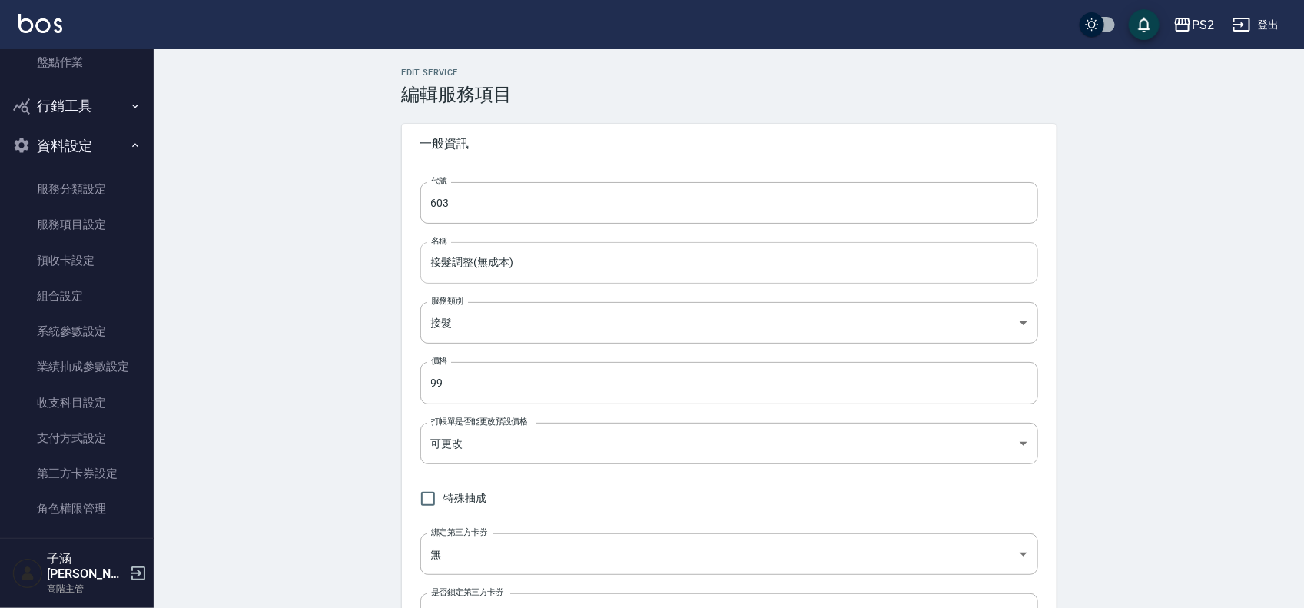
click at [552, 259] on input "接髮調整(無成本)" at bounding box center [729, 262] width 618 height 41
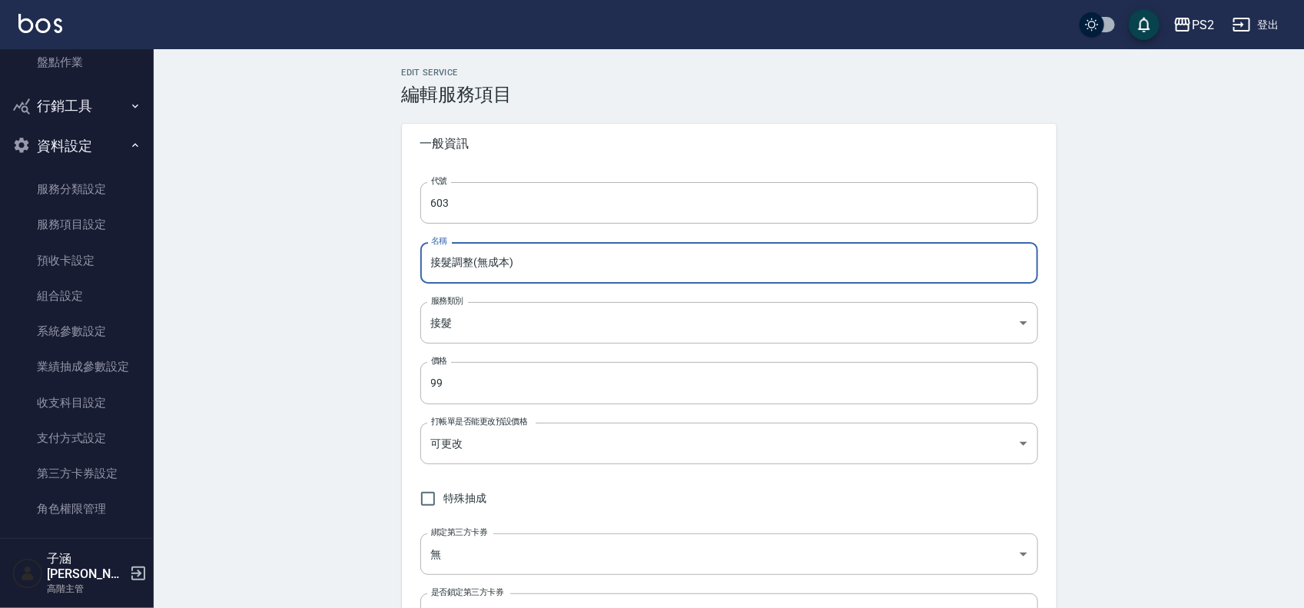
scroll to position [96, 0]
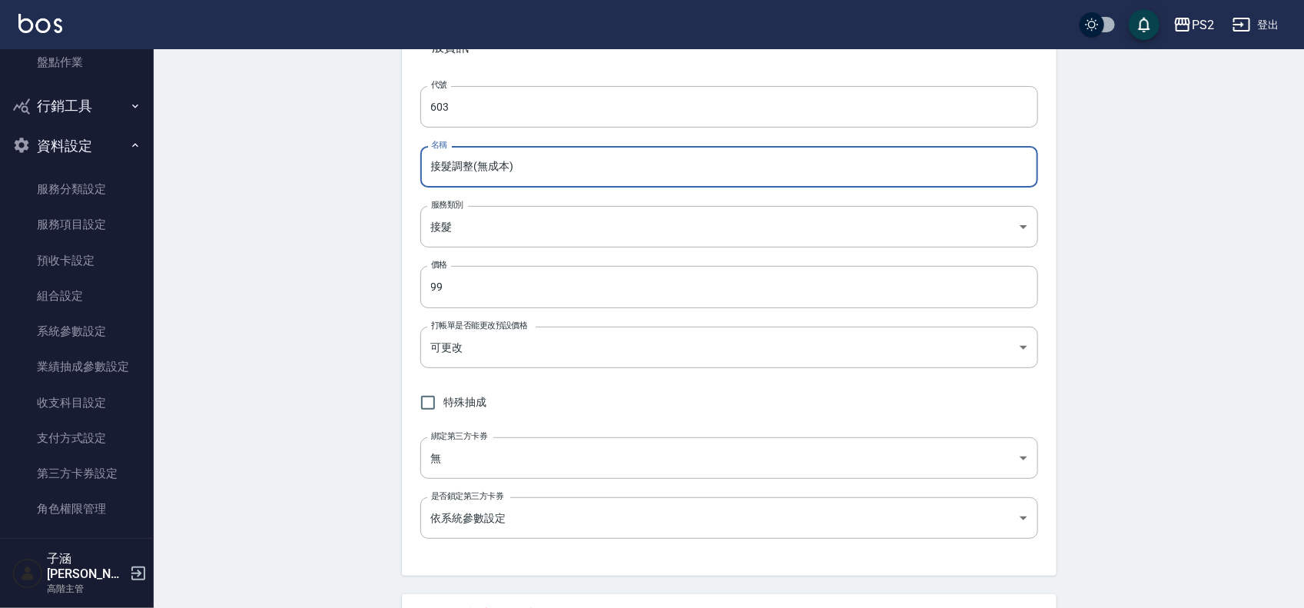
type input "極致調整"
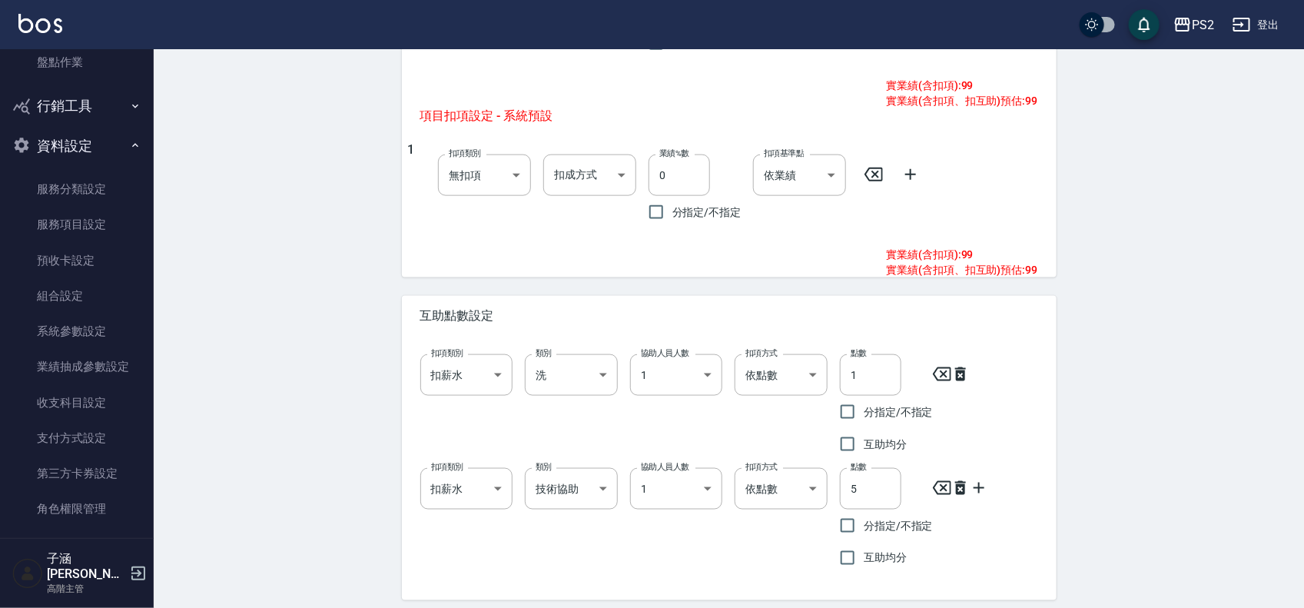
scroll to position [768, 0]
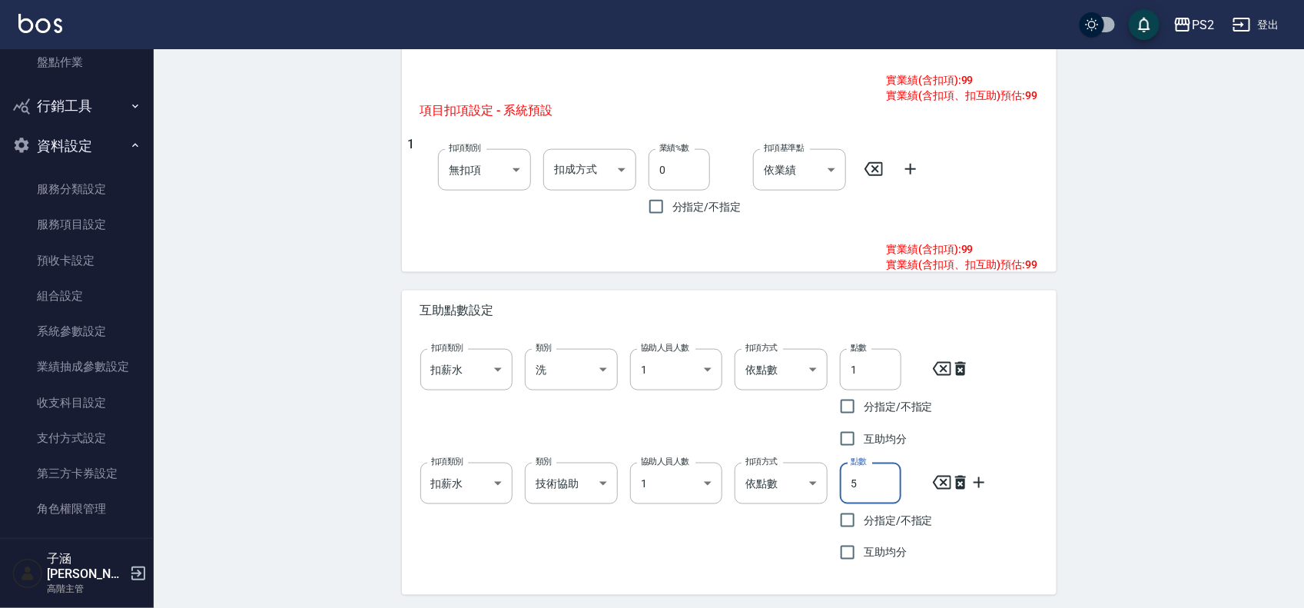
click at [876, 484] on input "5" at bounding box center [870, 482] width 61 height 41
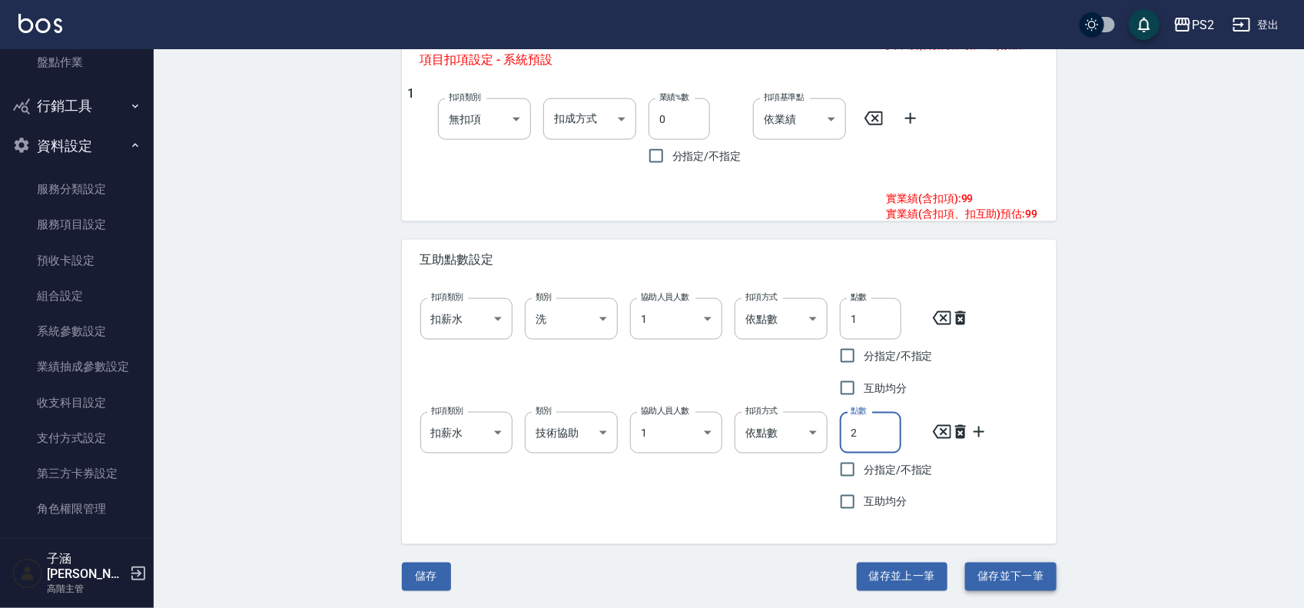
type input "2"
click at [1008, 577] on button "儲存並下一筆" at bounding box center [1010, 576] width 91 height 28
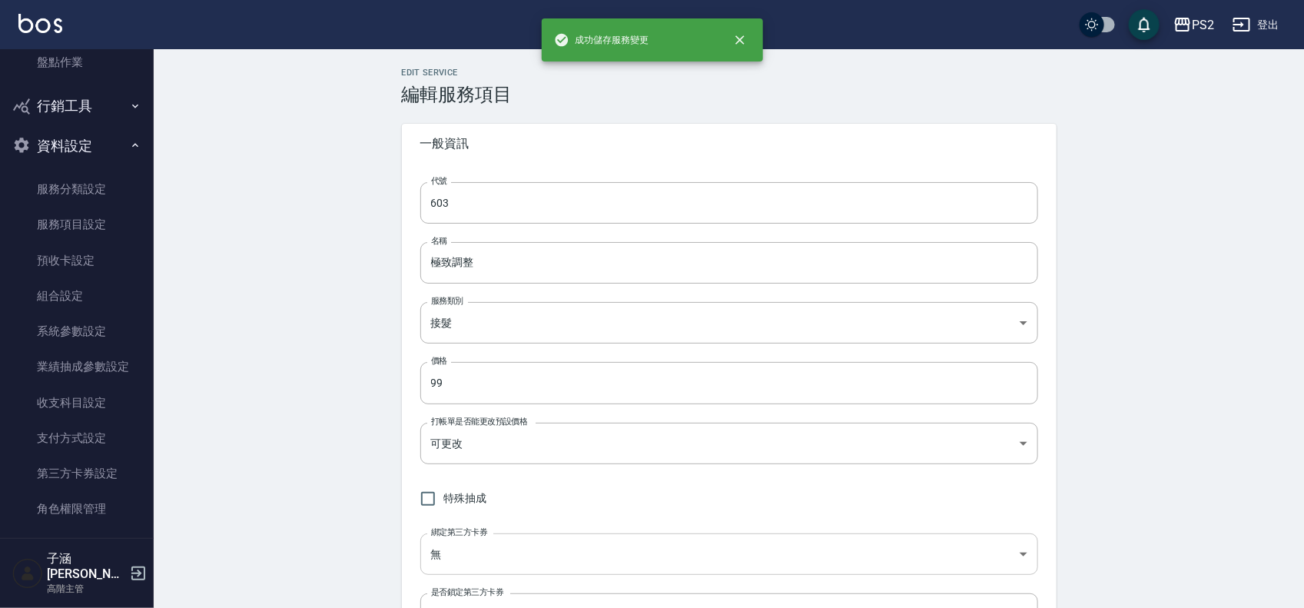
type input "605"
type input "蘭斯處女髮加厚22吋(40片)"
type input "11000"
type input "2"
type input "3"
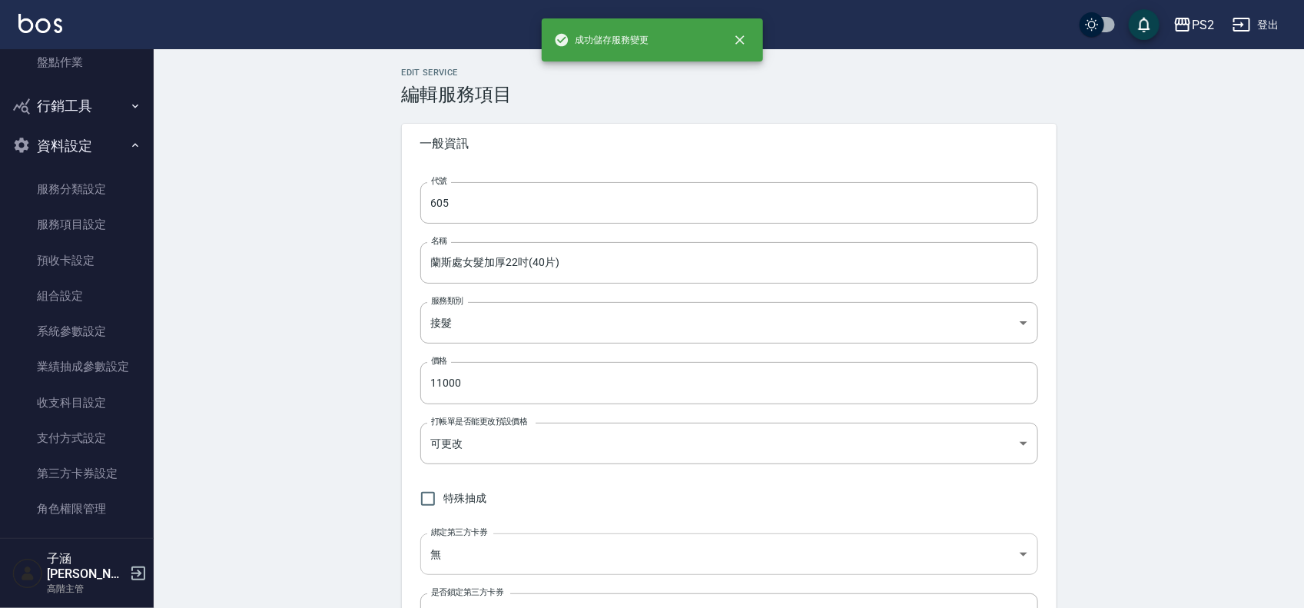
type input "onSales"
type input "5600"
type input "onSales"
type input "扣固定金額"
type input "5600"
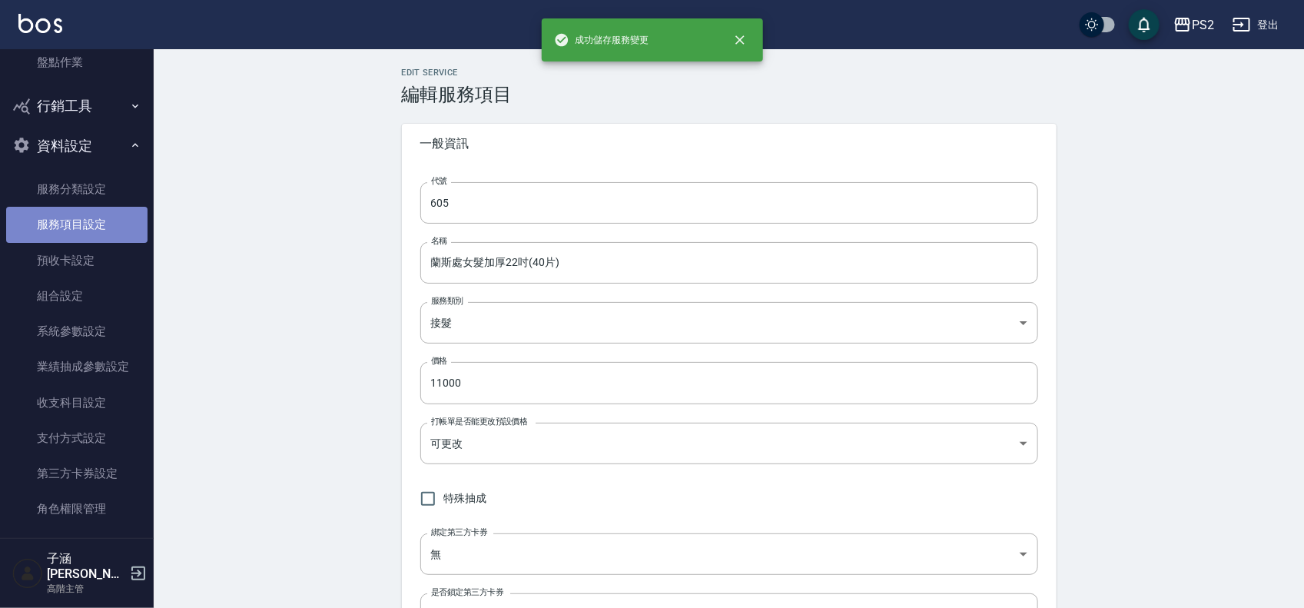
click at [88, 224] on link "服務項目設定" at bounding box center [76, 224] width 141 height 35
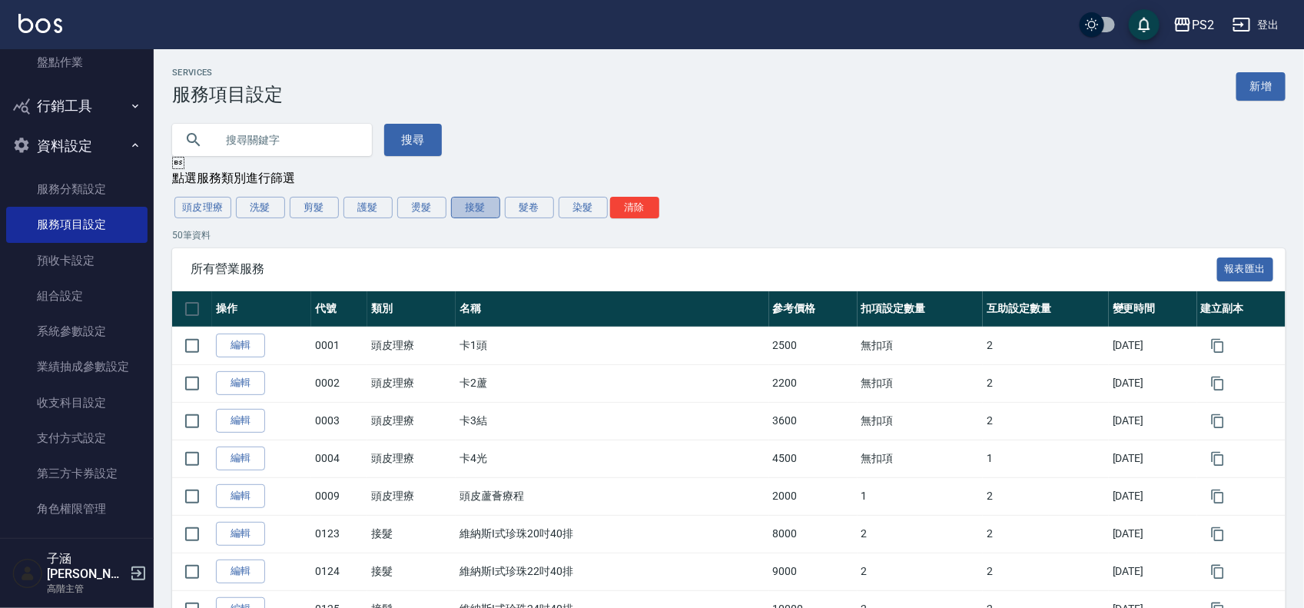
click at [482, 212] on button "接髮" at bounding box center [475, 208] width 49 height 22
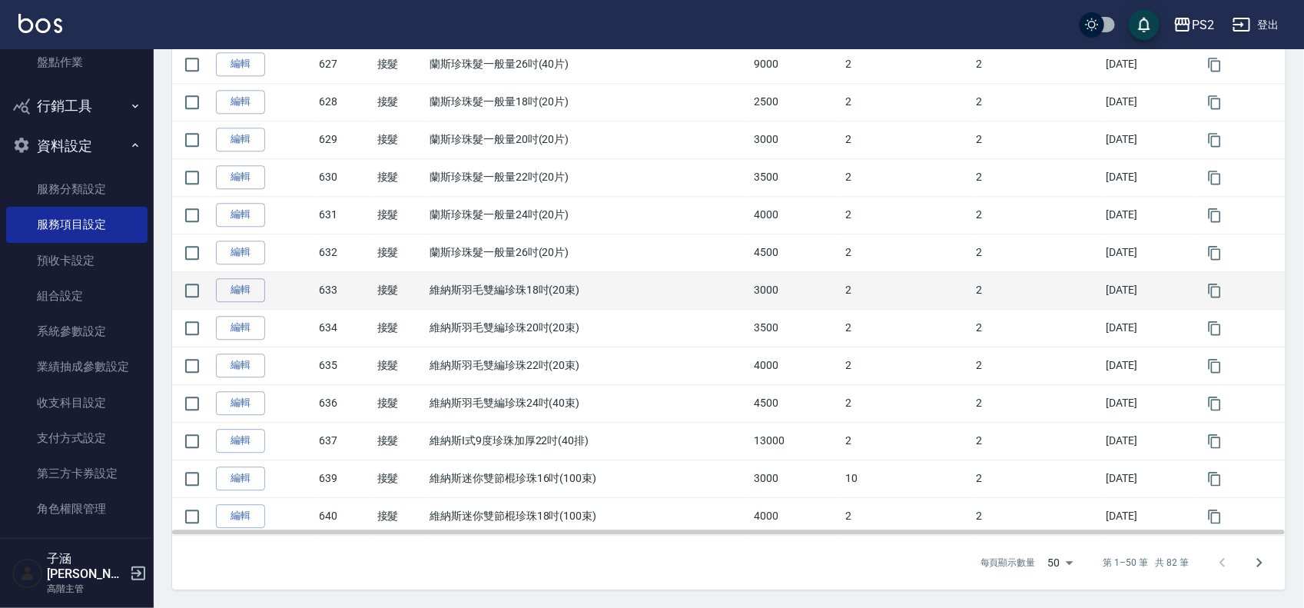
scroll to position [1686, 0]
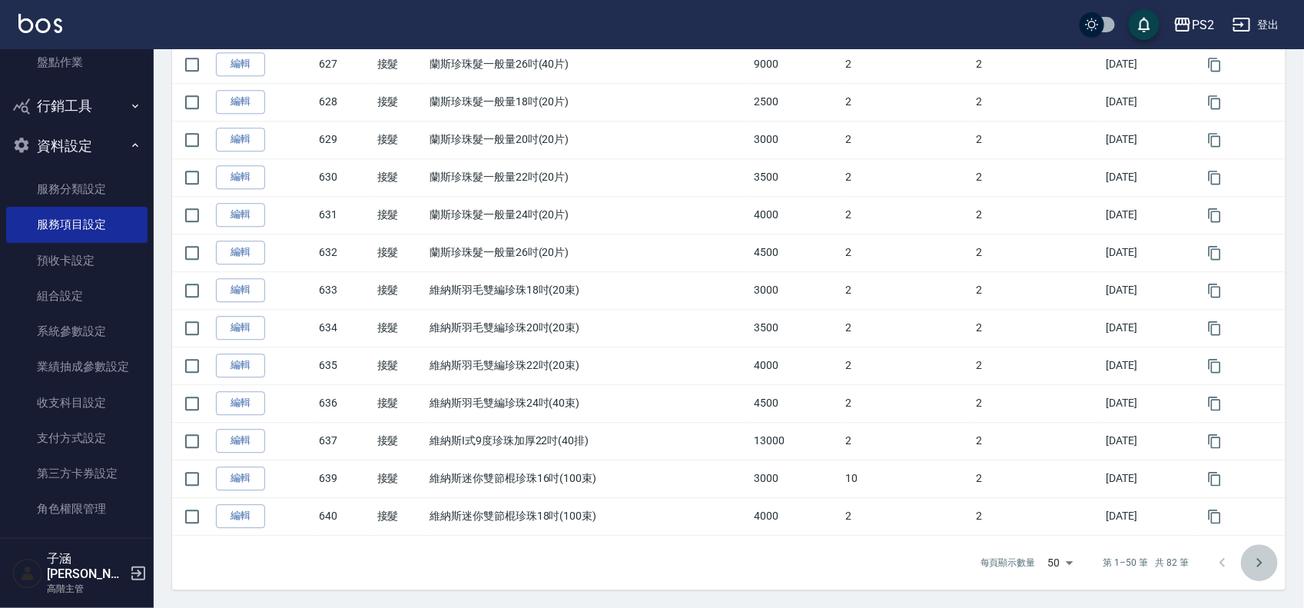
click at [1272, 563] on button "Go to next page" at bounding box center [1259, 562] width 37 height 37
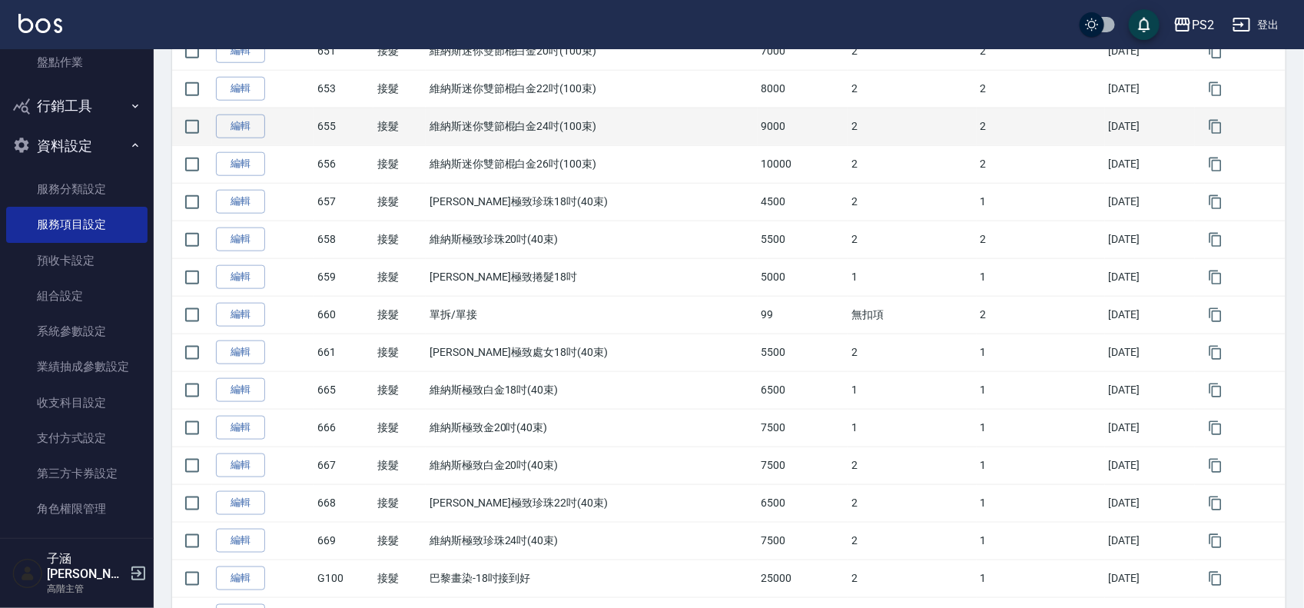
scroll to position [672, 0]
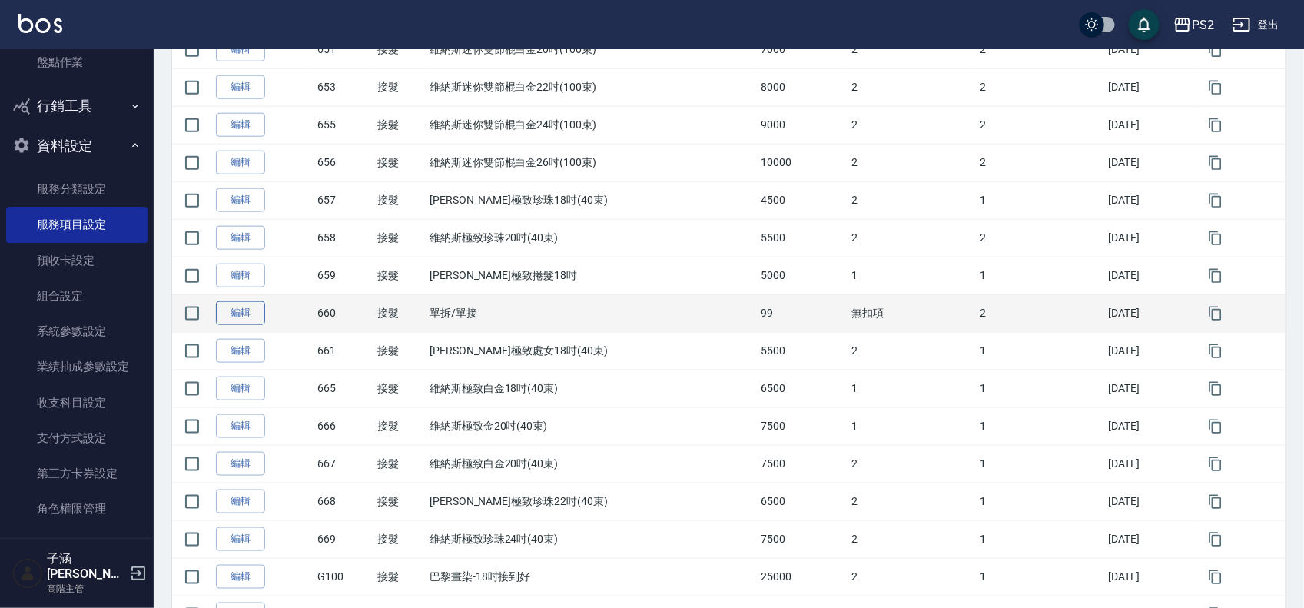
click at [238, 316] on link "編輯" at bounding box center [240, 313] width 49 height 24
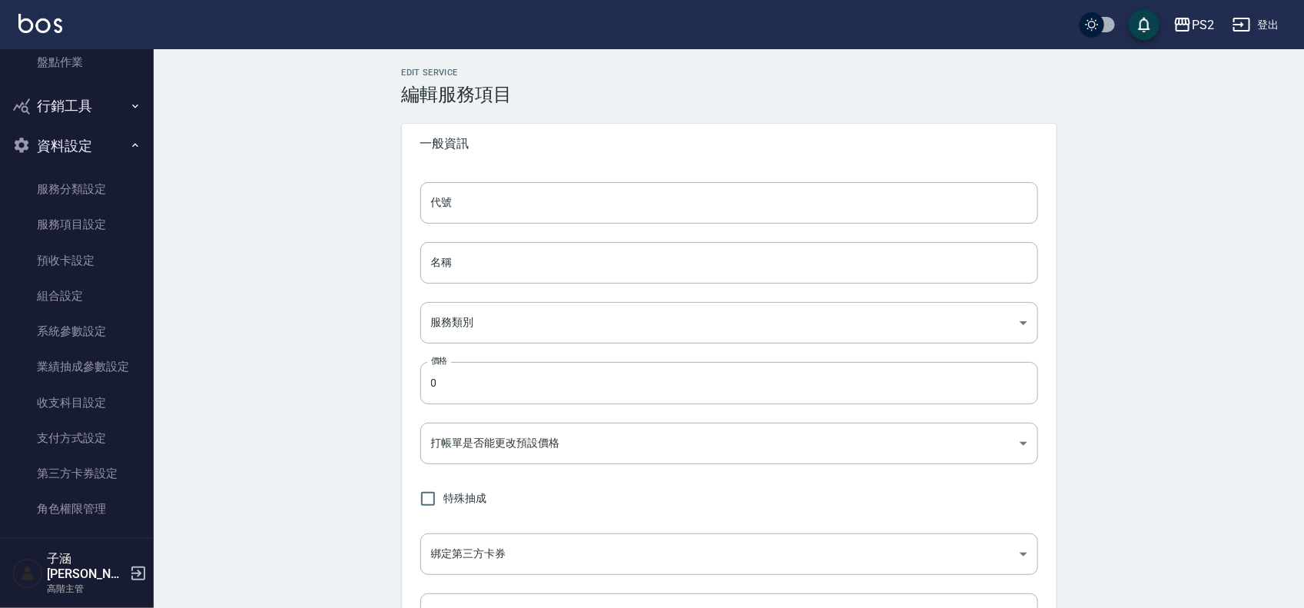
type input "660"
type input "單拆/單接"
type input "2f623245-e3c8-48a5-bb40-3d5f4c74e933"
type input "99"
type input "FALSE"
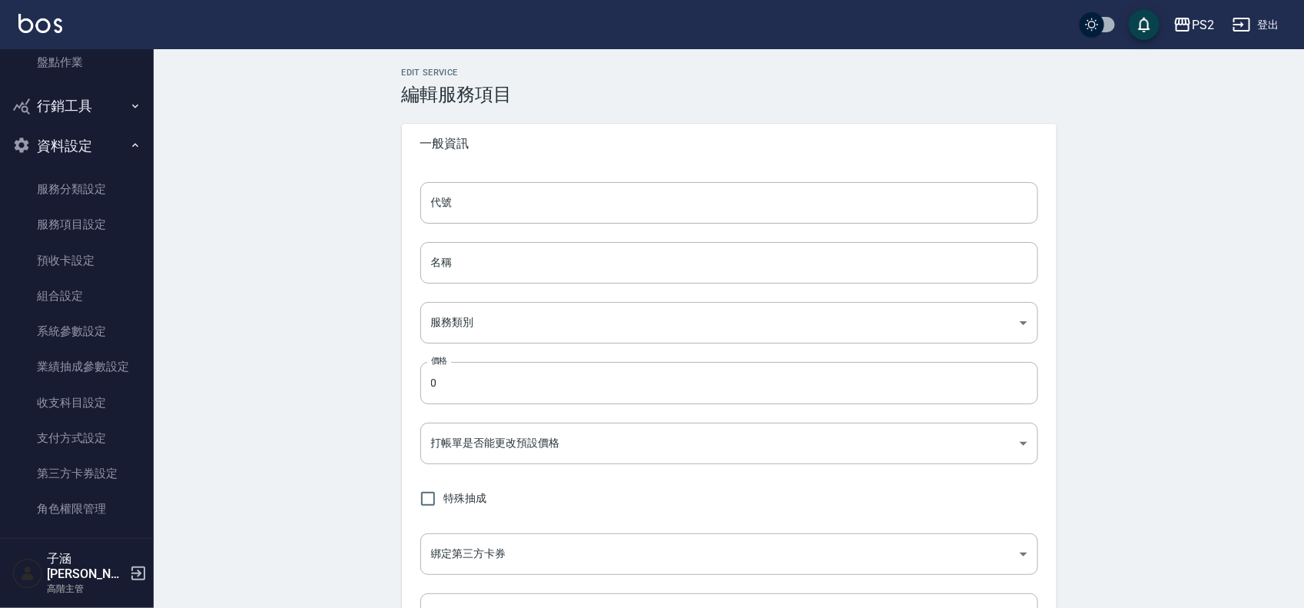
type input "none"
type input "UNSET"
type input "onSalary"
type input "洗"
type input "1"
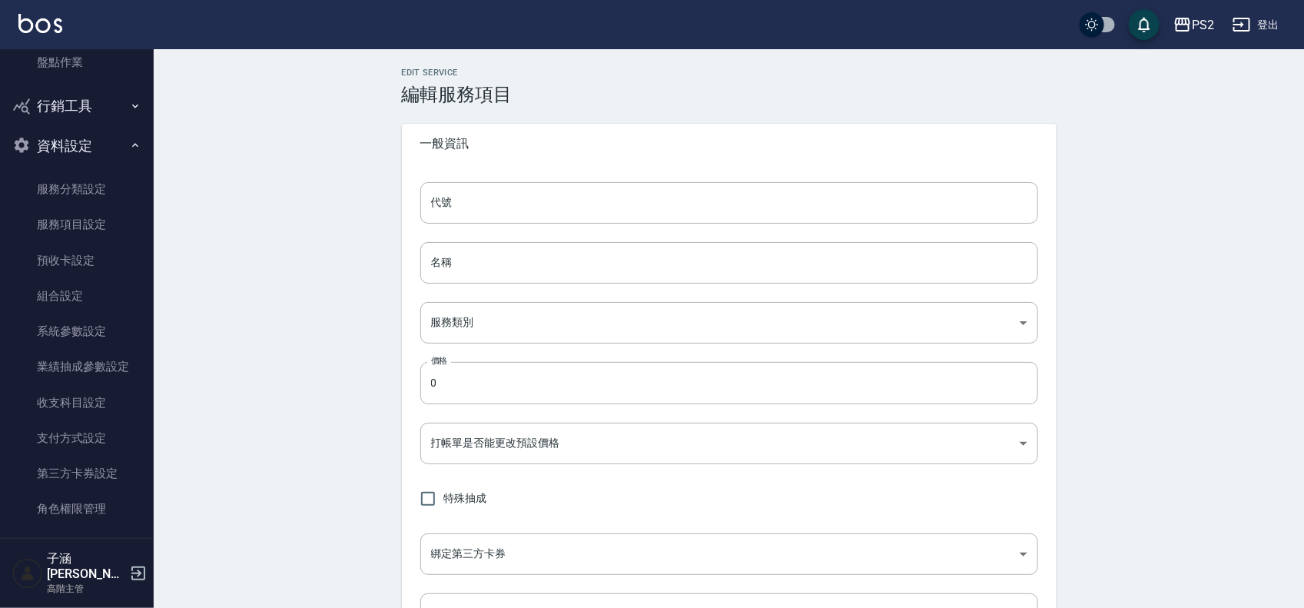
type input "點數"
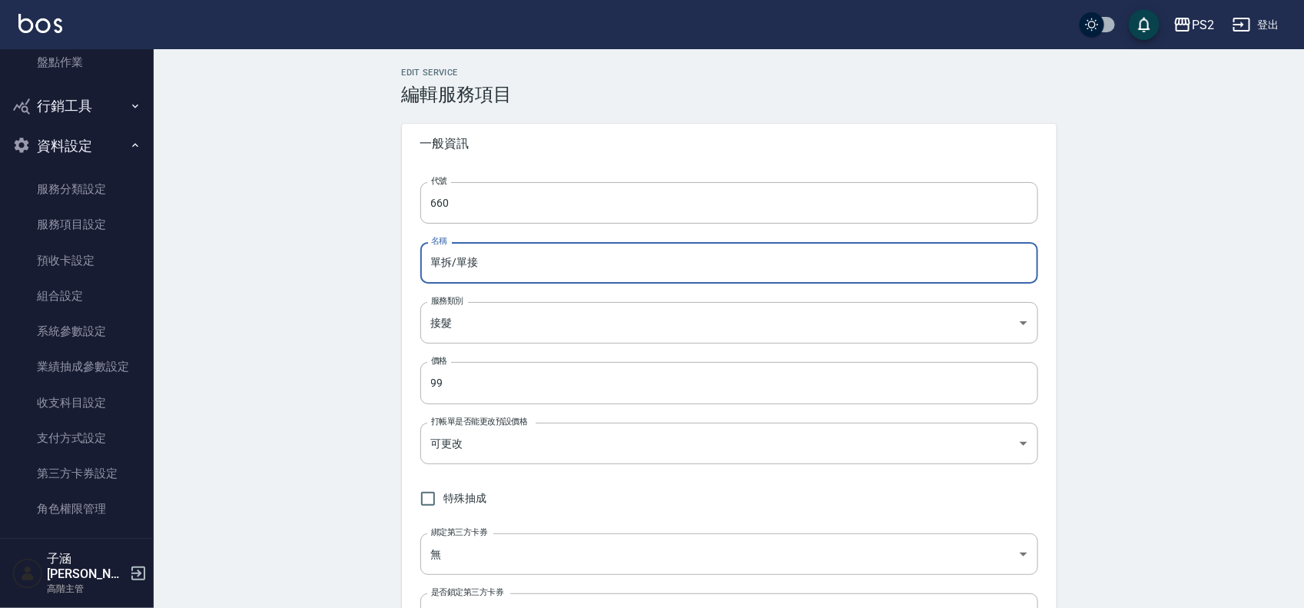
drag, startPoint x: 477, startPoint y: 263, endPoint x: 396, endPoint y: 262, distance: 80.7
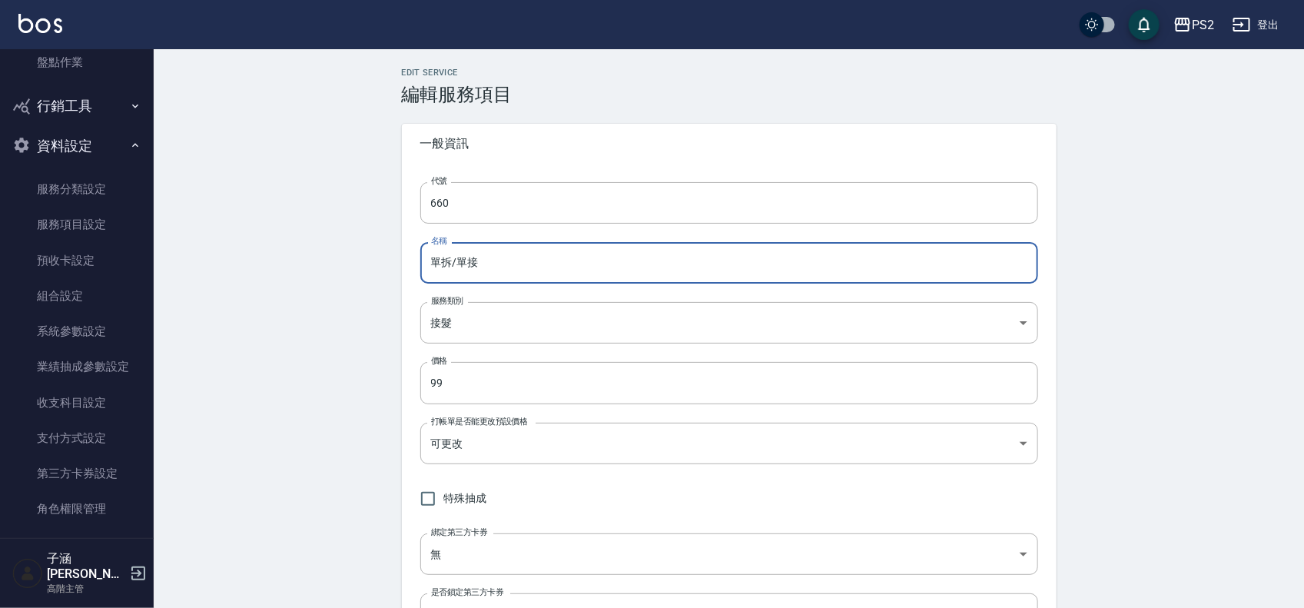
click at [485, 261] on input "單拆/單接" at bounding box center [729, 262] width 618 height 41
drag, startPoint x: 485, startPoint y: 261, endPoint x: 416, endPoint y: 260, distance: 69.2
click at [466, 261] on input "單拆/單接" at bounding box center [729, 262] width 618 height 41
click at [416, 260] on div "代號 660 代號 名稱 單拆/單接 名稱 服務類別 接髮 2f623245-e3c8-48a5-bb40-3d5f4c74e933 服務類別 價格 99 價…" at bounding box center [729, 418] width 654 height 508
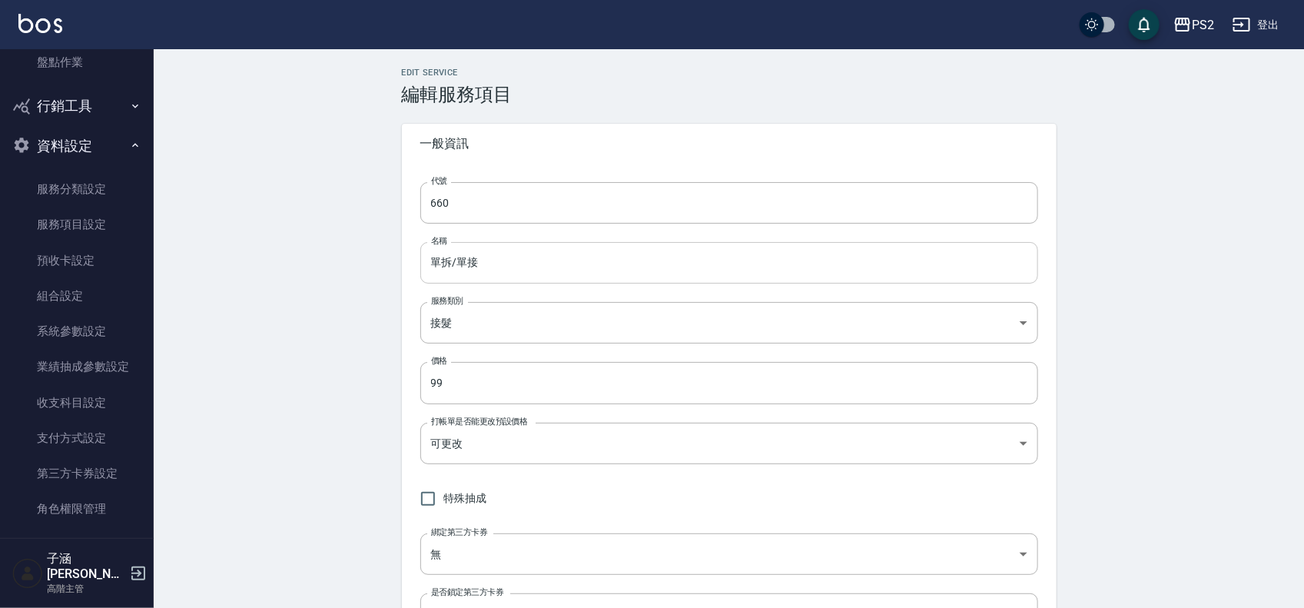
click at [435, 267] on input "單拆/單接" at bounding box center [729, 262] width 618 height 41
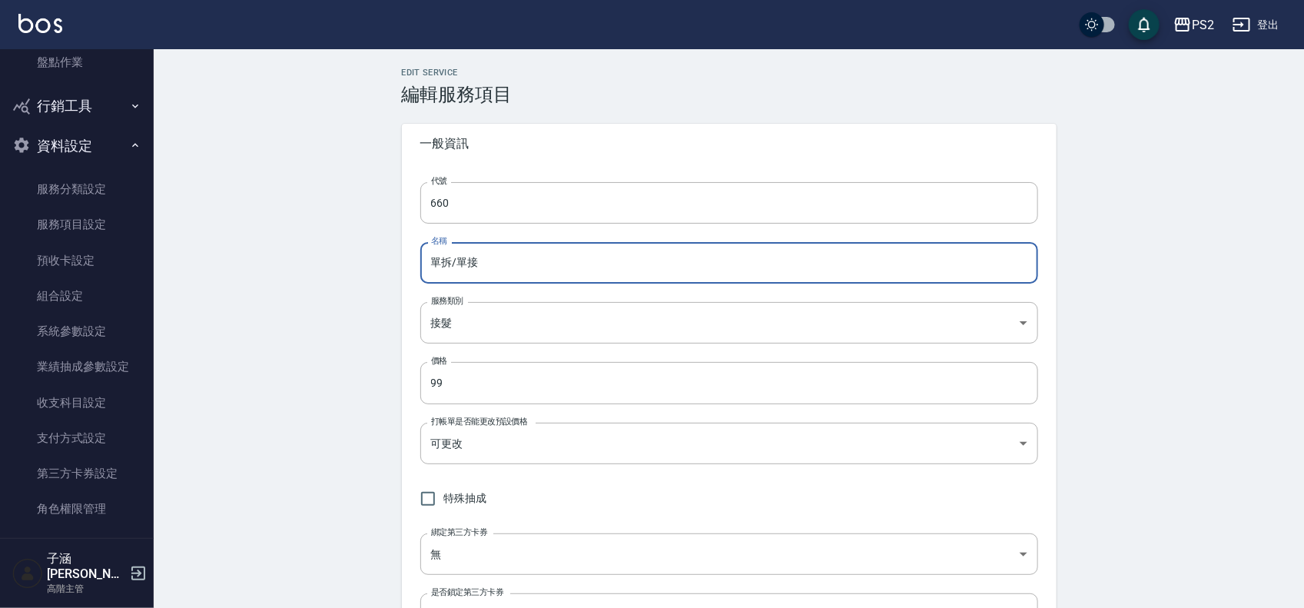
click at [482, 267] on input "單拆/單接" at bounding box center [729, 262] width 618 height 41
type input "單"
type input "a"
click at [481, 267] on input "迷你調整" at bounding box center [729, 262] width 618 height 41
click at [457, 263] on input "迷你調整" at bounding box center [729, 262] width 618 height 41
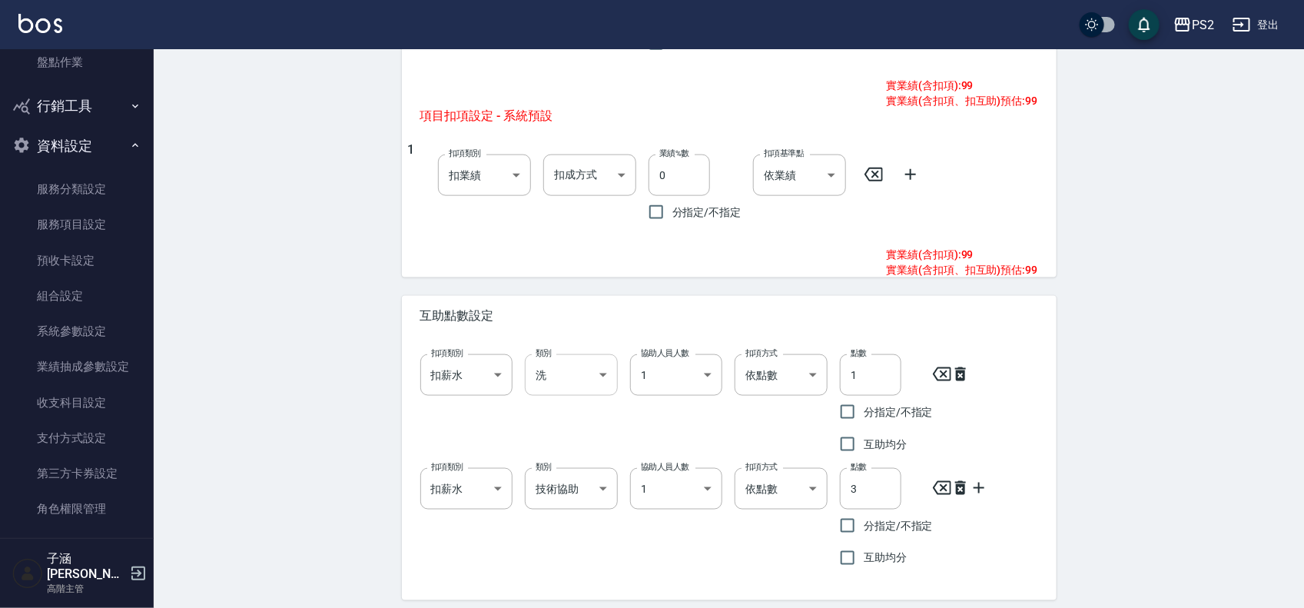
scroll to position [819, 0]
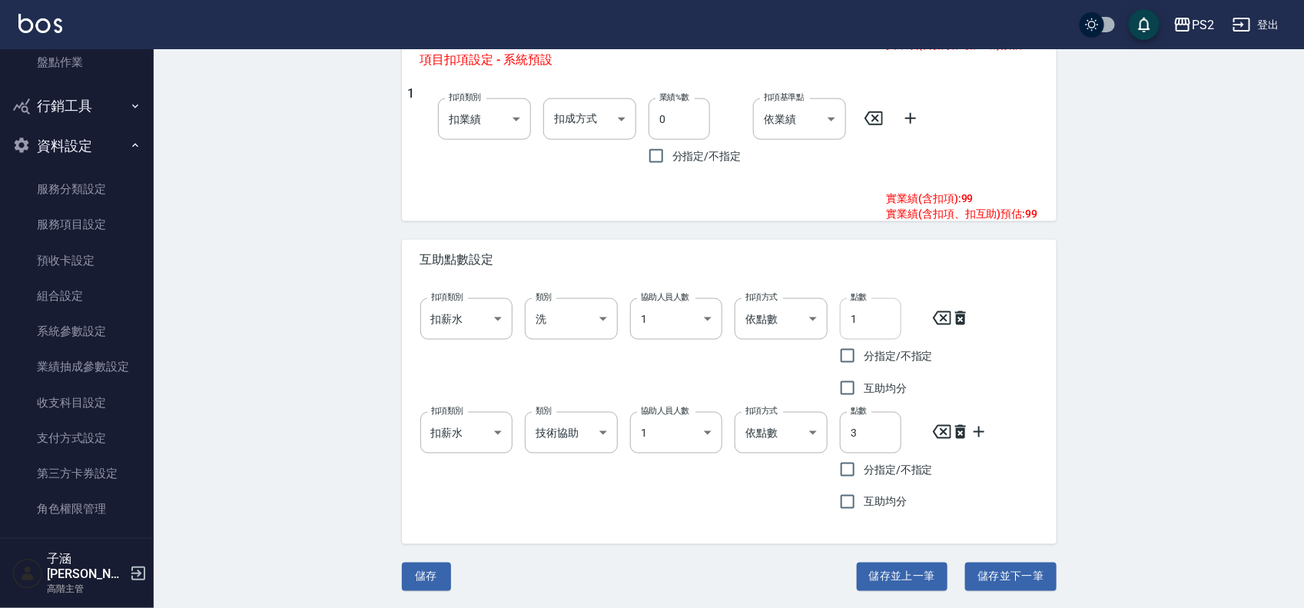
type input "迷你款調整"
click at [864, 320] on input "1" at bounding box center [870, 318] width 61 height 41
type input "3"
click at [881, 436] on input "3" at bounding box center [870, 432] width 61 height 41
click at [1022, 581] on button "儲存並下一筆" at bounding box center [1010, 576] width 91 height 28
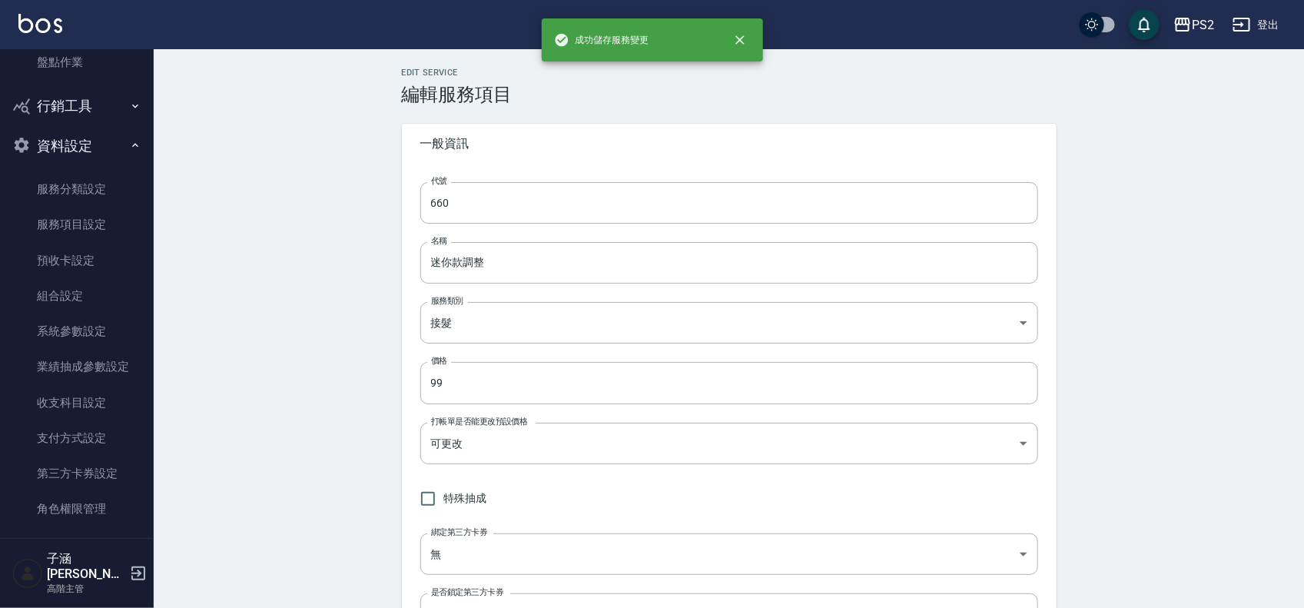
type input "661"
type input "維納斯極致處女18吋(40束)"
type input "5500"
type input "0"
type input "1"
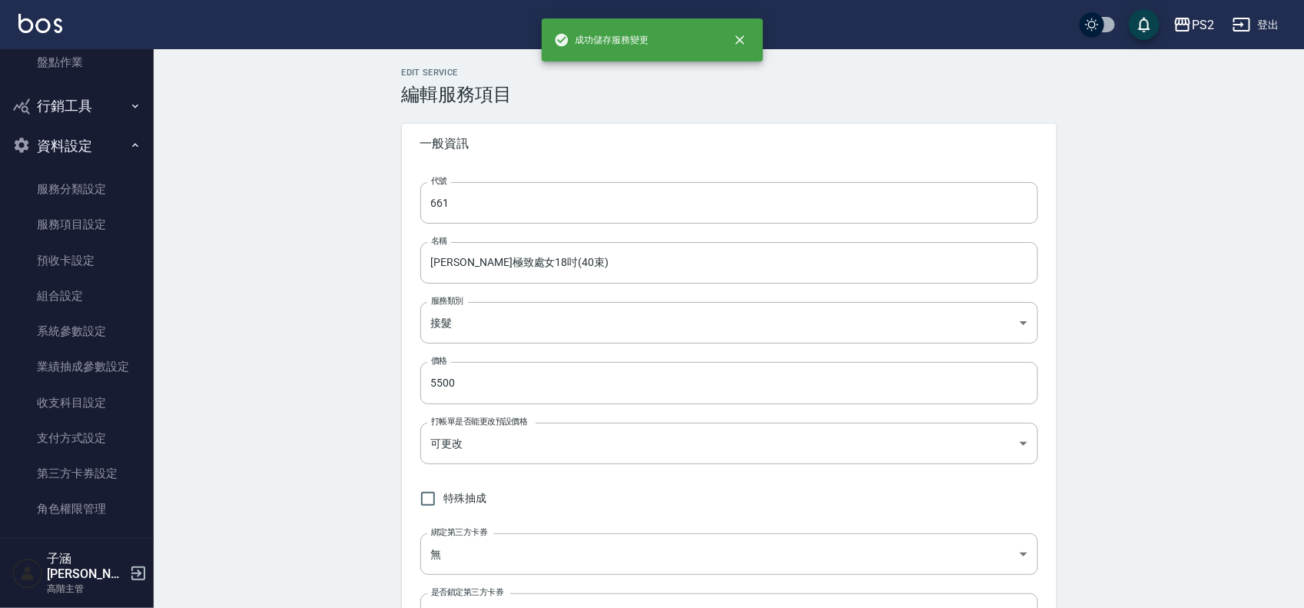
type input "扣固定金額"
type input "2300"
type input "扣固定金額"
type input "2300"
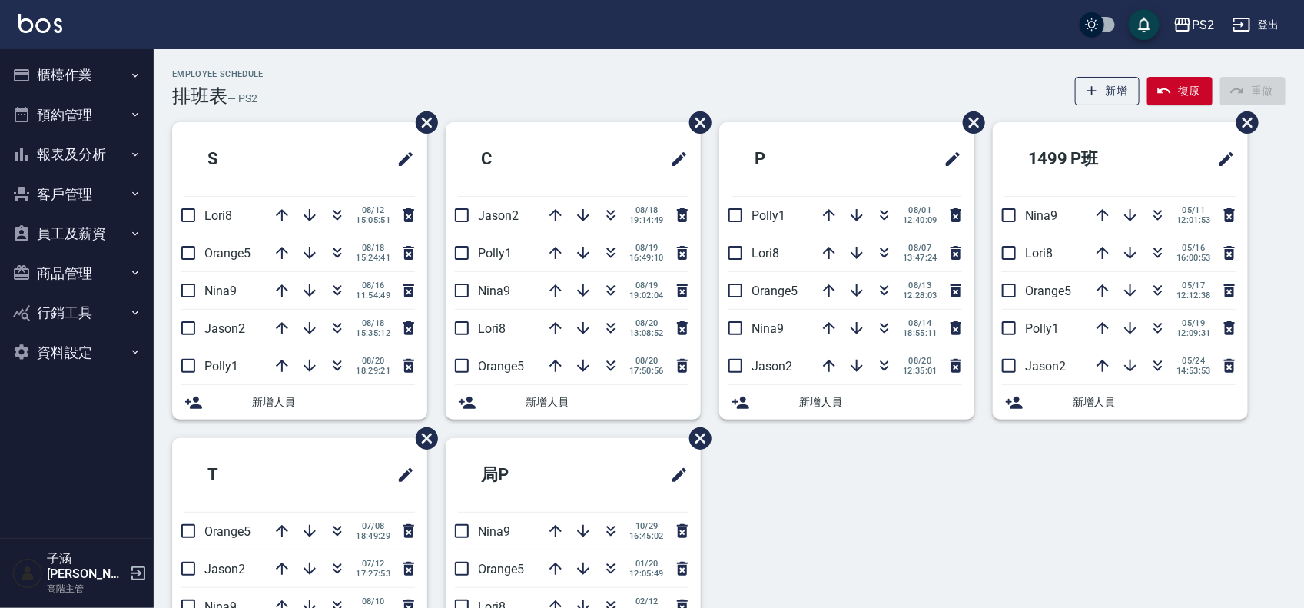
click at [97, 154] on button "報表及分析" at bounding box center [76, 154] width 141 height 40
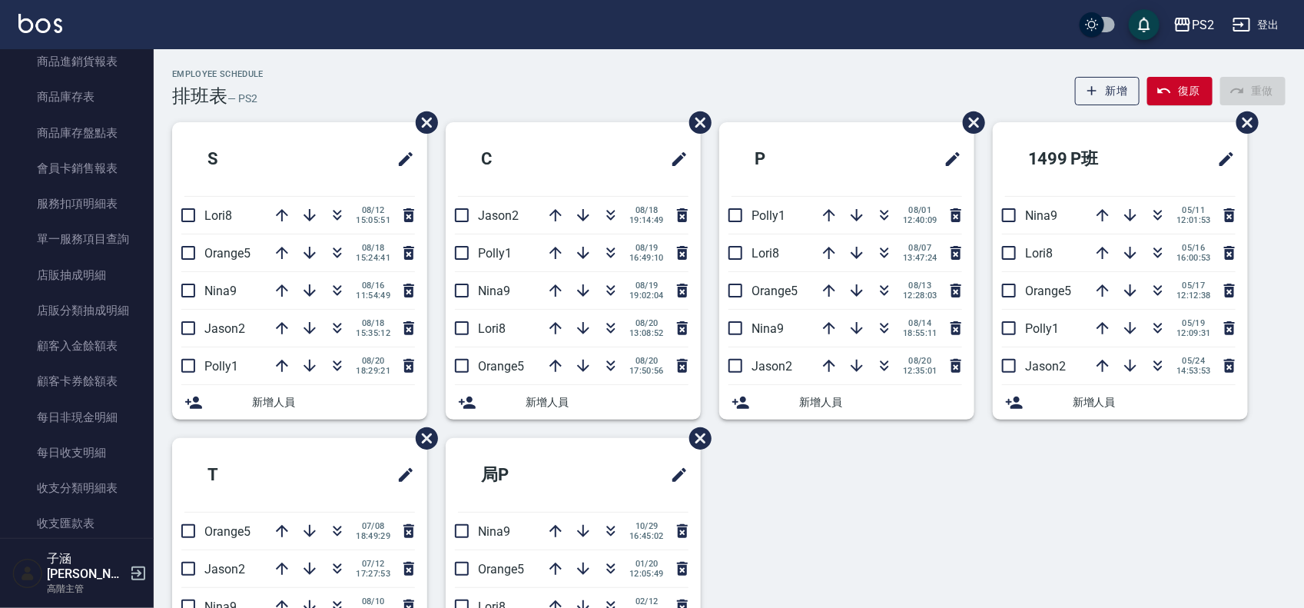
scroll to position [1379, 0]
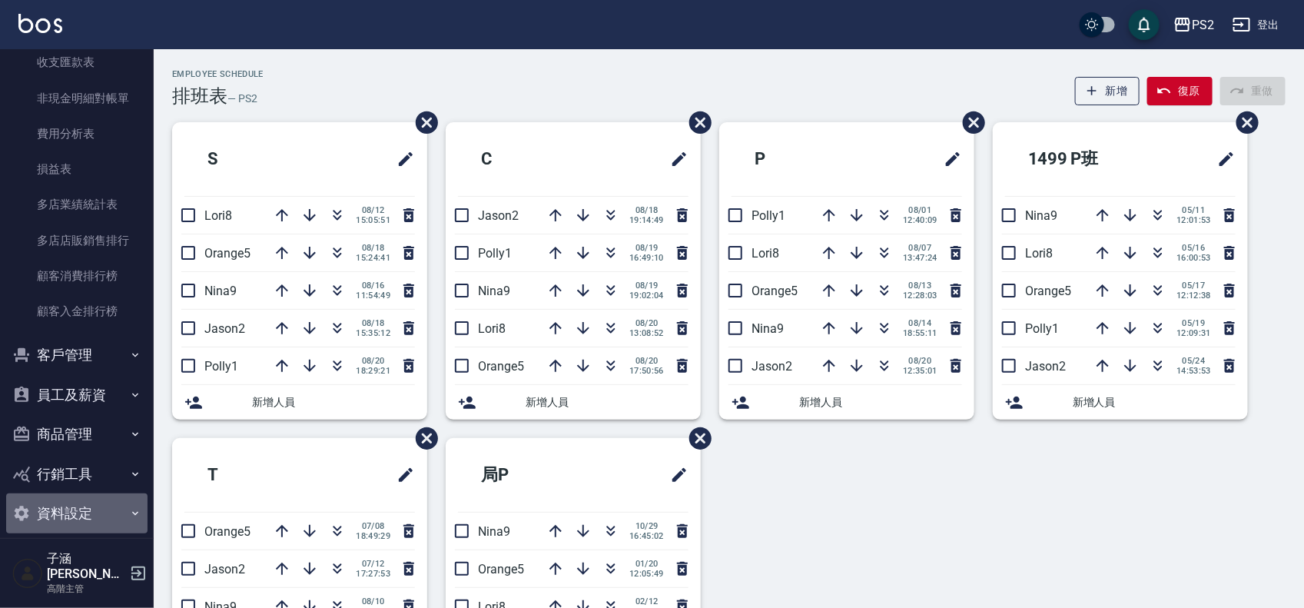
click at [87, 519] on button "資料設定" at bounding box center [76, 513] width 141 height 40
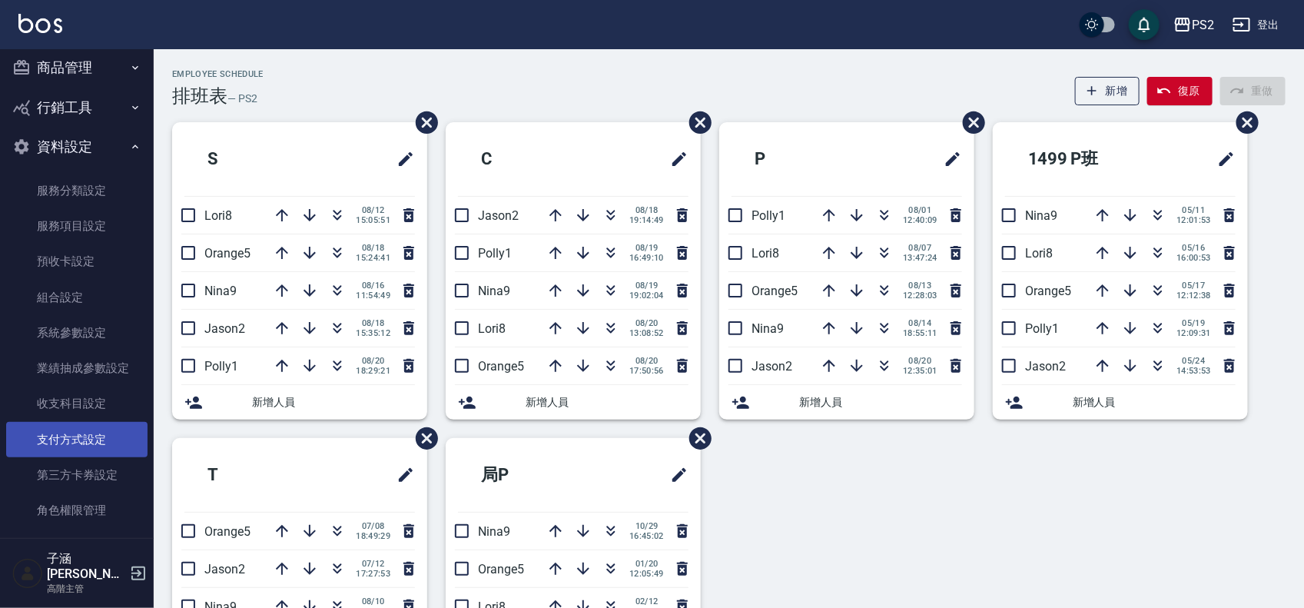
scroll to position [1746, 0]
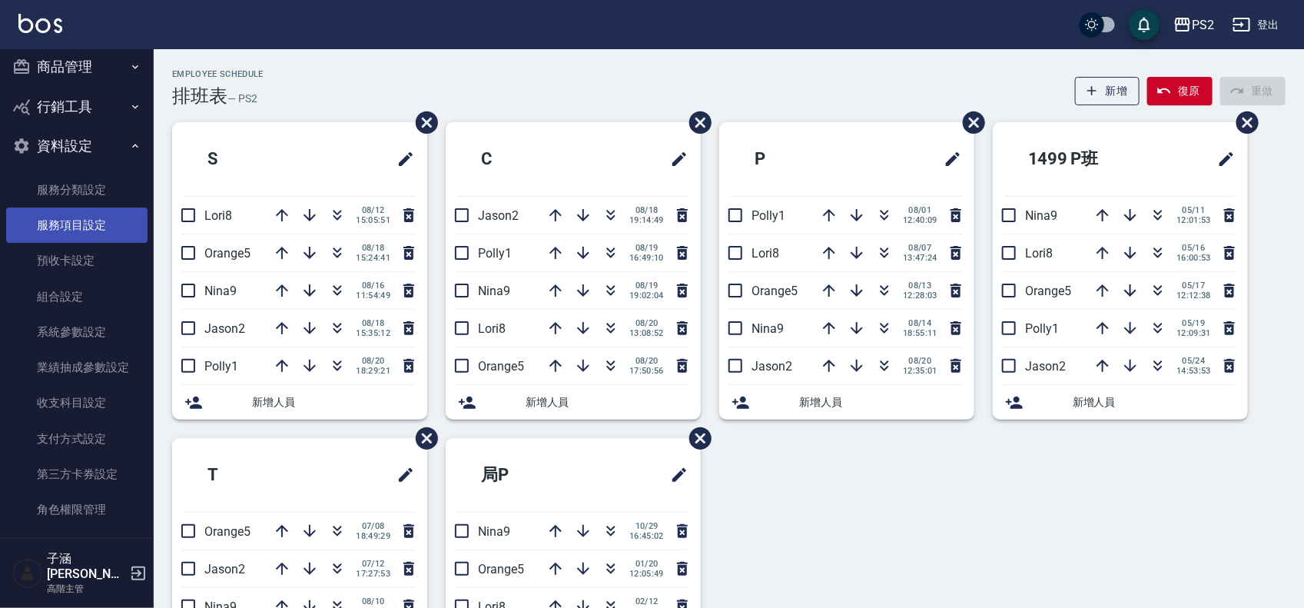
click at [91, 228] on link "服務項目設定" at bounding box center [76, 224] width 141 height 35
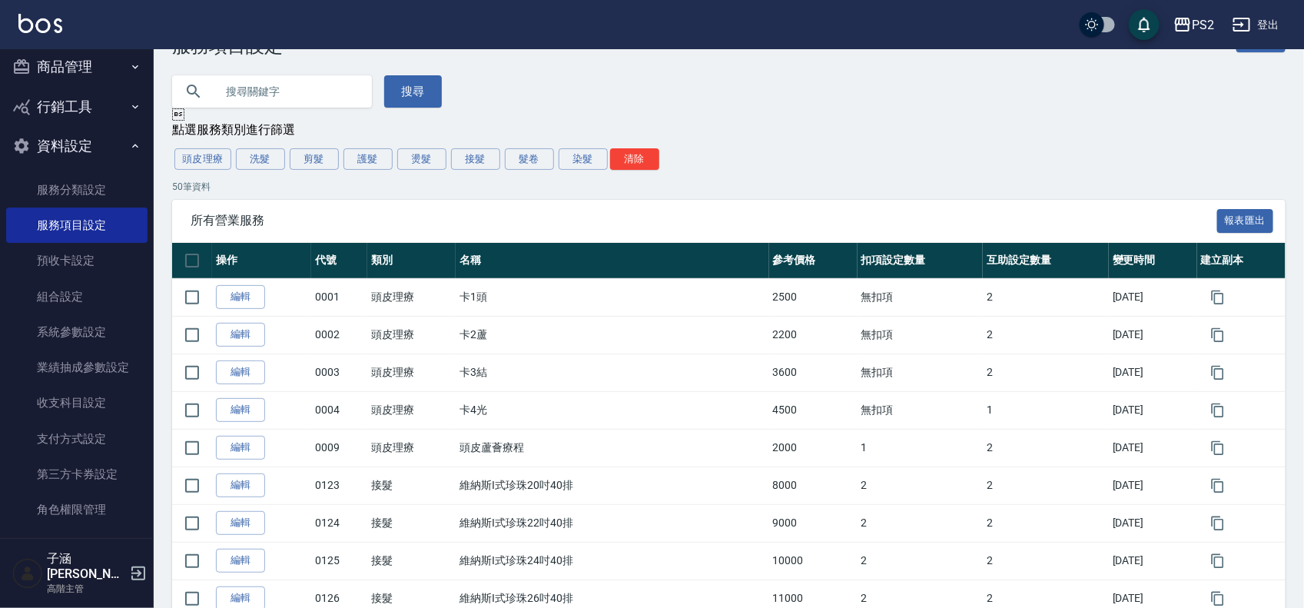
scroll to position [96, 0]
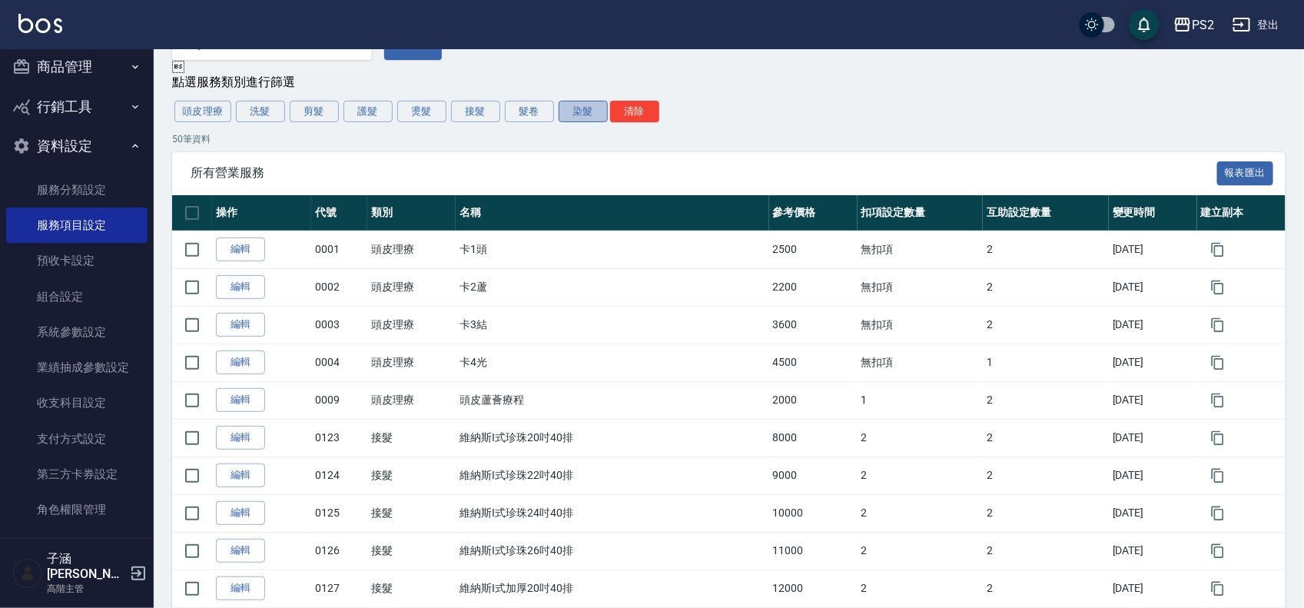
click at [603, 120] on button "染髮" at bounding box center [582, 112] width 49 height 22
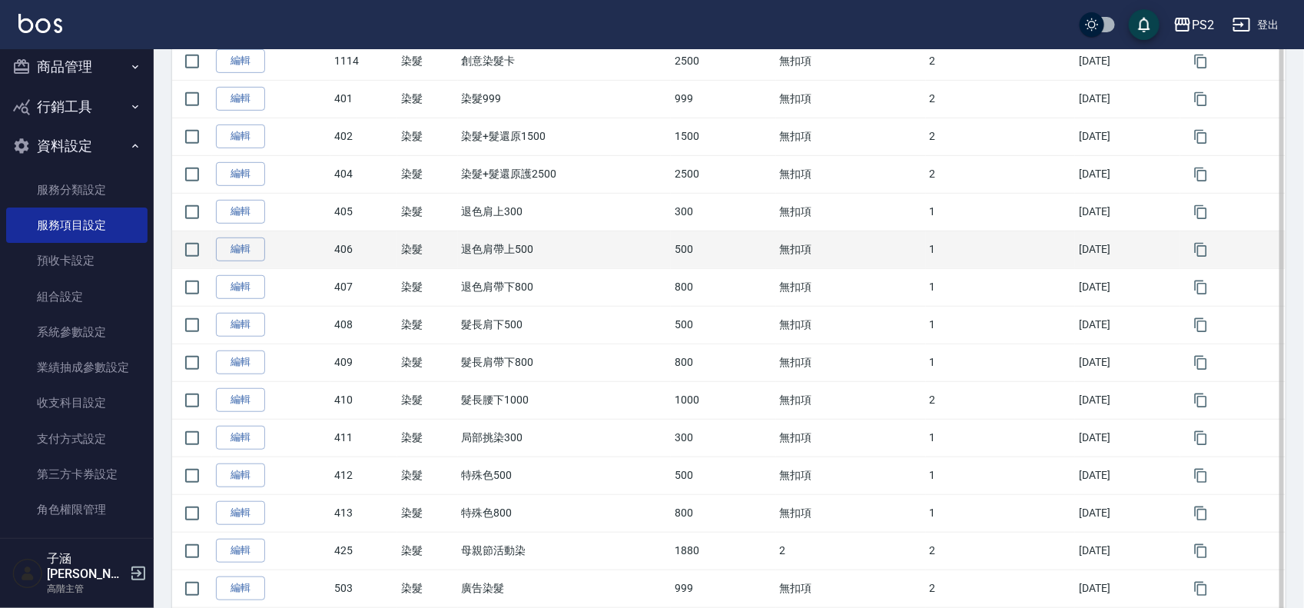
scroll to position [288, 0]
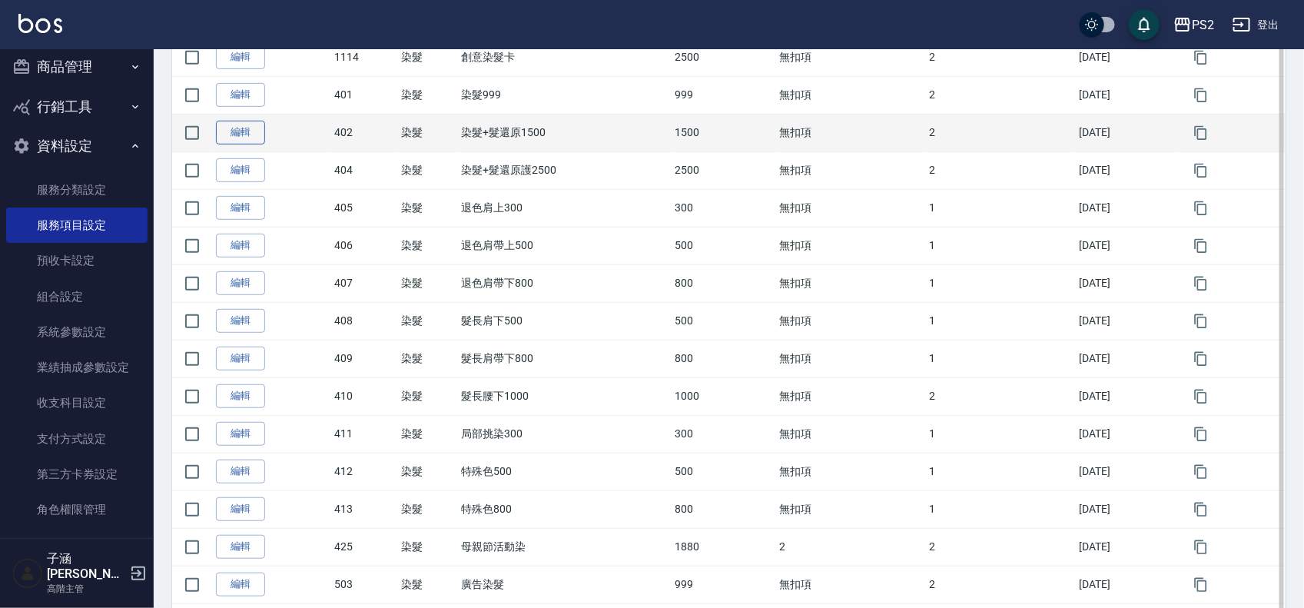
click at [238, 131] on link "編輯" at bounding box center [240, 133] width 49 height 24
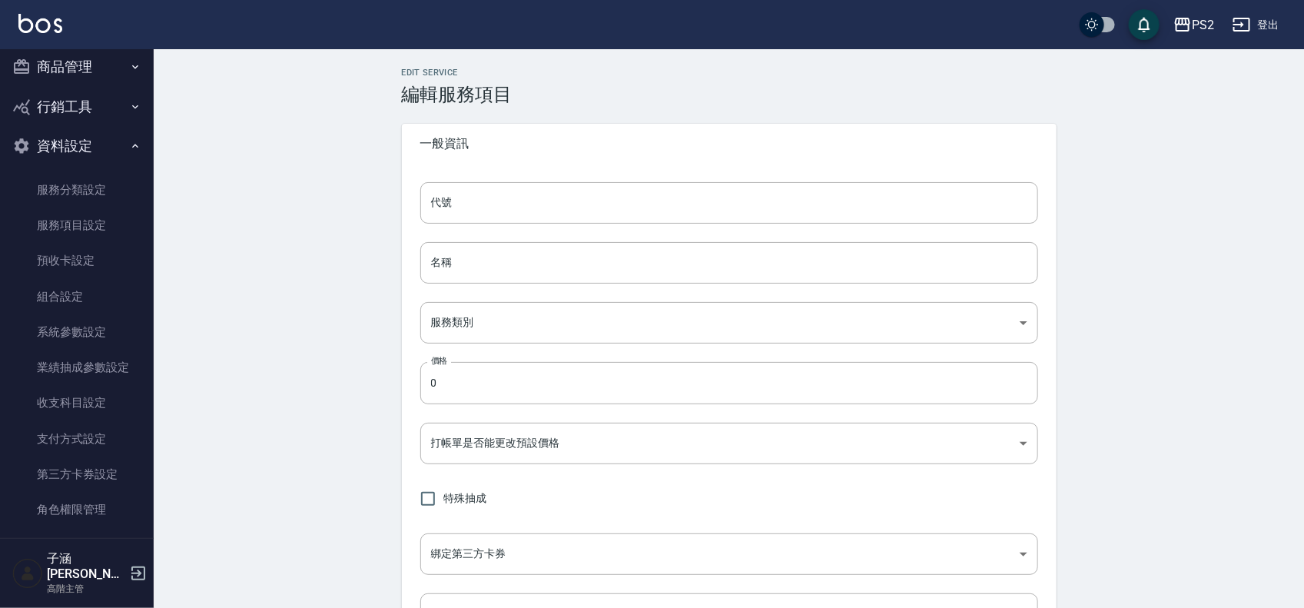
type input "402"
type input "染髮+髮還原1500"
type input "8cd953b1-7987-4a55-a0c4-7ee84702f191"
type input "1500"
type input "FALSE"
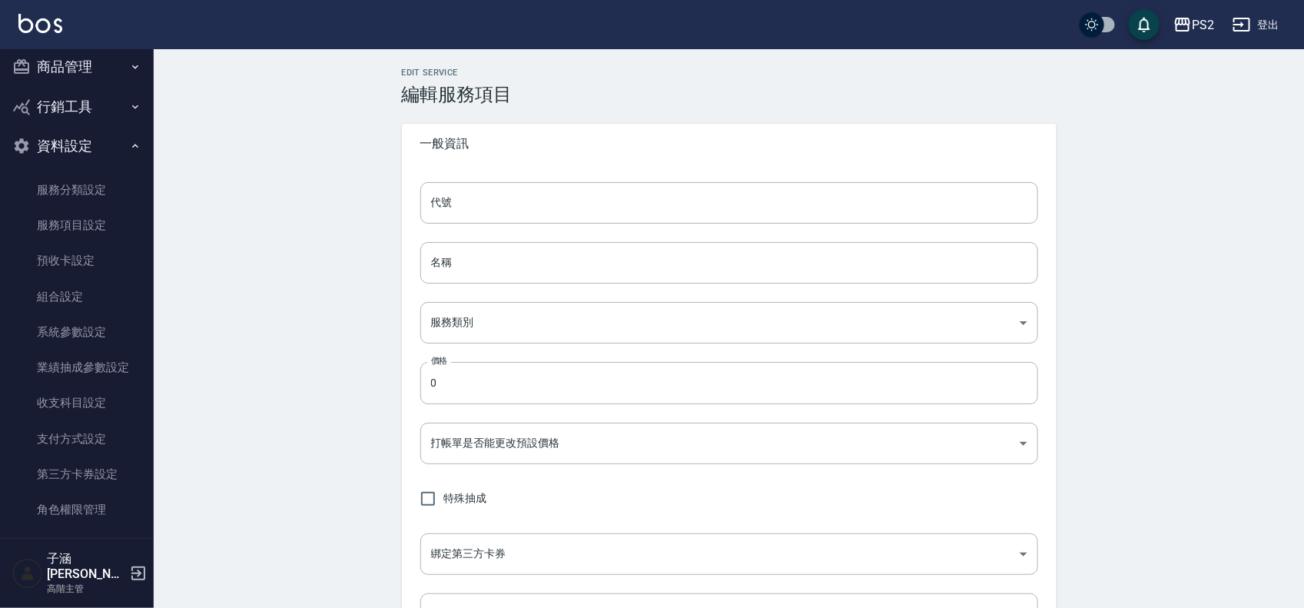
type input "none"
type input "UNSET"
type input "onSalary"
type input "洗"
type input "1"
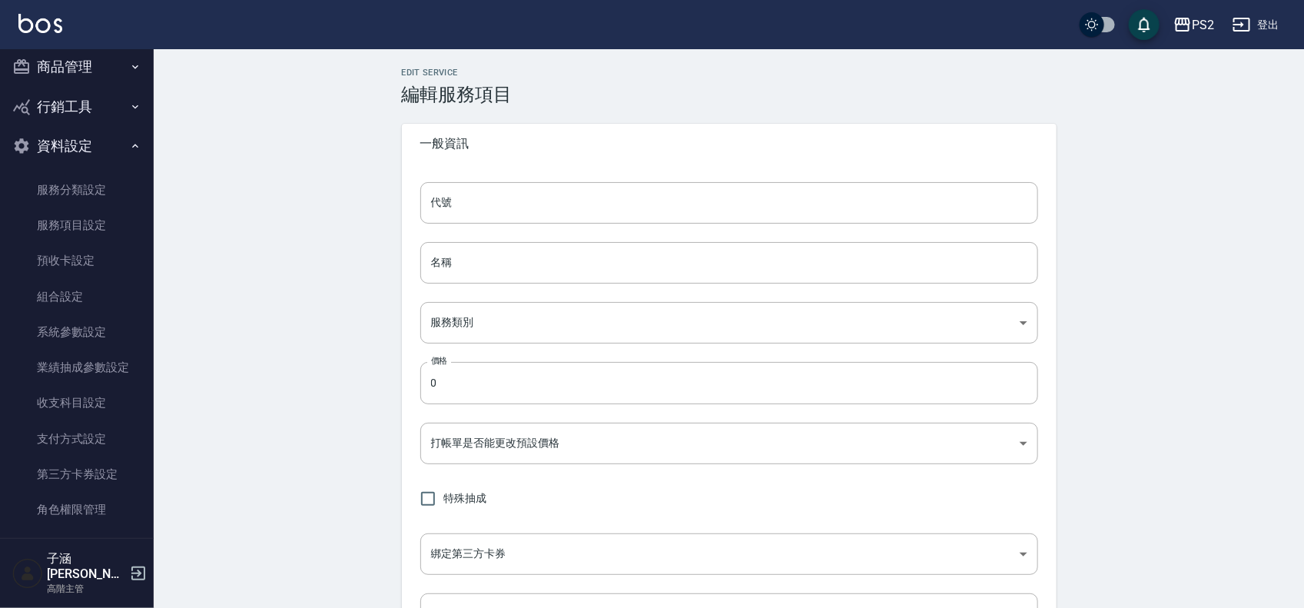
type input "點數"
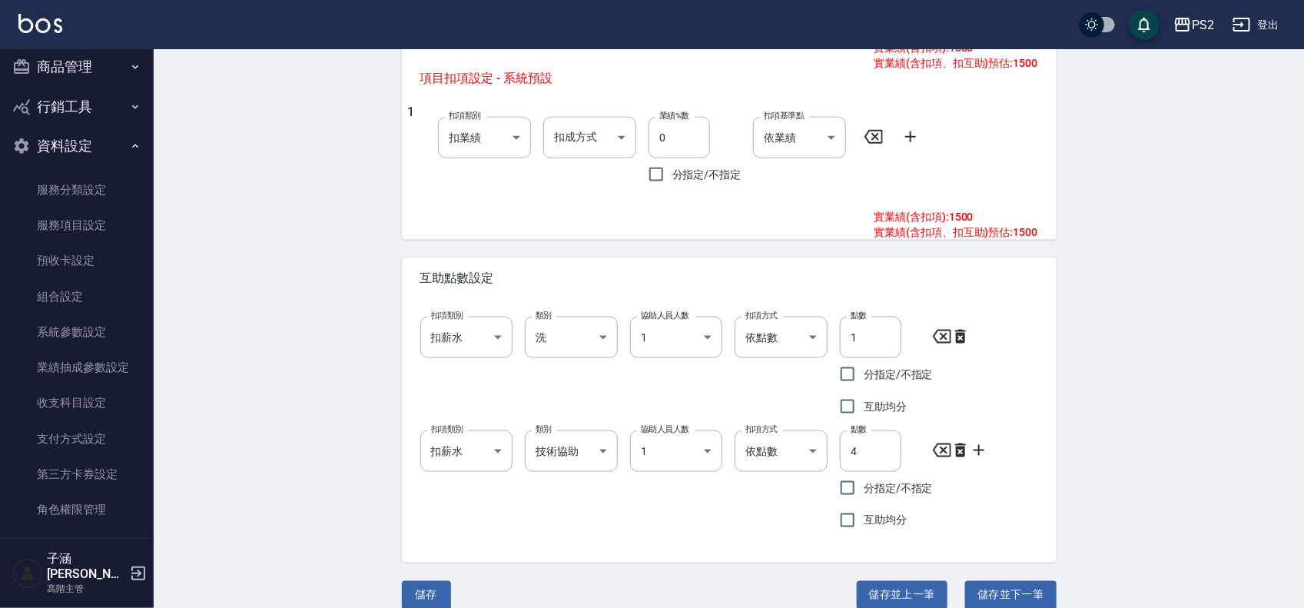
scroll to position [819, 0]
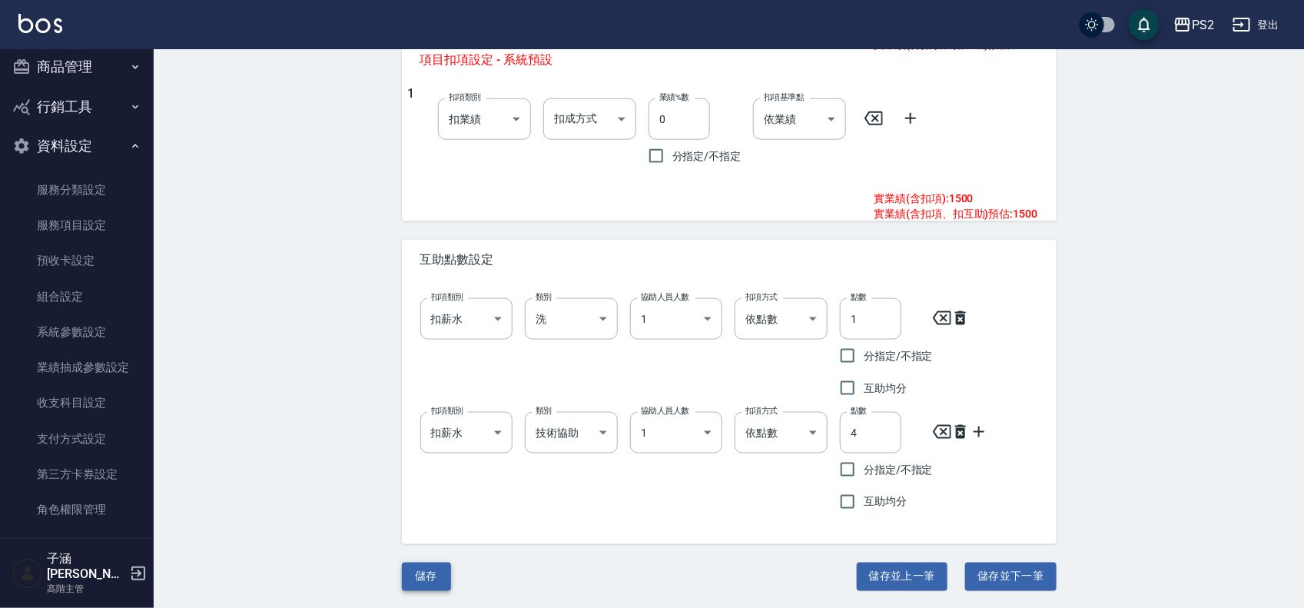
click at [426, 578] on button "儲存" at bounding box center [426, 576] width 49 height 28
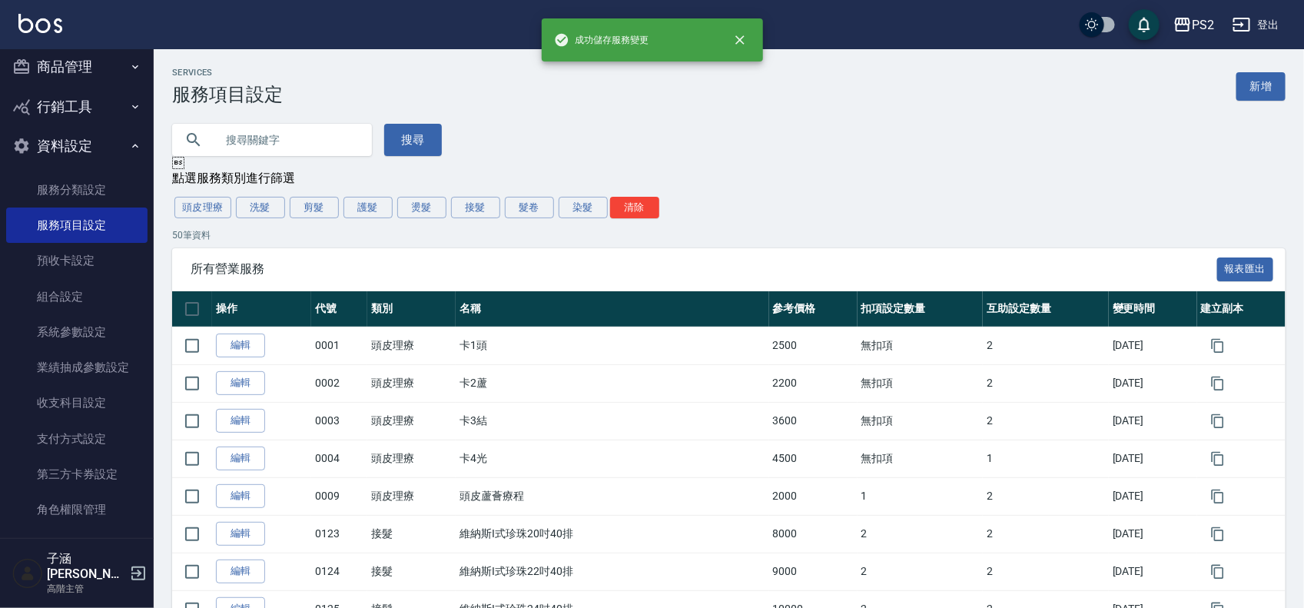
click at [1261, 35] on button "登出" at bounding box center [1255, 25] width 59 height 28
